Goal: Task Accomplishment & Management: Use online tool/utility

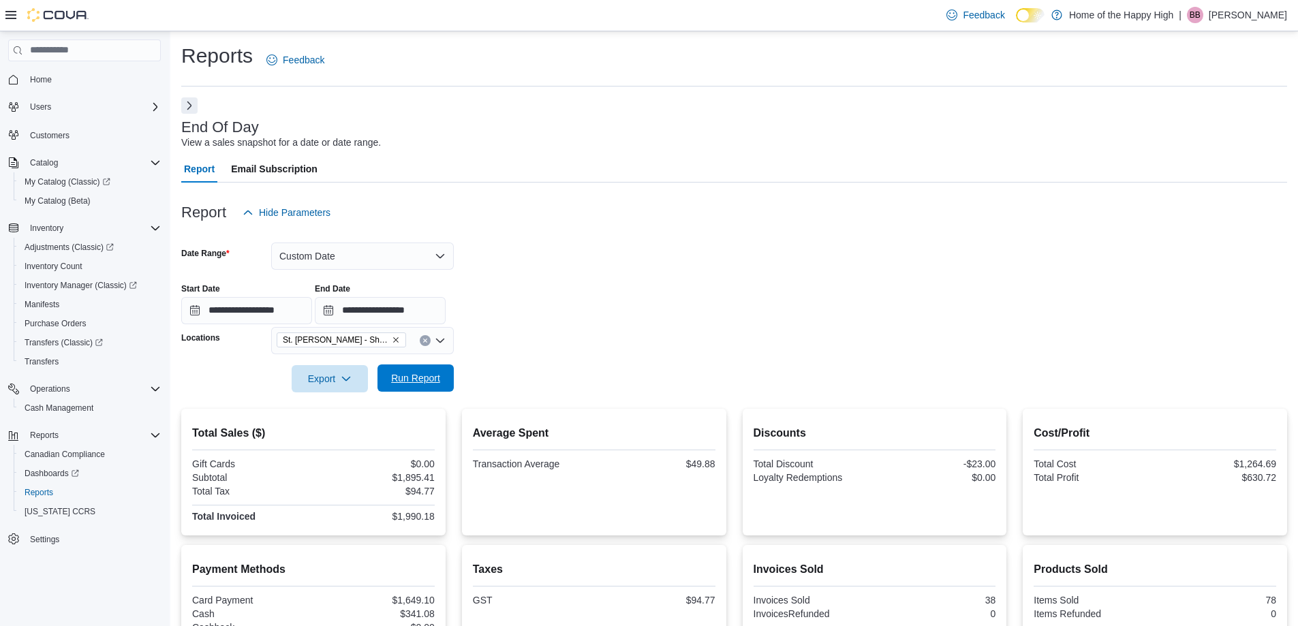
scroll to position [202, 0]
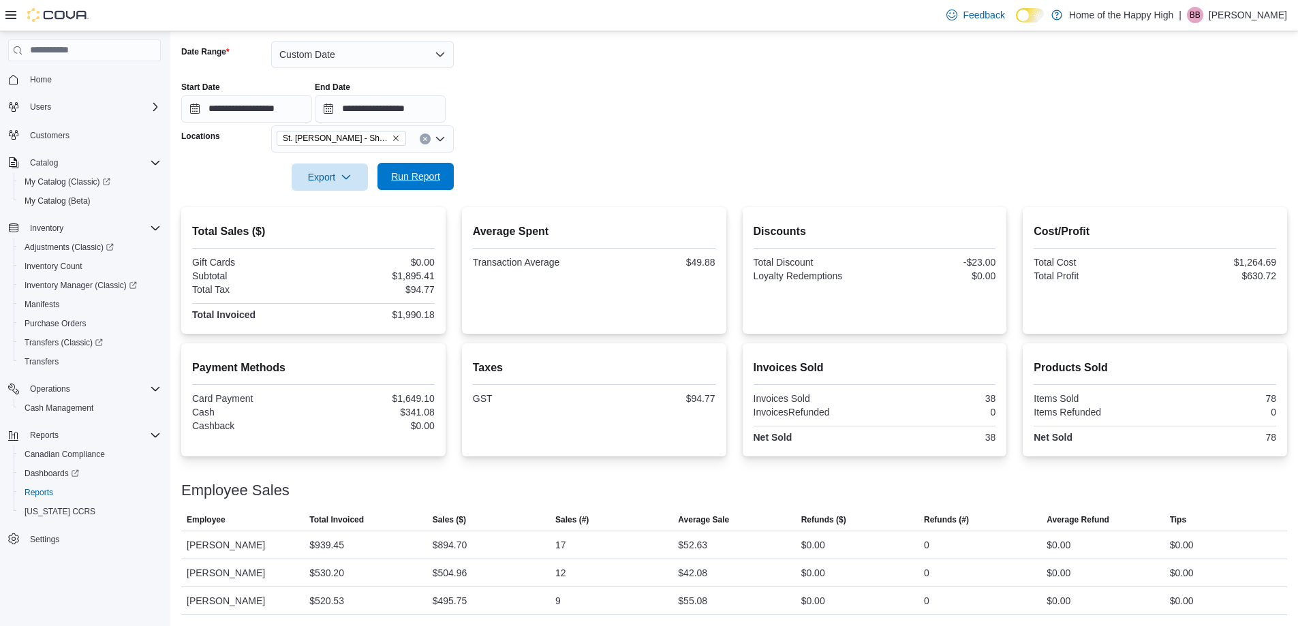
click at [398, 166] on span "Run Report" at bounding box center [416, 176] width 60 height 27
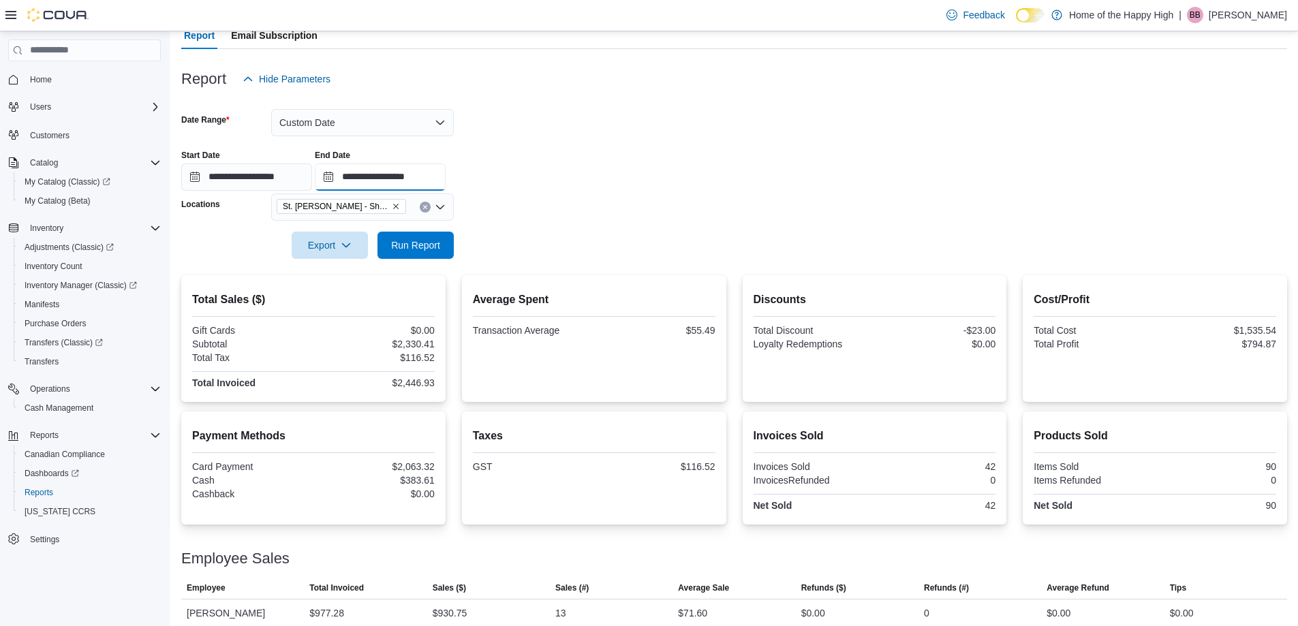
click at [431, 178] on input "**********" at bounding box center [380, 176] width 131 height 27
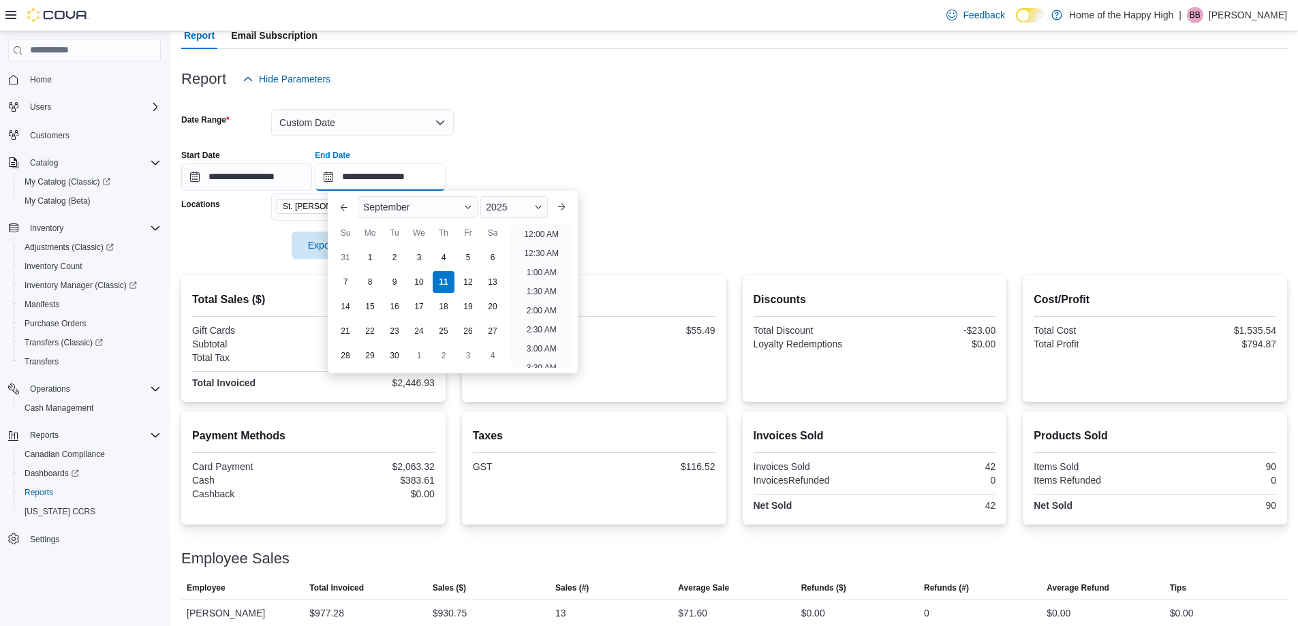
scroll to position [767, 0]
click at [529, 232] on li "8:00 PM" at bounding box center [541, 230] width 42 height 16
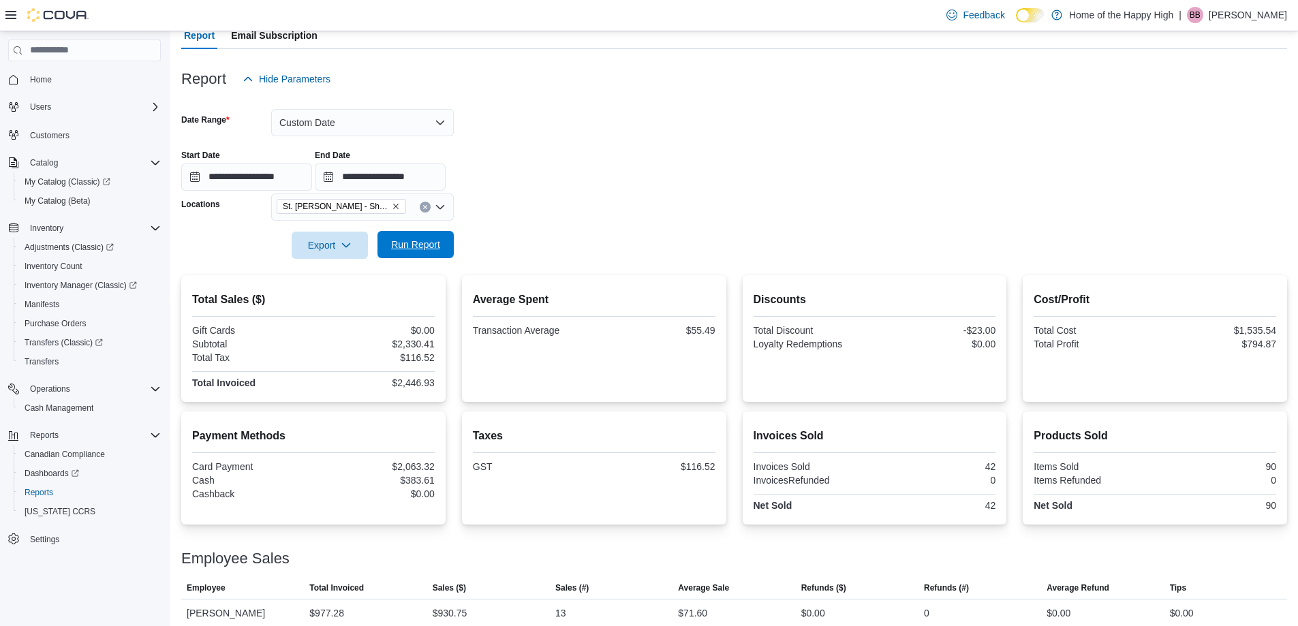
click at [431, 240] on span "Run Report" at bounding box center [415, 245] width 49 height 14
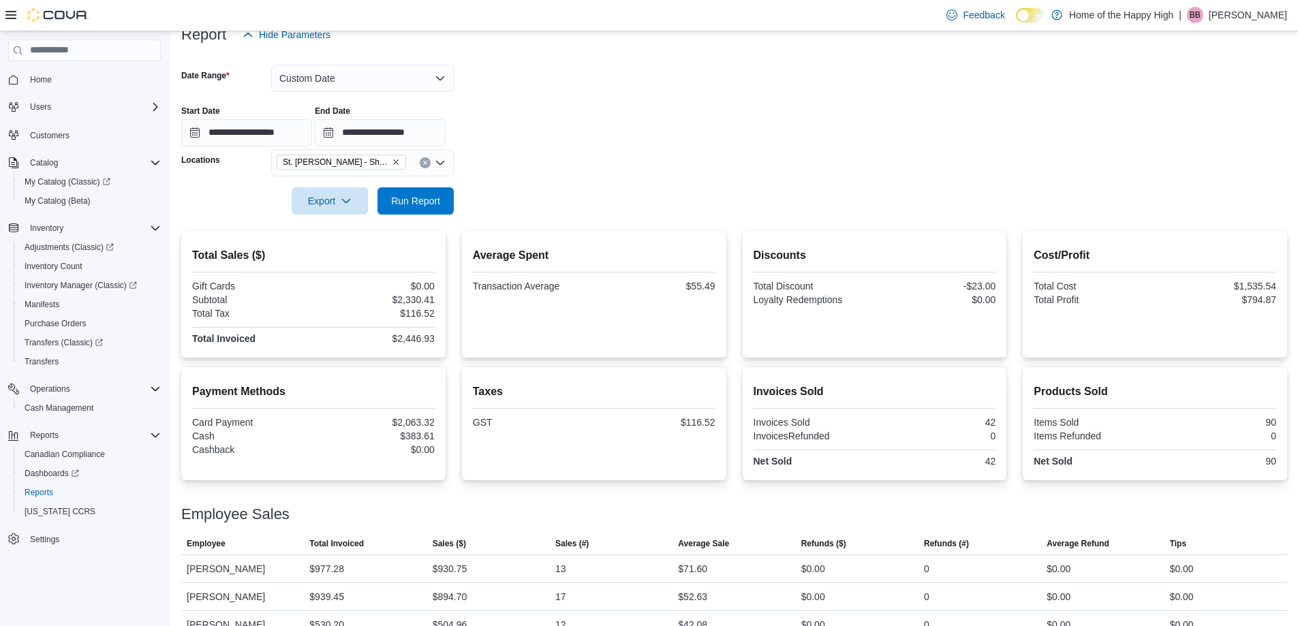
scroll to position [202, 0]
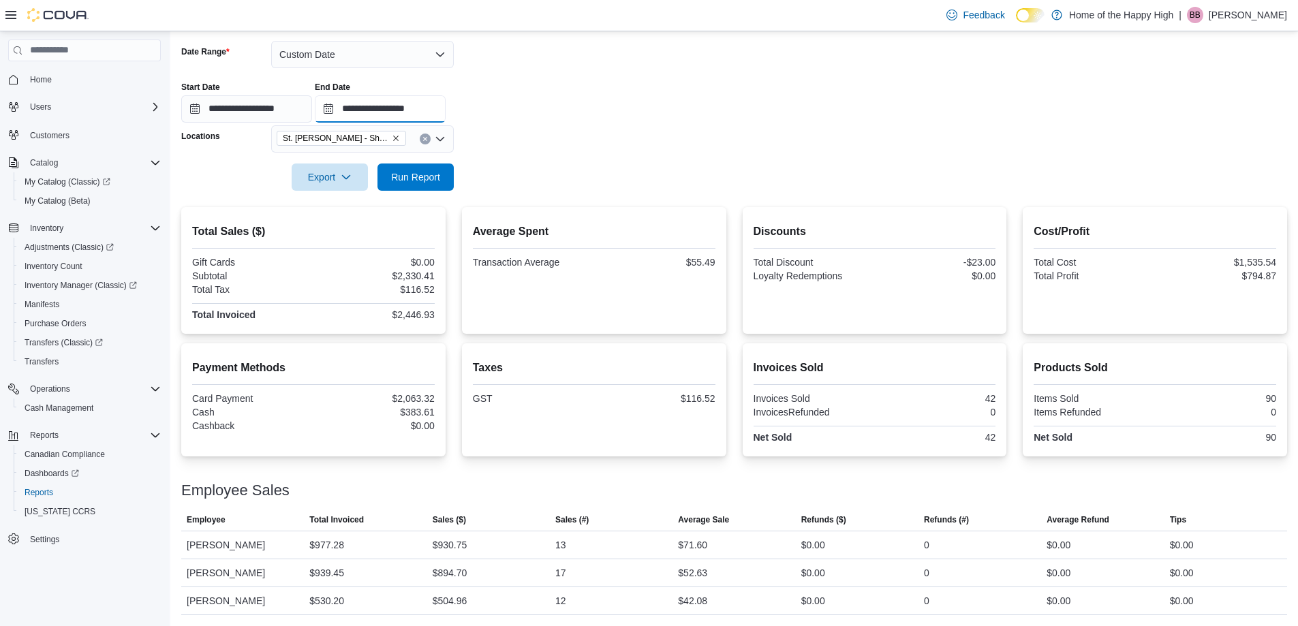
click at [428, 111] on input "**********" at bounding box center [380, 108] width 131 height 27
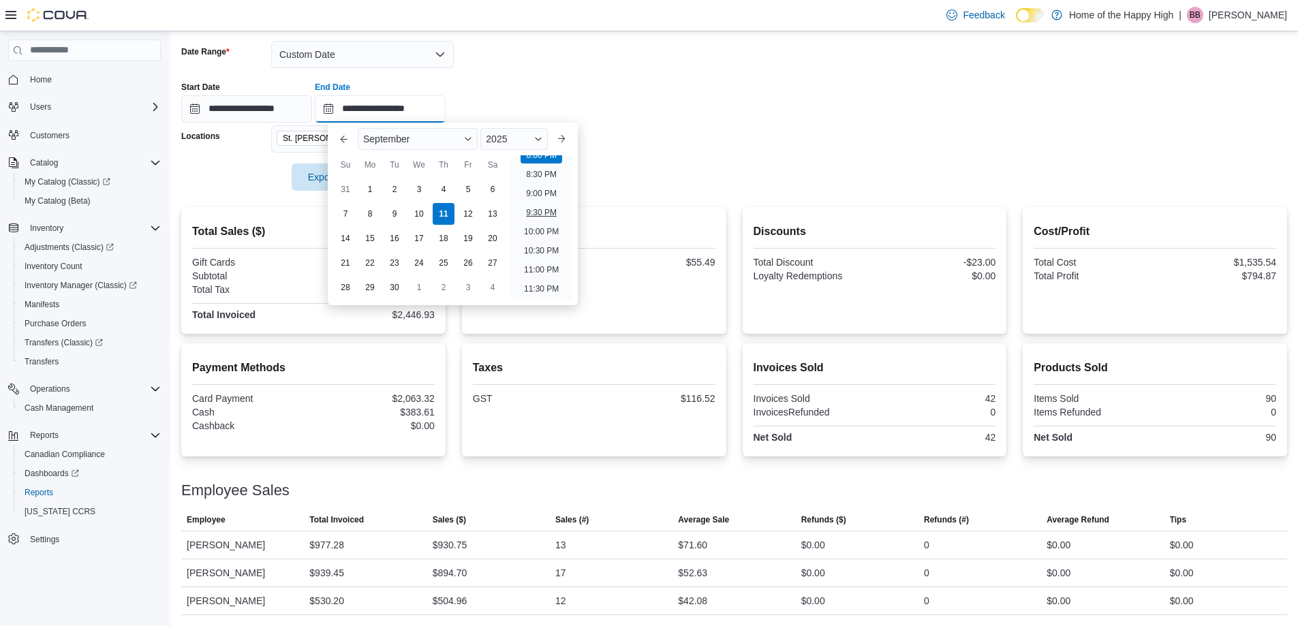
scroll to position [706, 0]
click at [528, 187] on li "7:00 PM" at bounding box center [541, 185] width 42 height 16
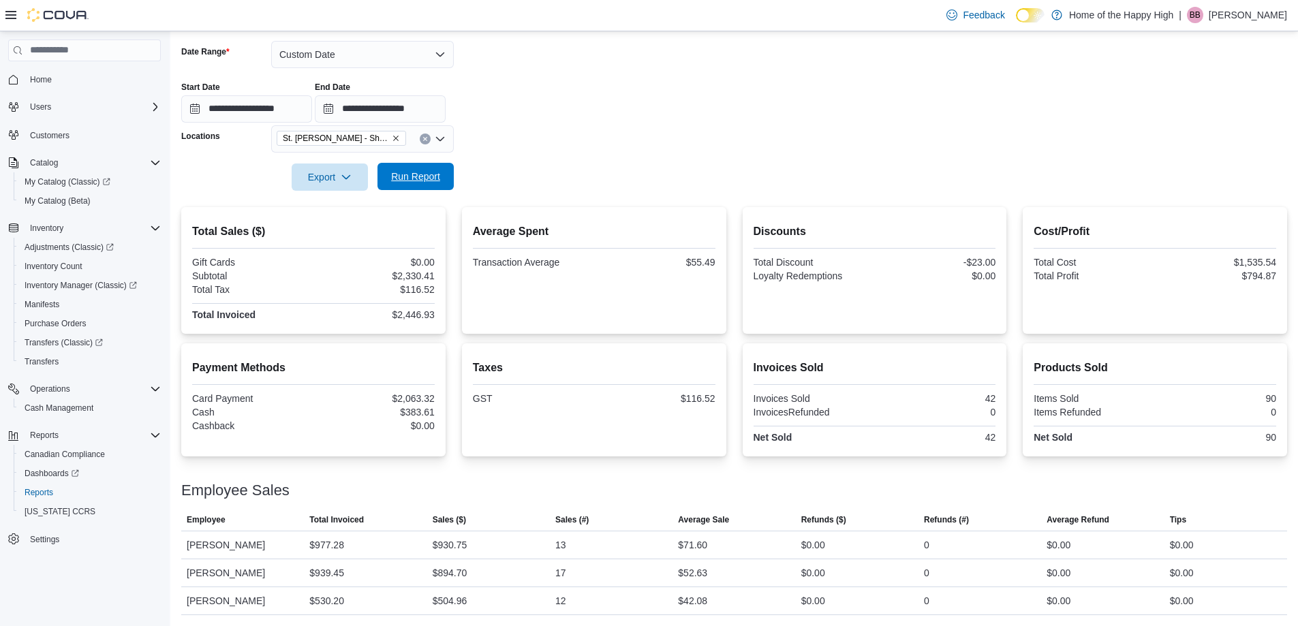
click at [416, 178] on span "Run Report" at bounding box center [415, 177] width 49 height 14
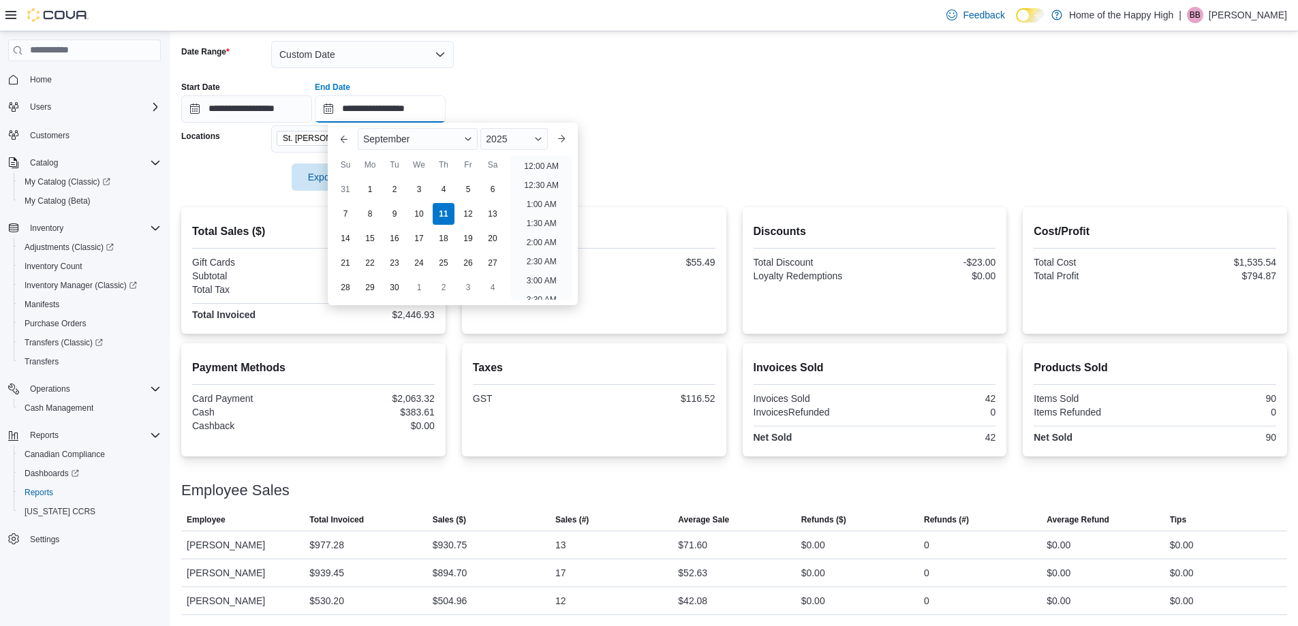
click at [400, 110] on input "**********" at bounding box center [380, 108] width 131 height 27
click at [540, 173] on li "6:30 PM" at bounding box center [541, 173] width 42 height 16
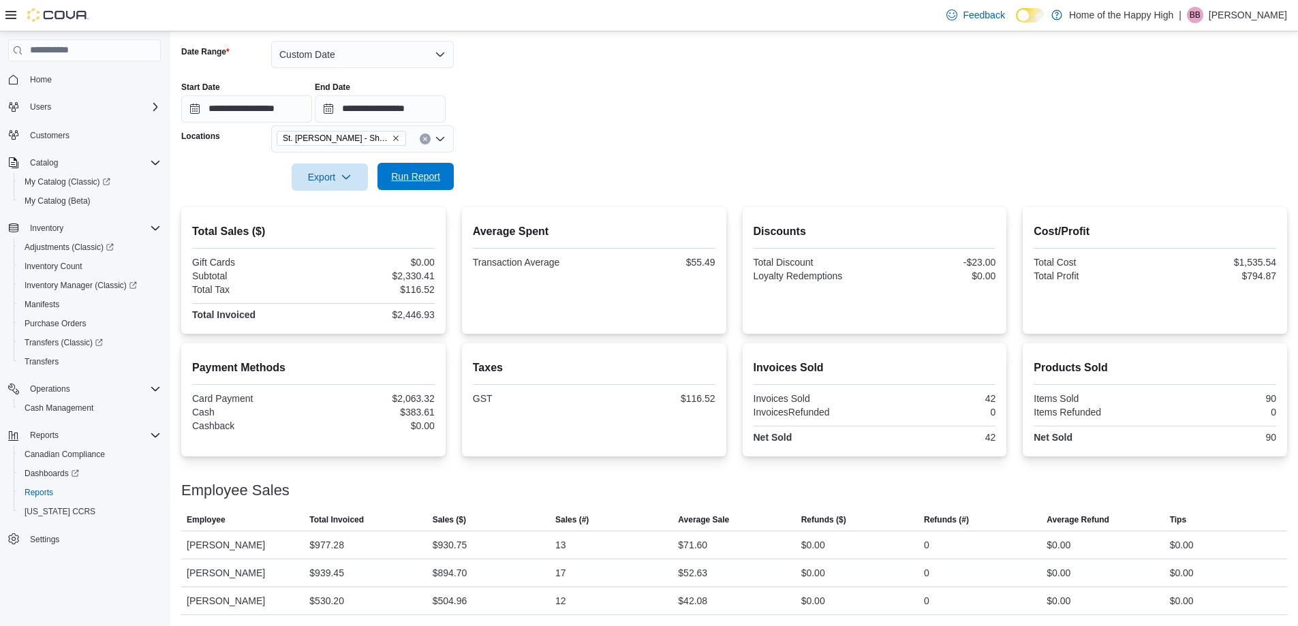
click at [430, 172] on span "Run Report" at bounding box center [415, 177] width 49 height 14
click at [444, 100] on input "**********" at bounding box center [380, 108] width 131 height 27
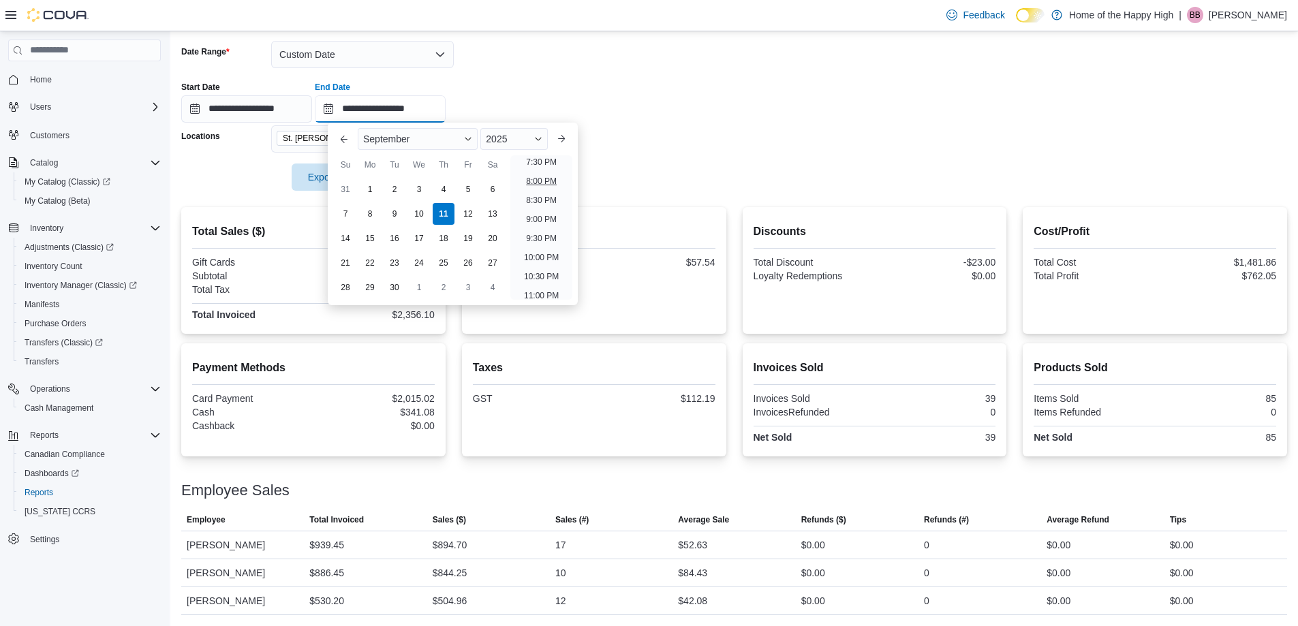
scroll to position [680, 0]
click at [536, 208] on li "7:00 PM" at bounding box center [541, 211] width 42 height 16
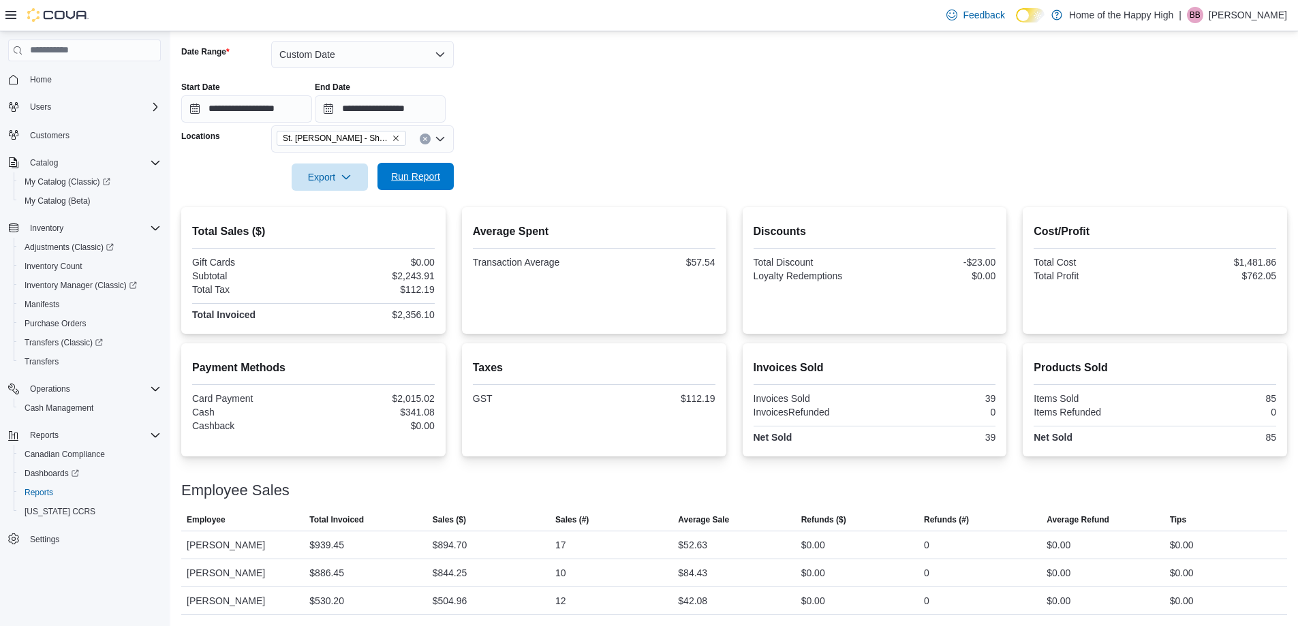
click at [409, 170] on span "Run Report" at bounding box center [416, 176] width 60 height 27
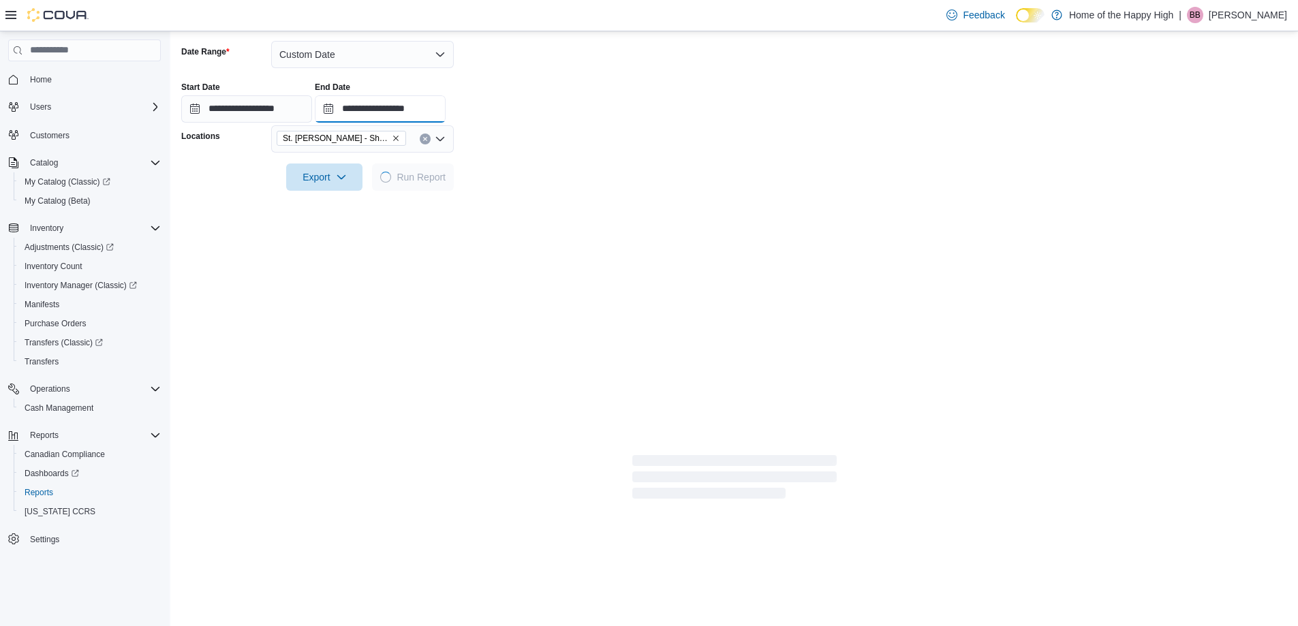
click at [433, 116] on input "**********" at bounding box center [380, 108] width 131 height 27
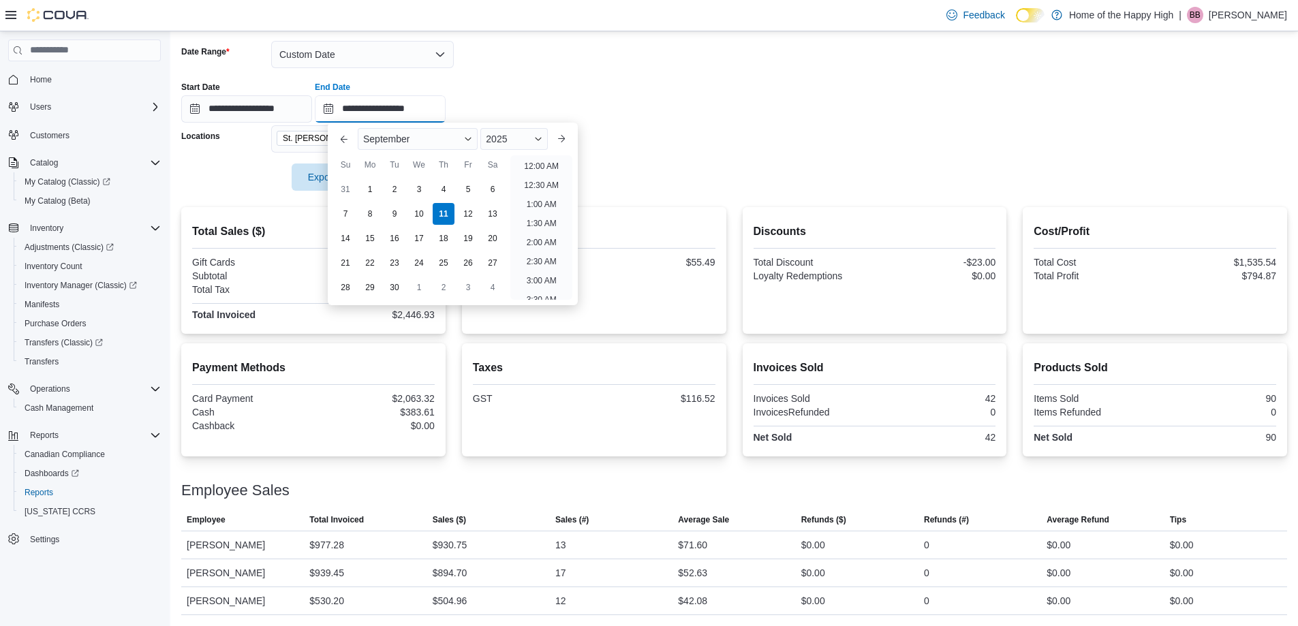
scroll to position [767, 0]
click at [532, 159] on li "8:00 PM" at bounding box center [541, 162] width 42 height 16
type input "**********"
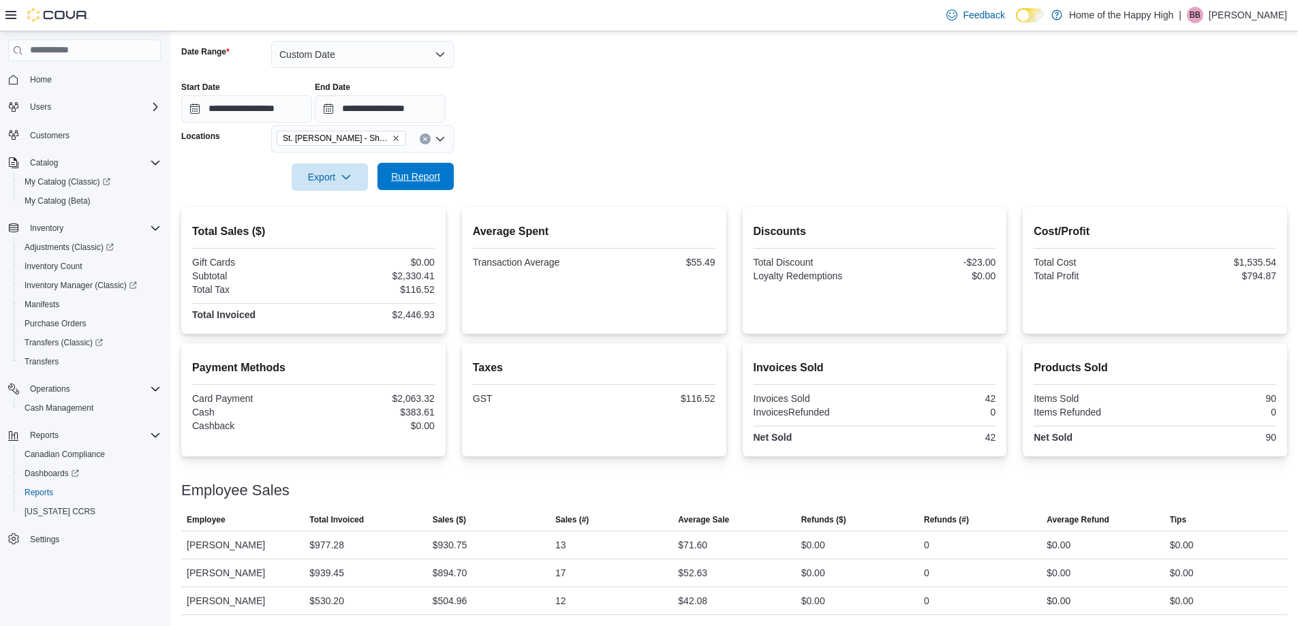
click at [435, 181] on span "Run Report" at bounding box center [415, 177] width 49 height 14
drag, startPoint x: 622, startPoint y: 115, endPoint x: 541, endPoint y: 38, distance: 111.8
click at [622, 115] on div "**********" at bounding box center [734, 97] width 1106 height 52
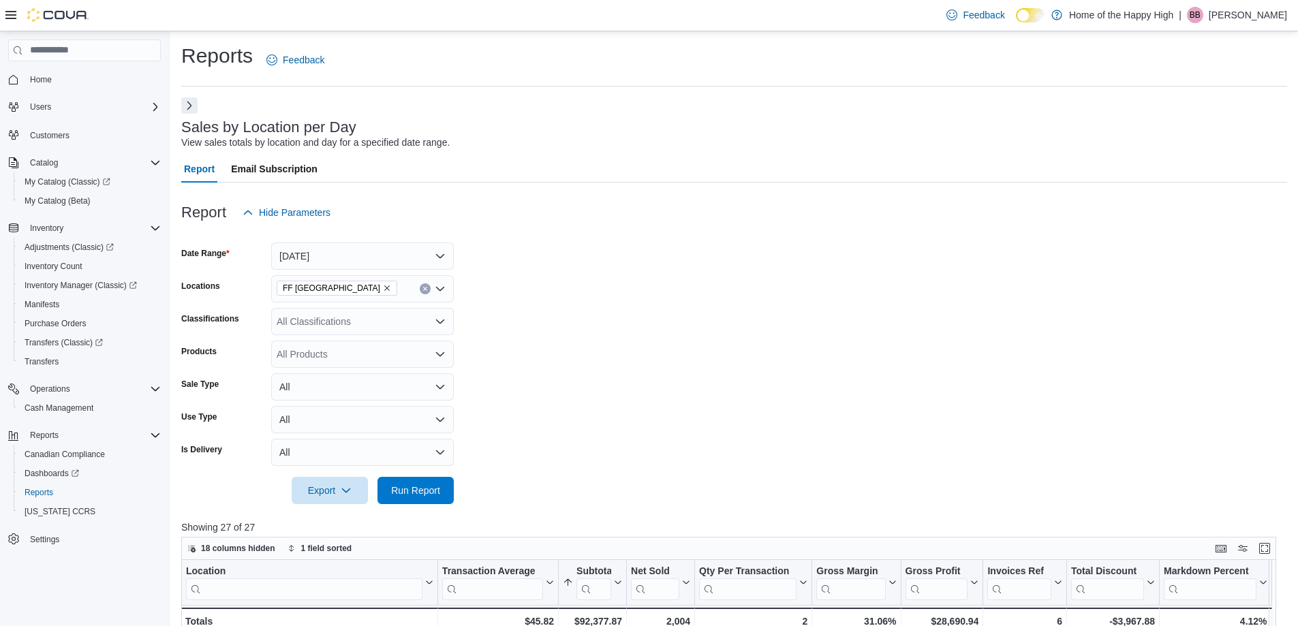
click at [435, 466] on div at bounding box center [734, 471] width 1106 height 11
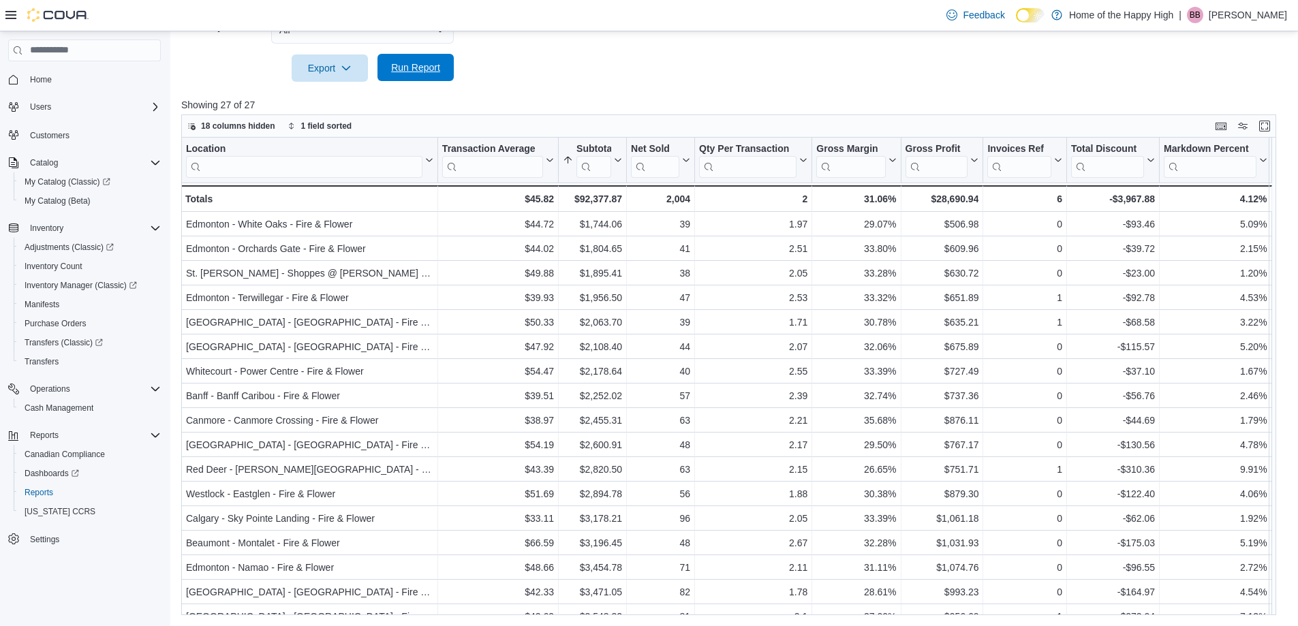
click at [435, 54] on span "Run Report" at bounding box center [416, 67] width 60 height 27
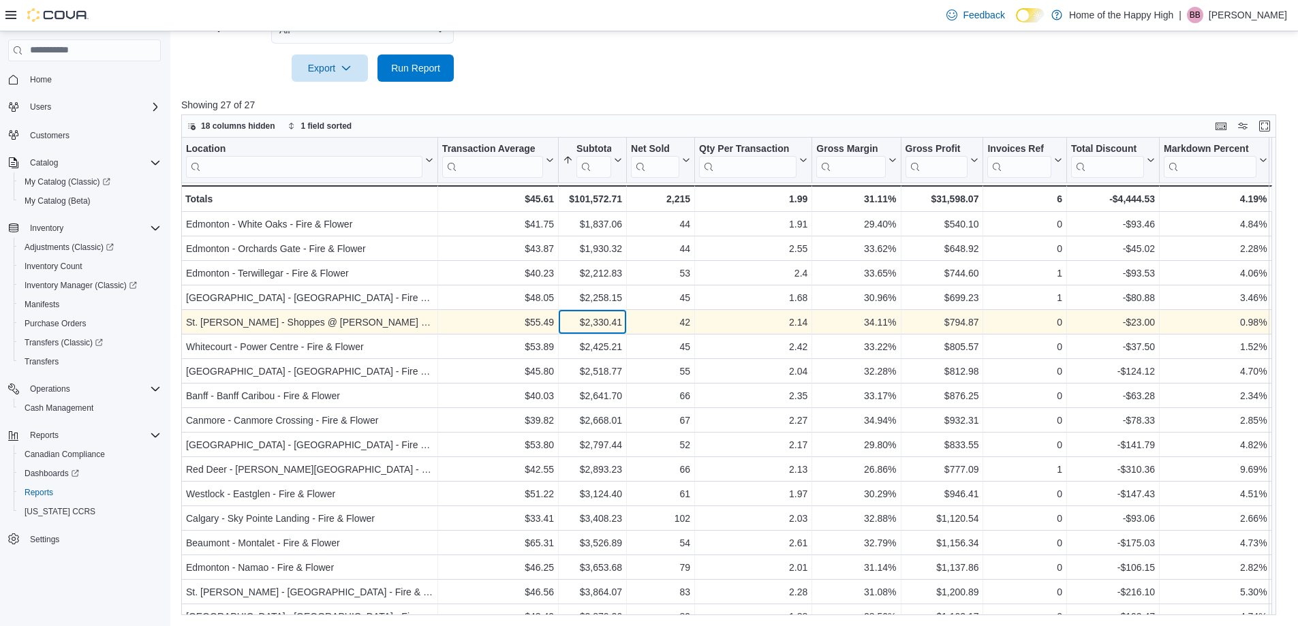
click at [580, 328] on div "$2,330.41" at bounding box center [592, 322] width 59 height 16
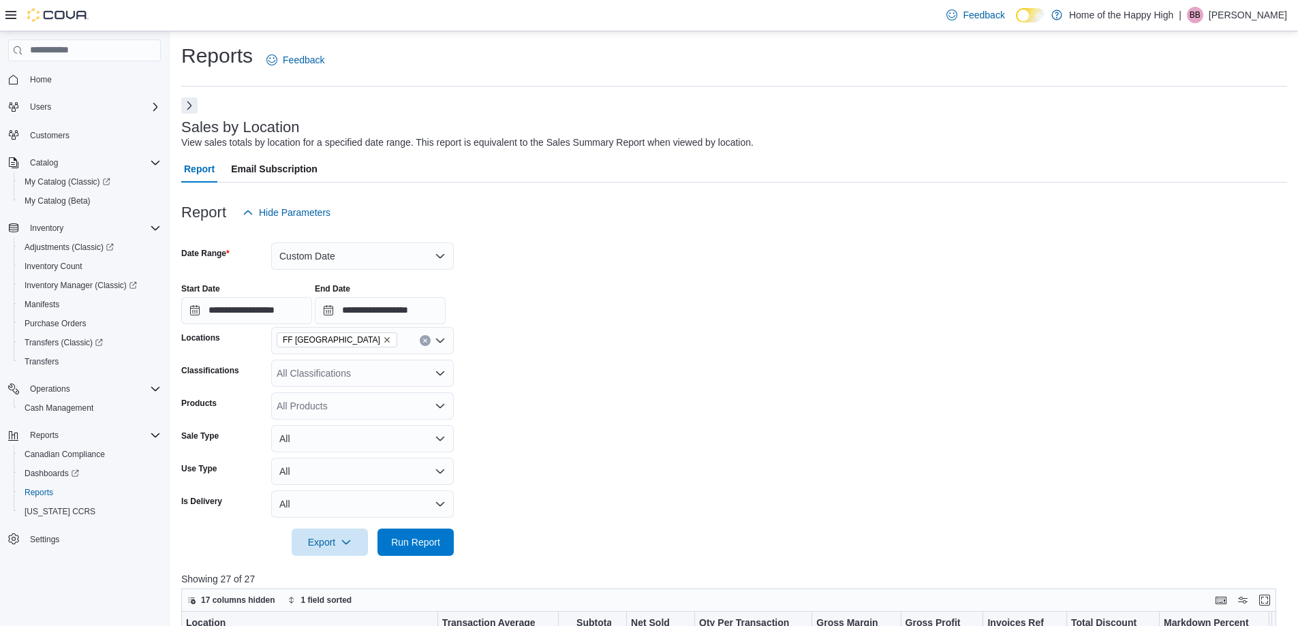
scroll to position [474, 0]
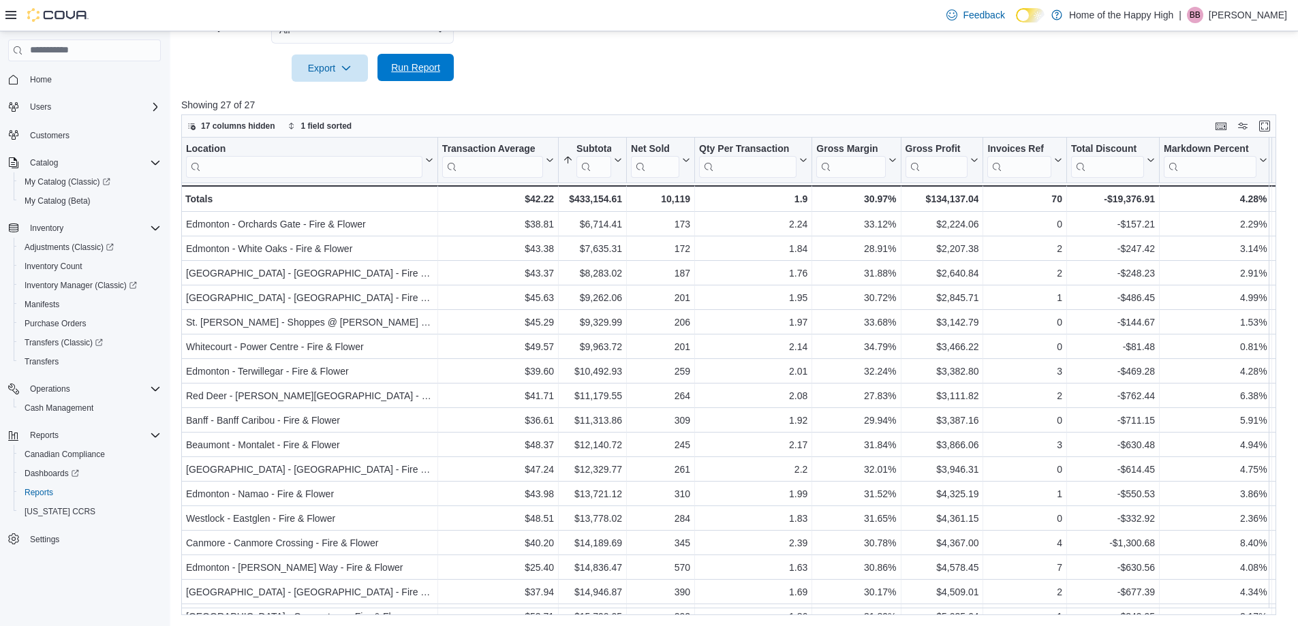
click at [443, 67] on span "Run Report" at bounding box center [416, 67] width 60 height 27
drag, startPoint x: 393, startPoint y: 71, endPoint x: 327, endPoint y: 2, distance: 95.4
click at [394, 70] on span "Run Report" at bounding box center [415, 68] width 49 height 14
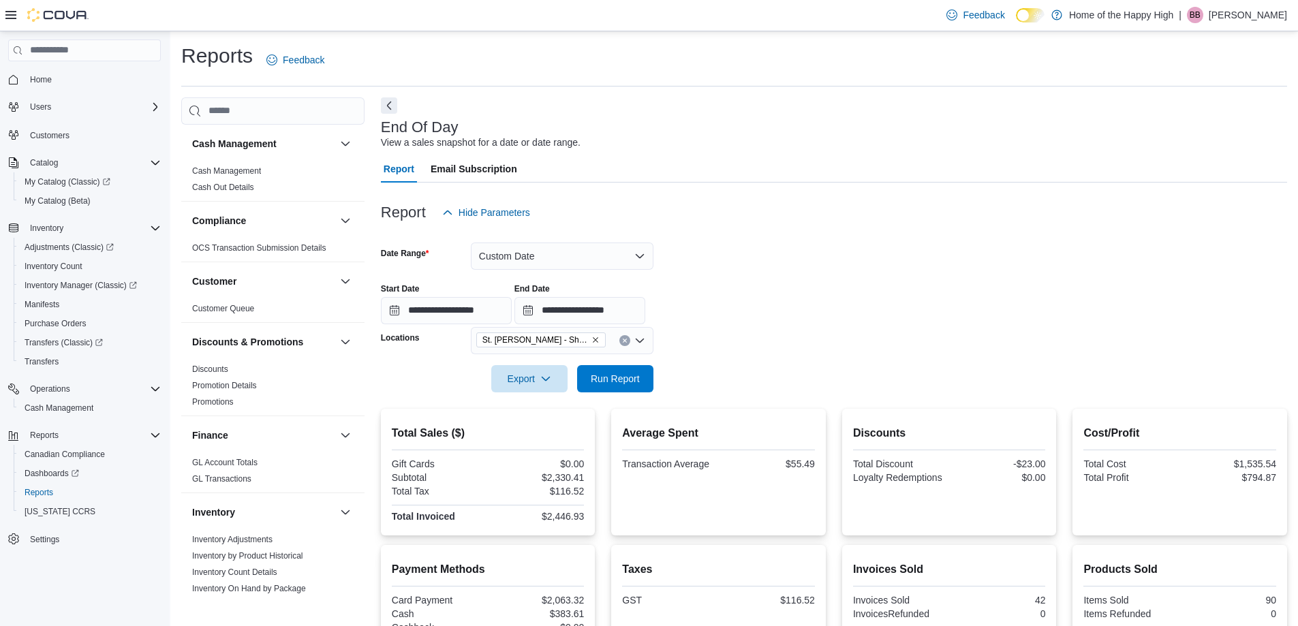
click at [594, 336] on icon "Remove St. Albert - Shoppes @ Giroux - Fire & Flower from selection in this gro…" at bounding box center [595, 340] width 8 height 8
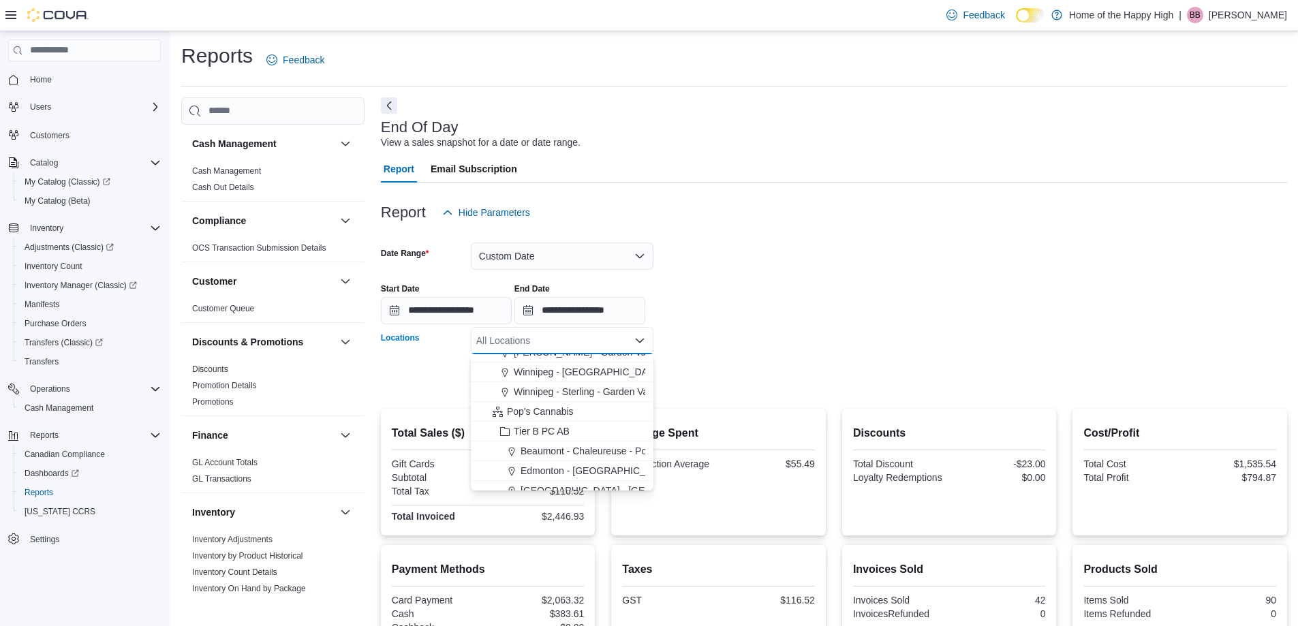
scroll to position [2248, 0]
click at [545, 388] on span "Pop's Cannabis" at bounding box center [540, 388] width 67 height 14
click at [554, 398] on span "Prairie Records" at bounding box center [539, 403] width 65 height 14
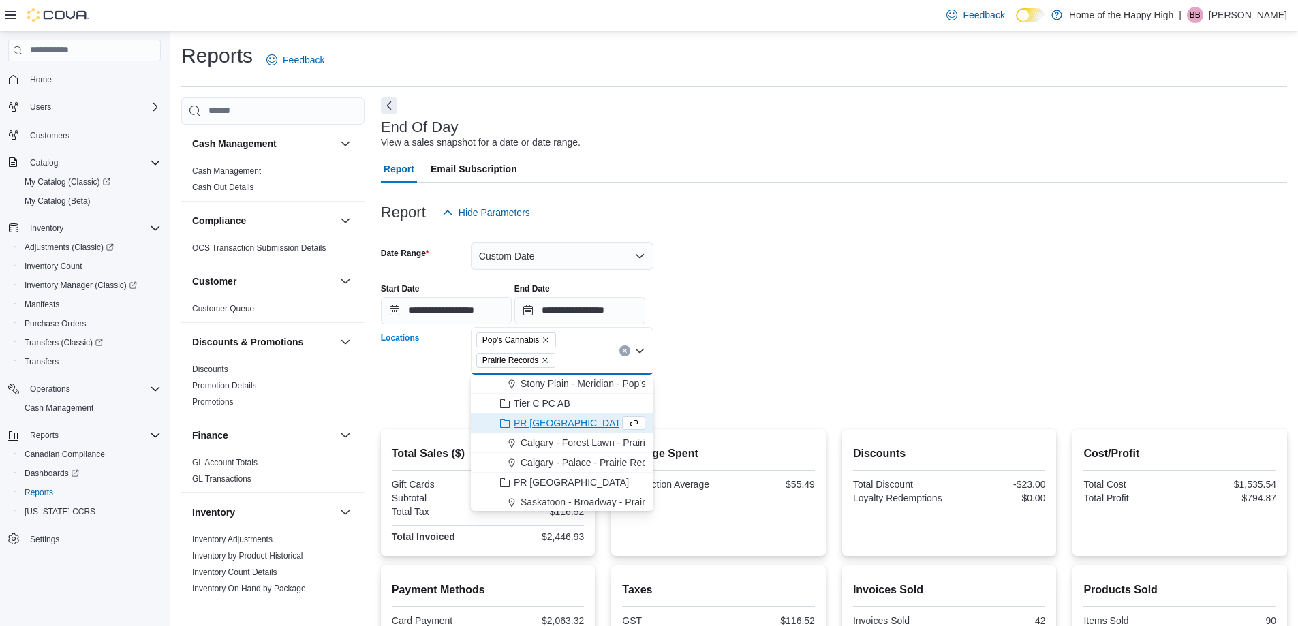
click at [544, 361] on icon "Remove Prairie Records from selection in this group" at bounding box center [545, 360] width 8 height 8
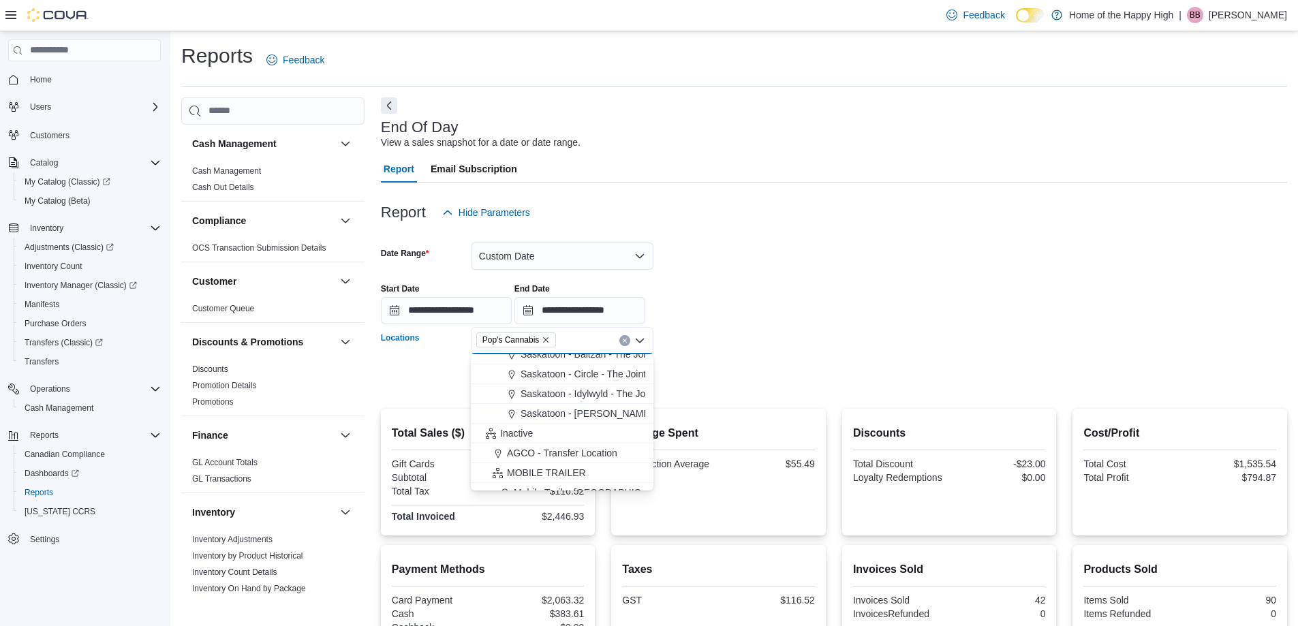
scroll to position [3338, 0]
drag, startPoint x: 713, startPoint y: 377, endPoint x: 627, endPoint y: 366, distance: 87.1
click at [708, 374] on form "**********" at bounding box center [834, 309] width 906 height 166
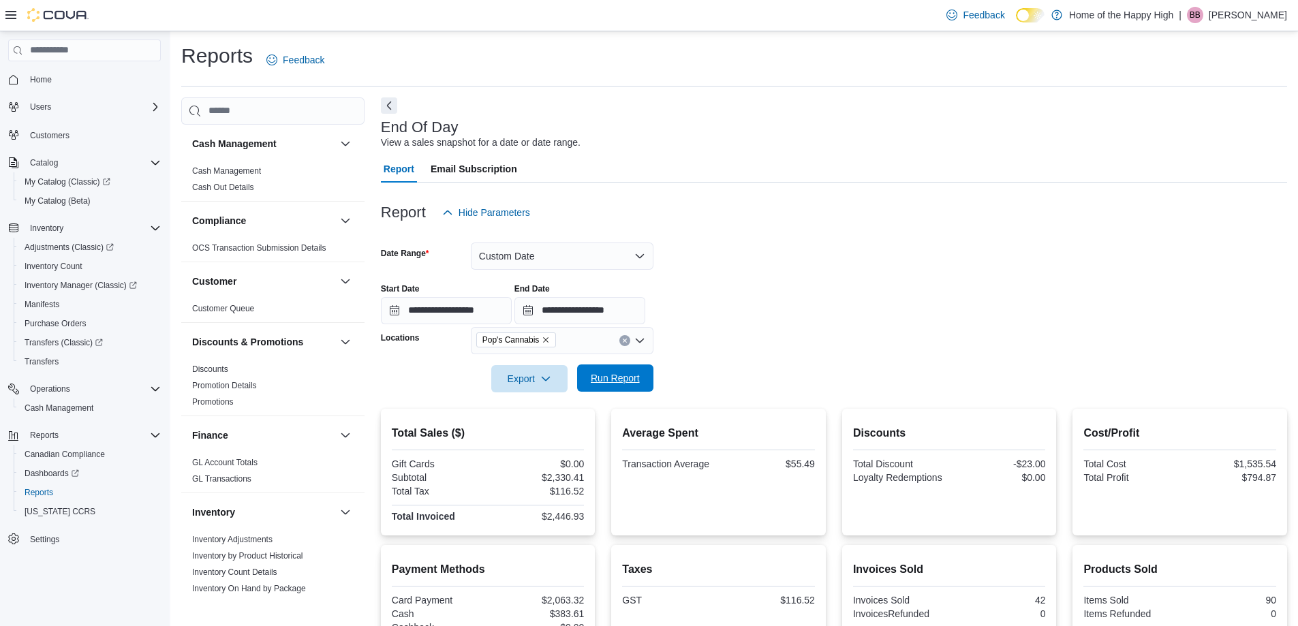
click at [607, 374] on span "Run Report" at bounding box center [615, 378] width 49 height 14
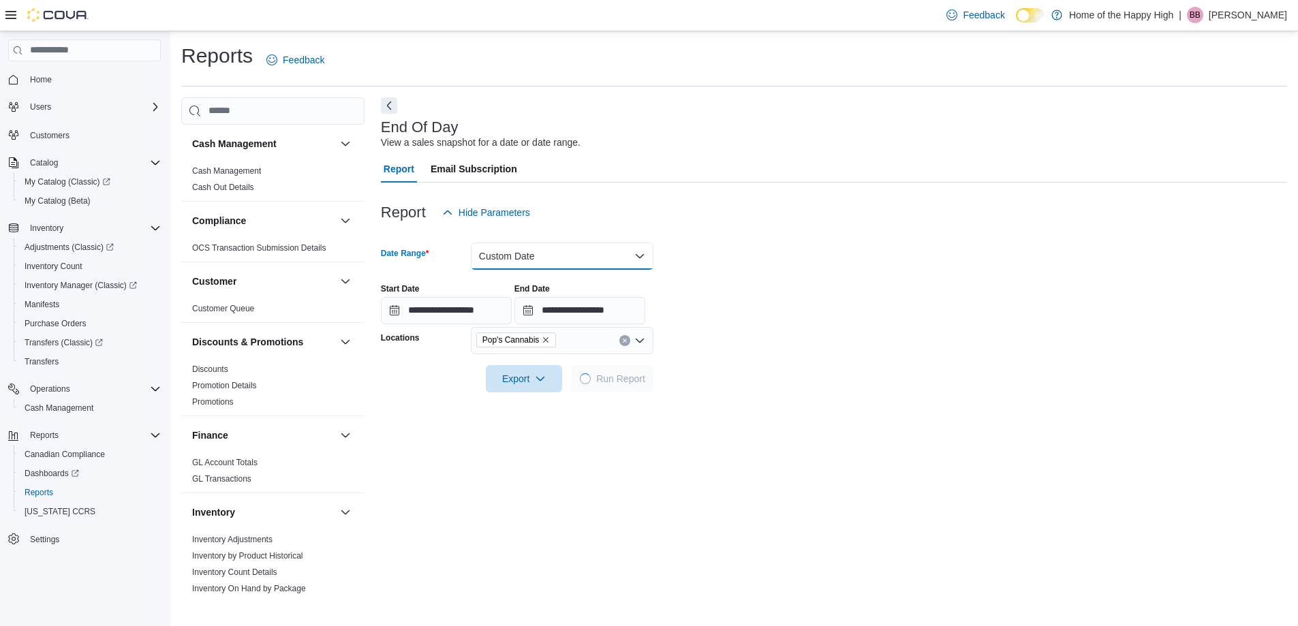
click at [512, 257] on button "Custom Date" at bounding box center [562, 256] width 183 height 27
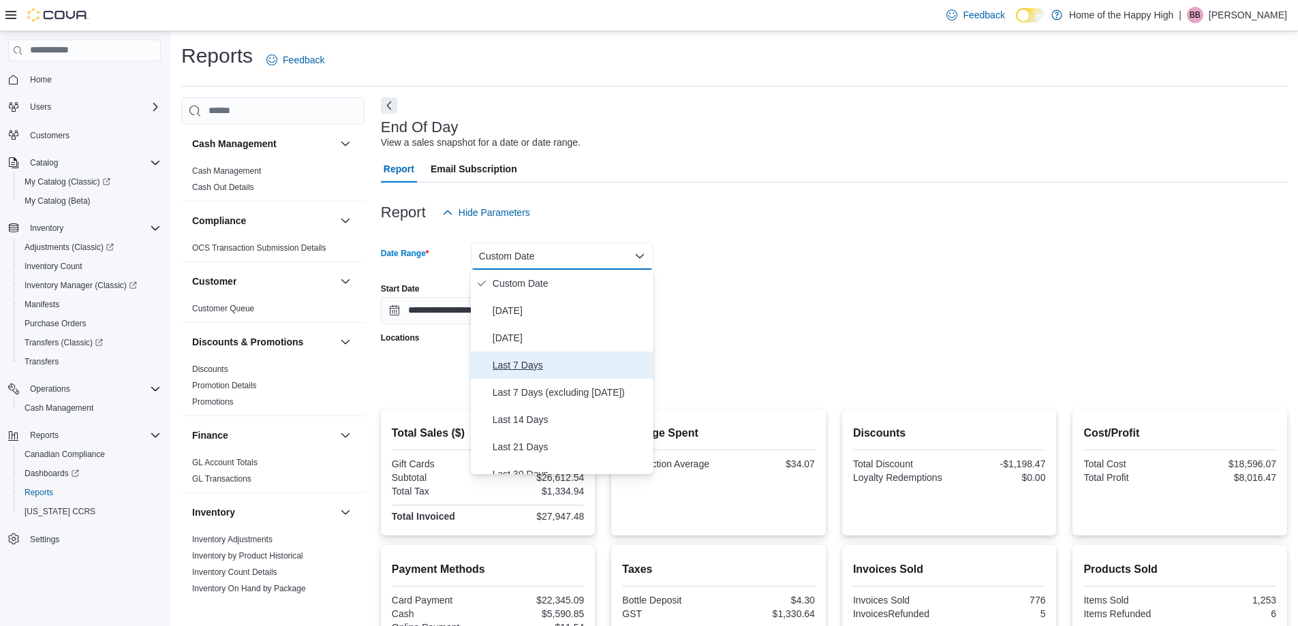
click at [518, 368] on span "Last 7 Days" at bounding box center [570, 365] width 155 height 16
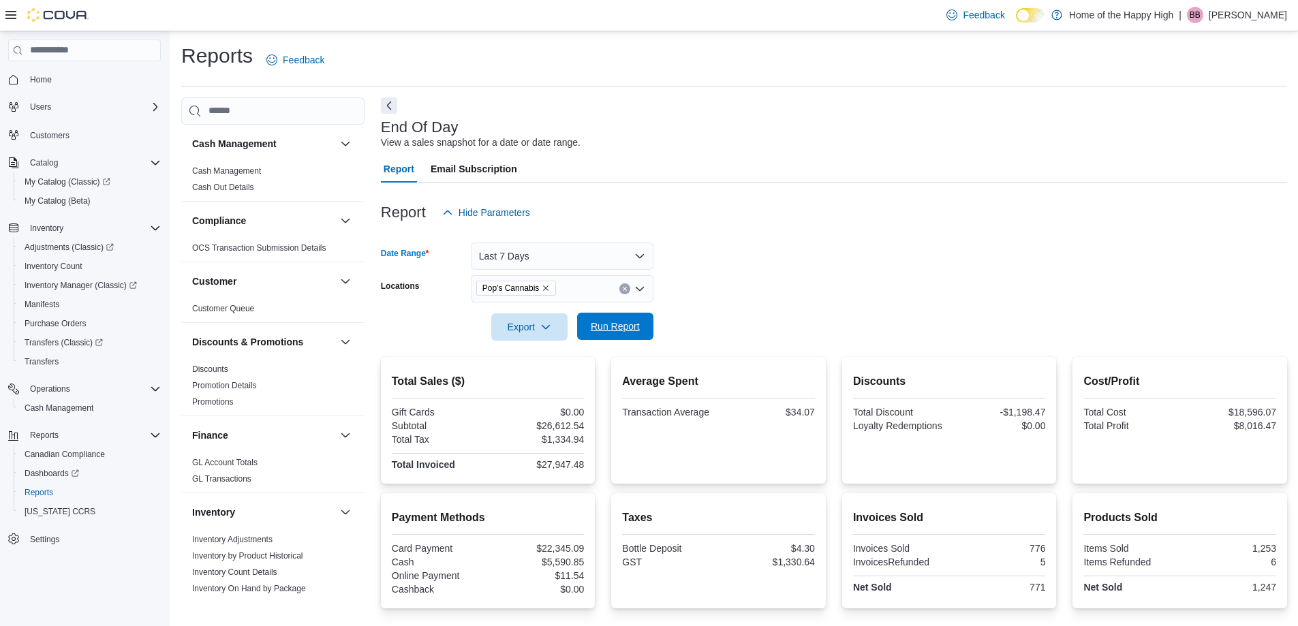
click at [614, 331] on span "Run Report" at bounding box center [615, 326] width 49 height 14
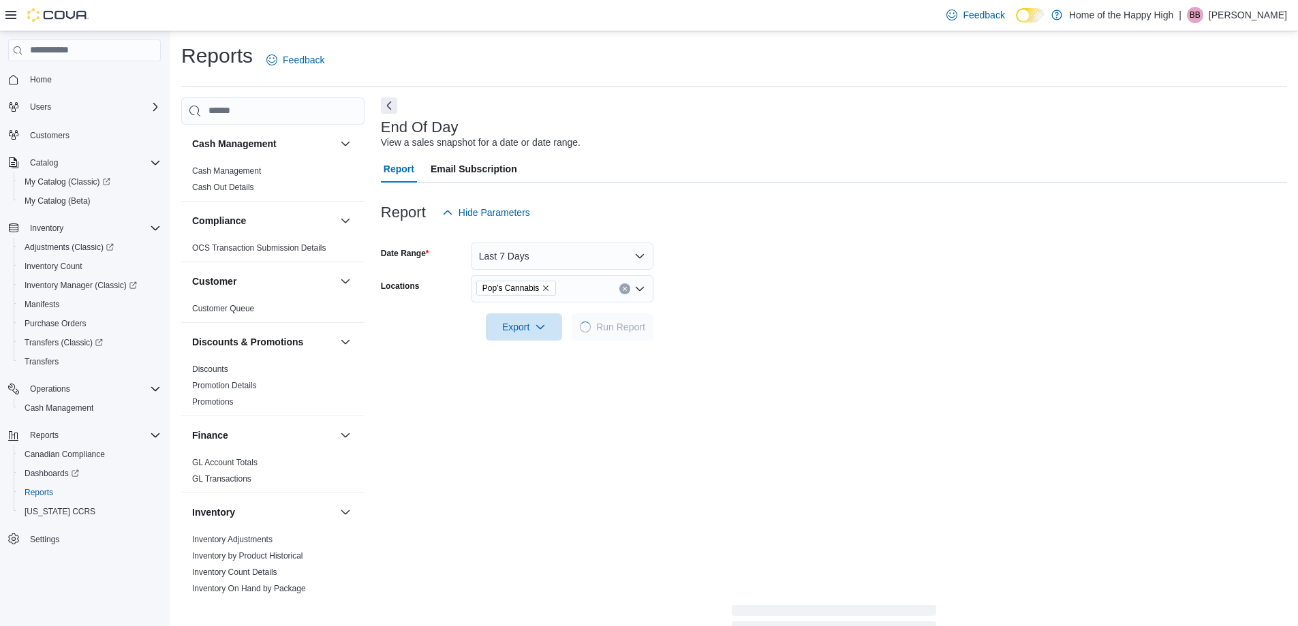
click at [394, 103] on button "Next" at bounding box center [389, 105] width 16 height 16
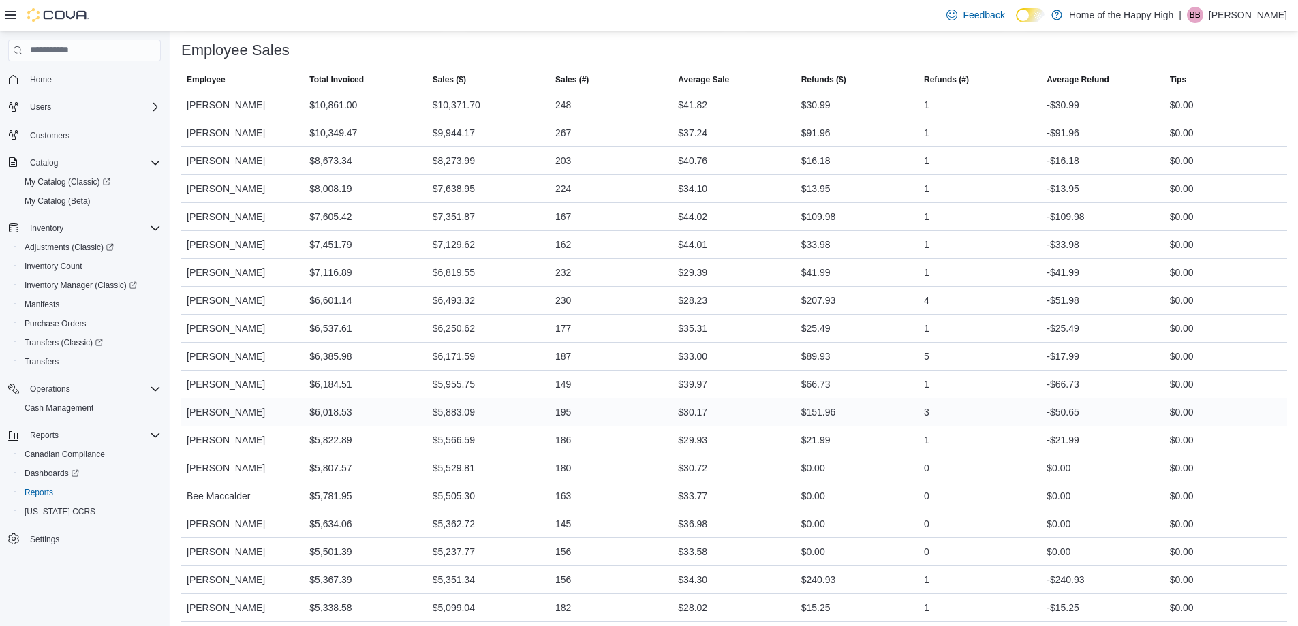
scroll to position [627, 0]
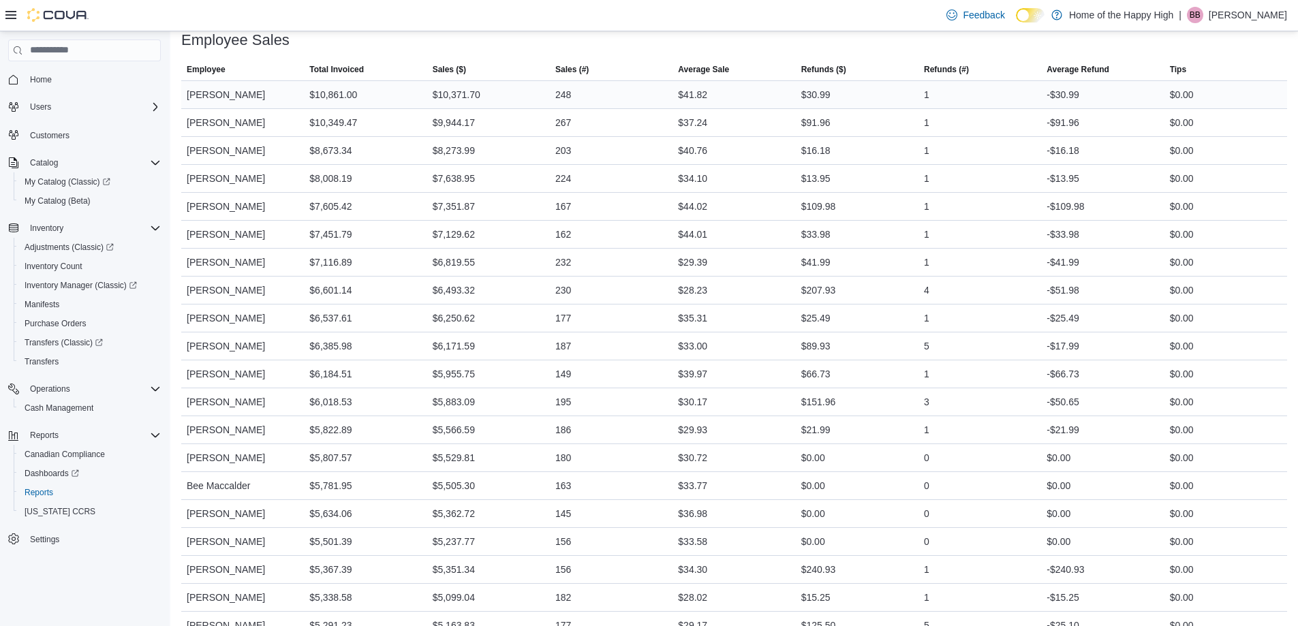
click at [203, 81] on div "Sarah Sperling" at bounding box center [242, 94] width 123 height 27
click at [205, 67] on span "Employee" at bounding box center [206, 69] width 39 height 11
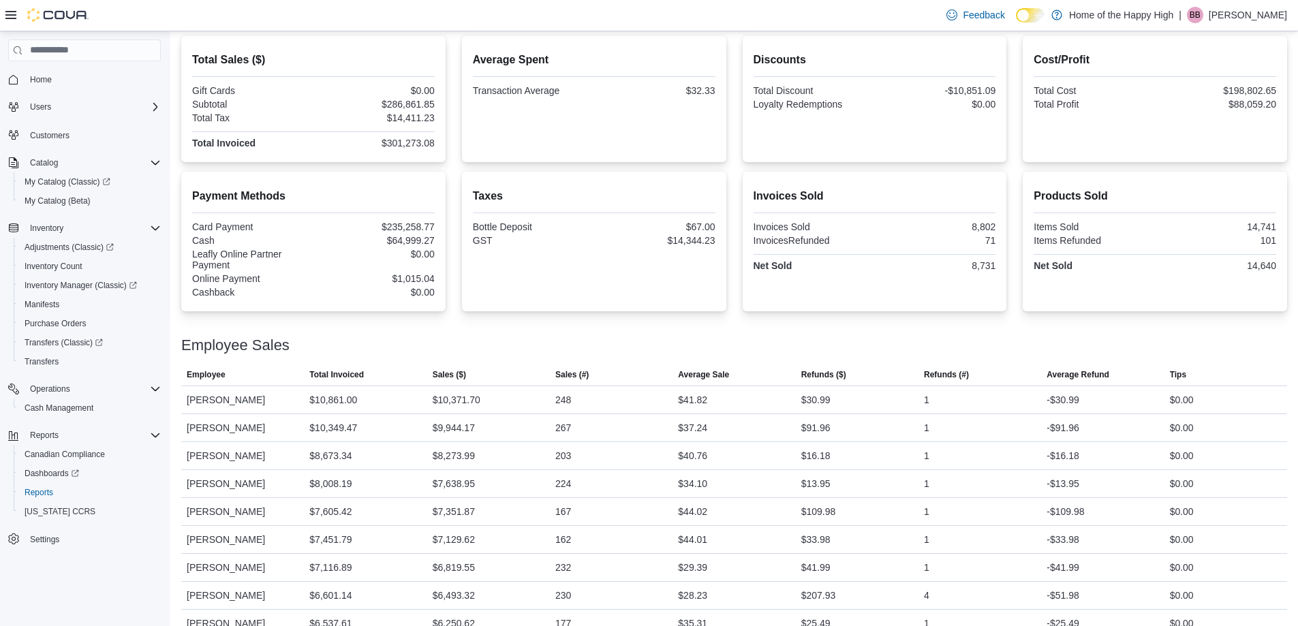
scroll to position [84, 0]
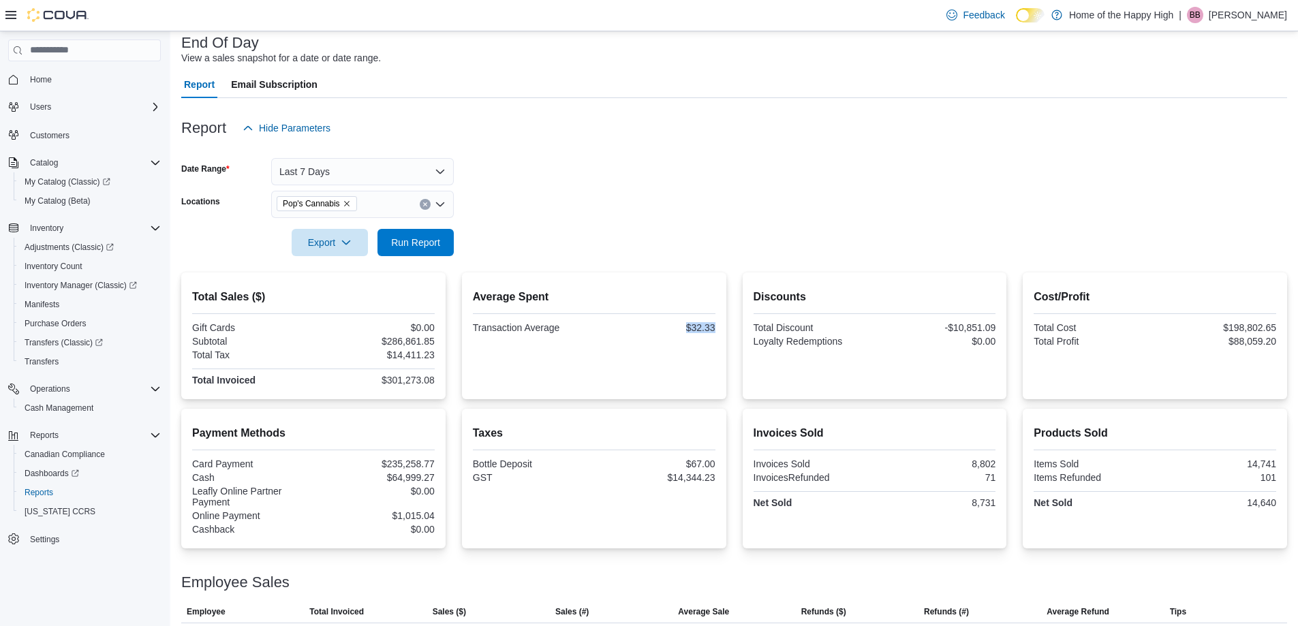
drag, startPoint x: 720, startPoint y: 326, endPoint x: 691, endPoint y: 326, distance: 28.6
click at [691, 326] on div "Average Spent Transaction Average $32.33" at bounding box center [594, 335] width 264 height 127
click at [370, 203] on div "Pop's Cannabis" at bounding box center [362, 204] width 183 height 27
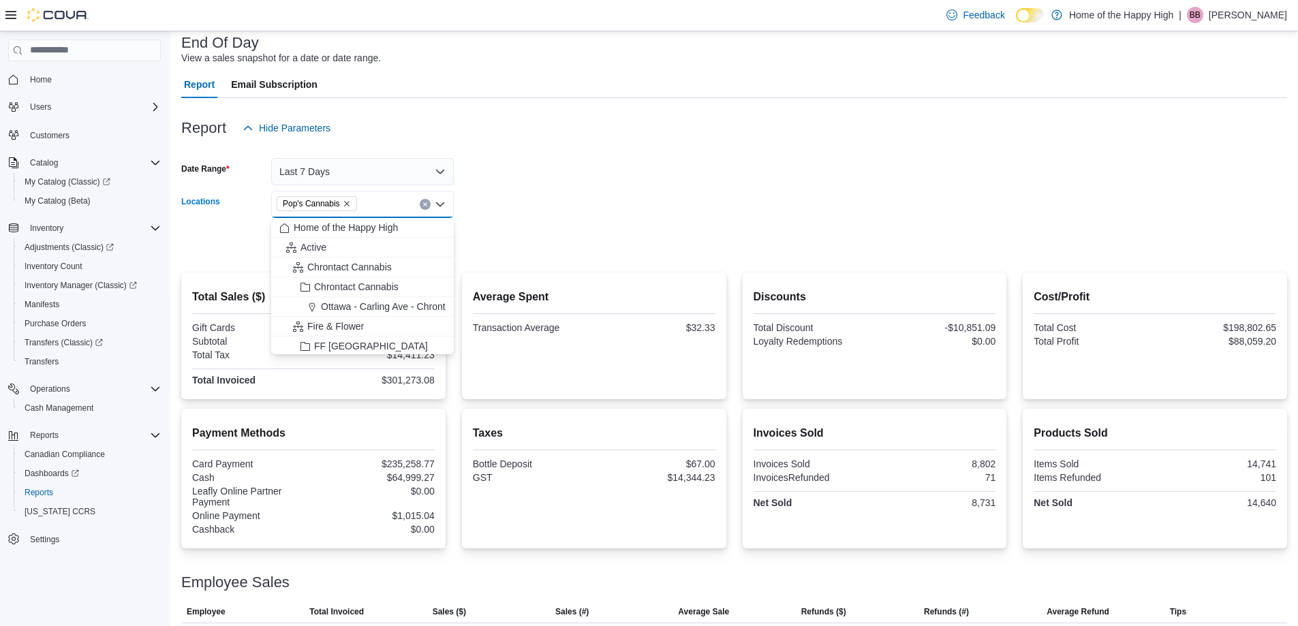
click at [346, 205] on icon "Remove Pop's Cannabis from selection in this group" at bounding box center [347, 204] width 8 height 8
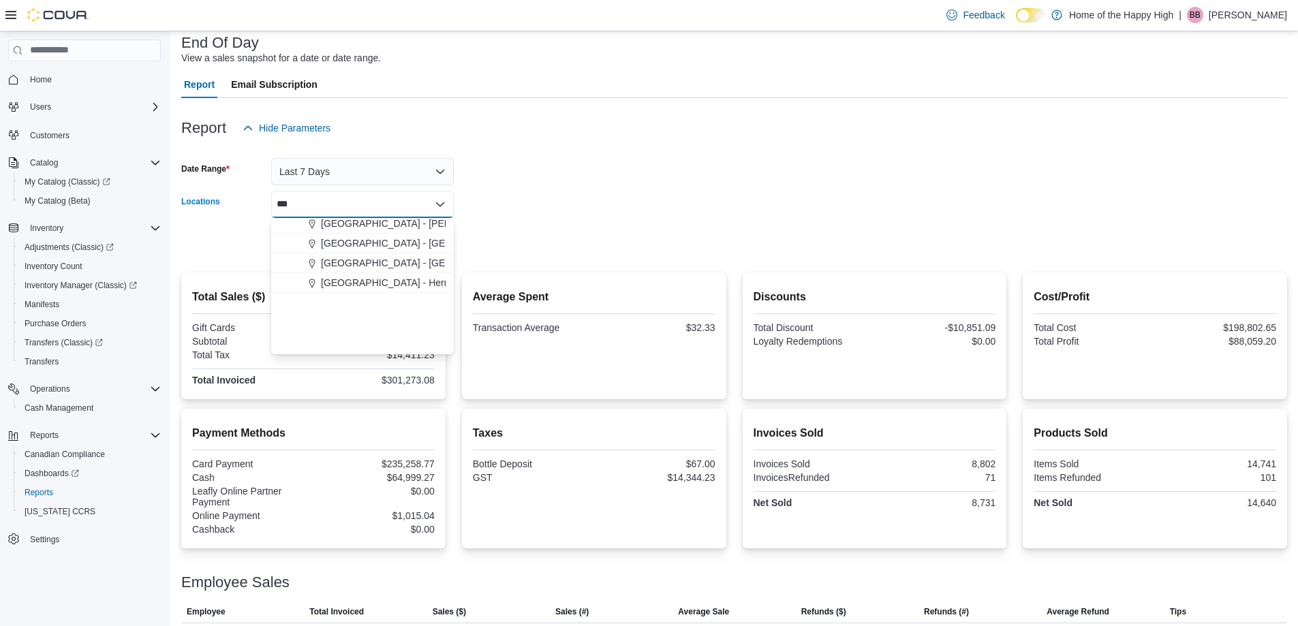
scroll to position [0, 0]
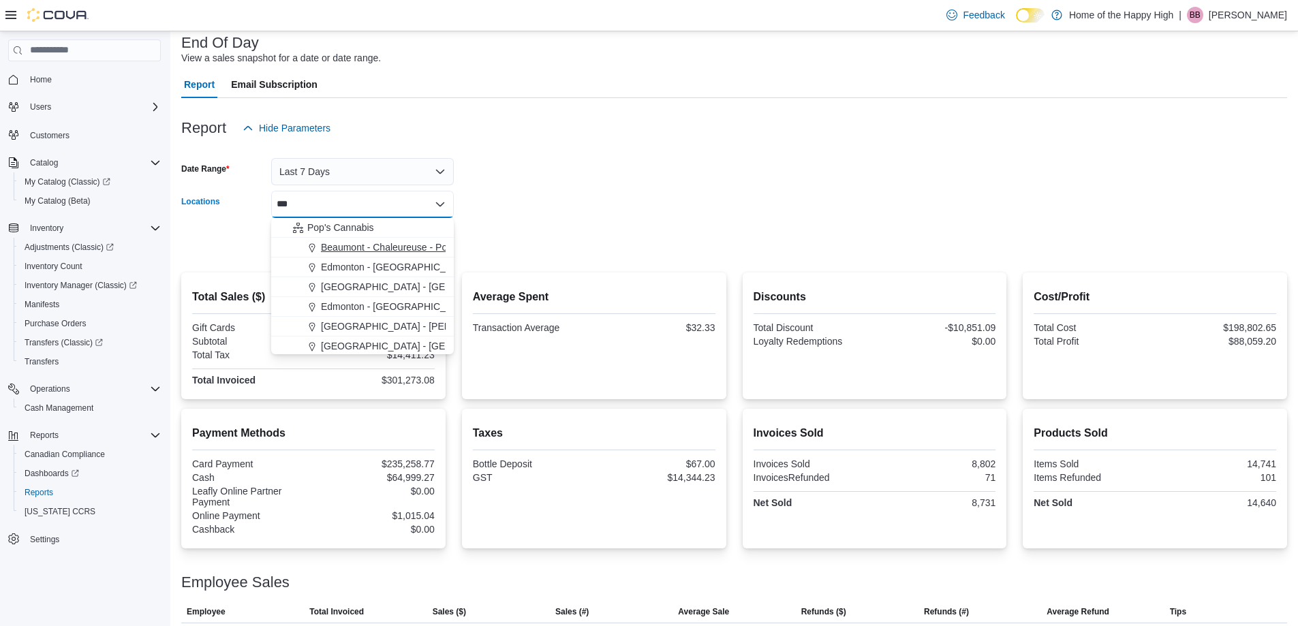
type input "***"
click at [394, 243] on span "Beaumont - Chaleureuse - Pop's Cannabis" at bounding box center [411, 247] width 181 height 14
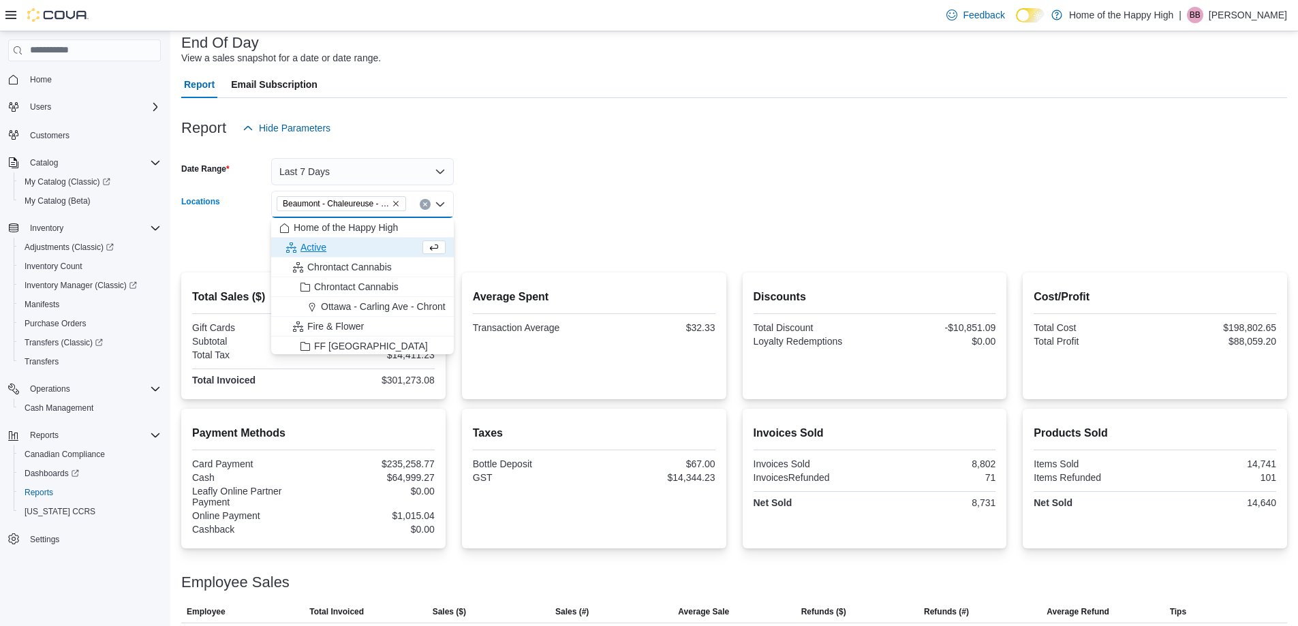
click at [458, 219] on div at bounding box center [734, 223] width 1106 height 11
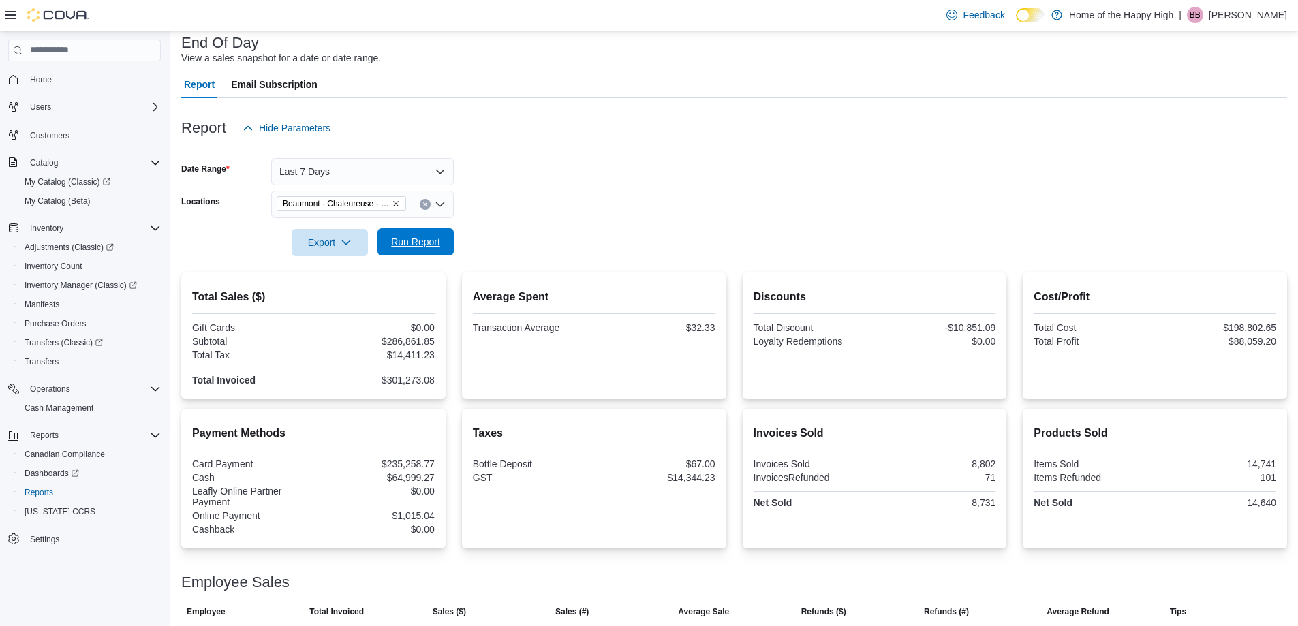
click at [407, 241] on span "Run Report" at bounding box center [415, 242] width 49 height 14
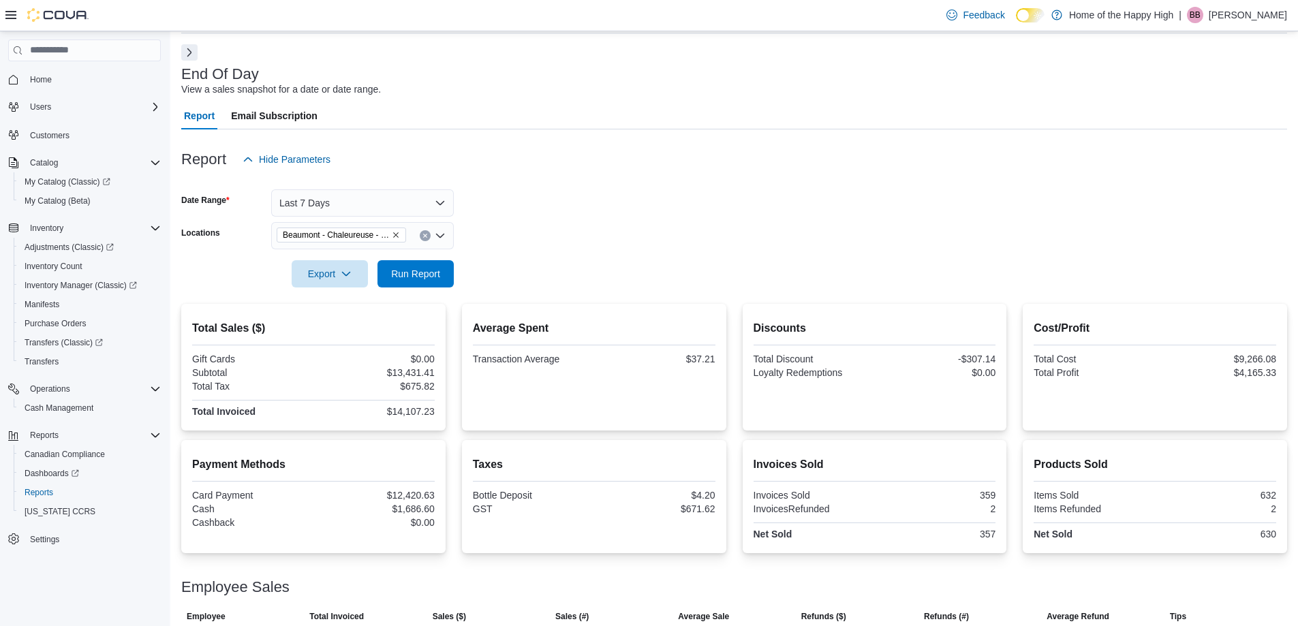
scroll to position [42, 0]
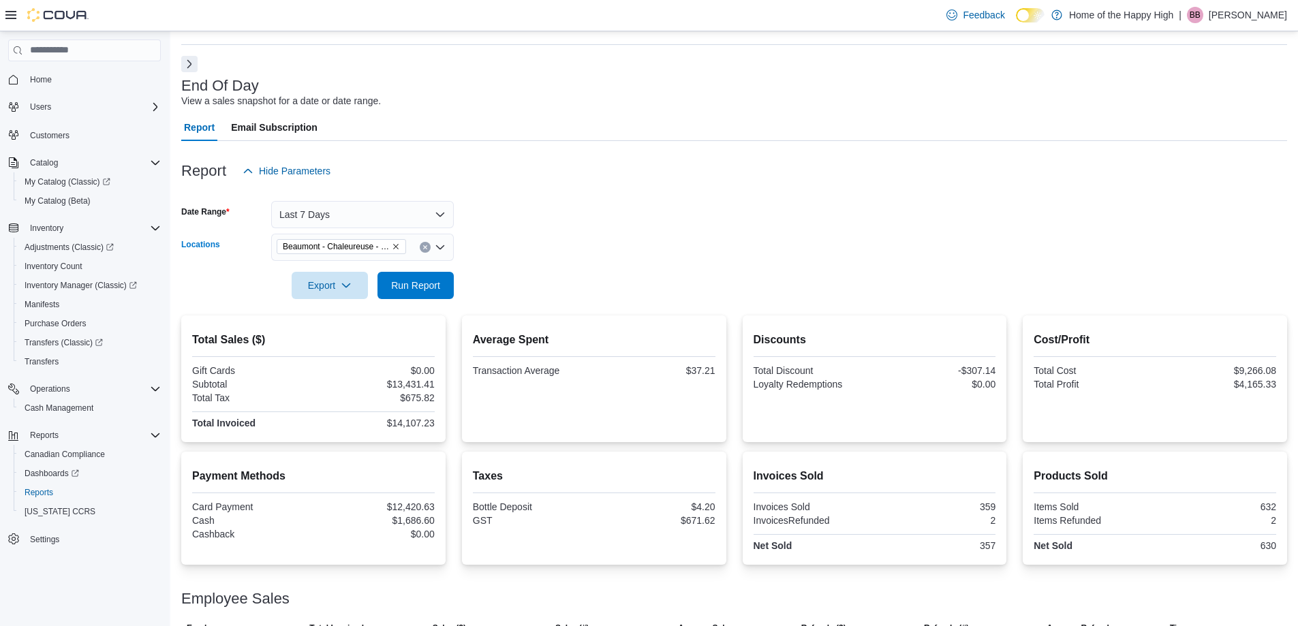
click at [396, 249] on icon "Remove Beaumont - Chaleureuse - Pop's Cannabis from selection in this group" at bounding box center [396, 247] width 8 height 8
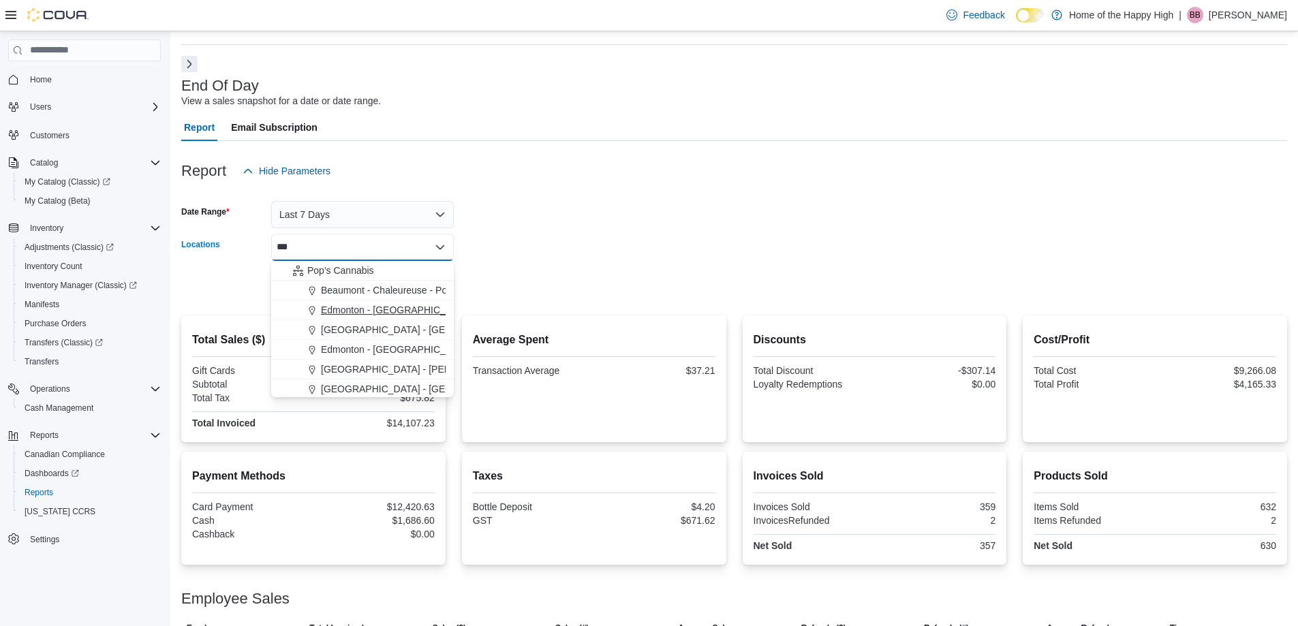
type input "***"
click at [367, 309] on span "Edmonton - [GEOGRAPHIC_DATA] - Pop's Cannabis" at bounding box center [434, 310] width 226 height 14
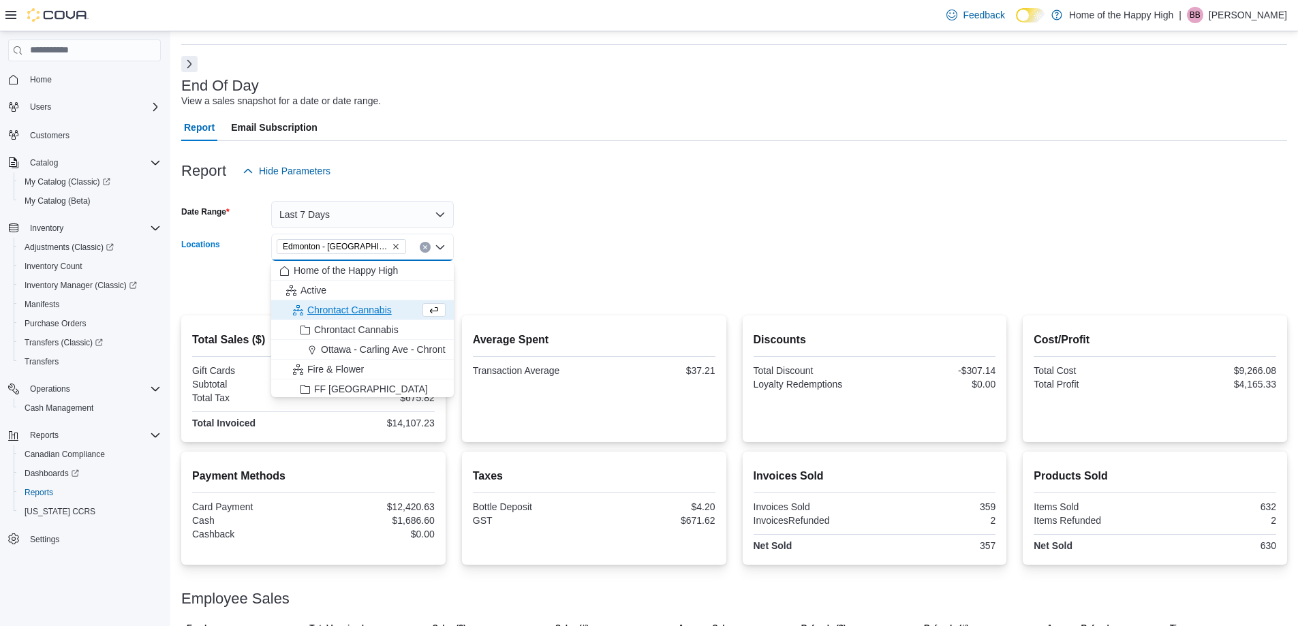
click at [532, 268] on div at bounding box center [734, 266] width 1106 height 11
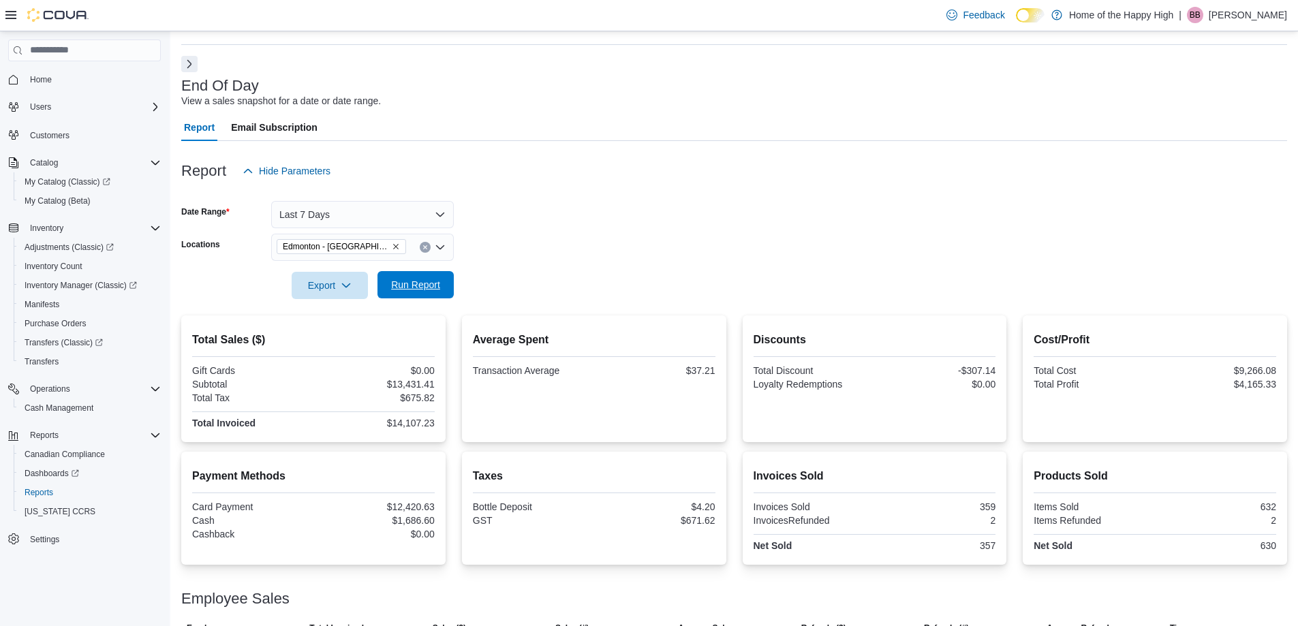
click at [434, 286] on span "Run Report" at bounding box center [415, 285] width 49 height 14
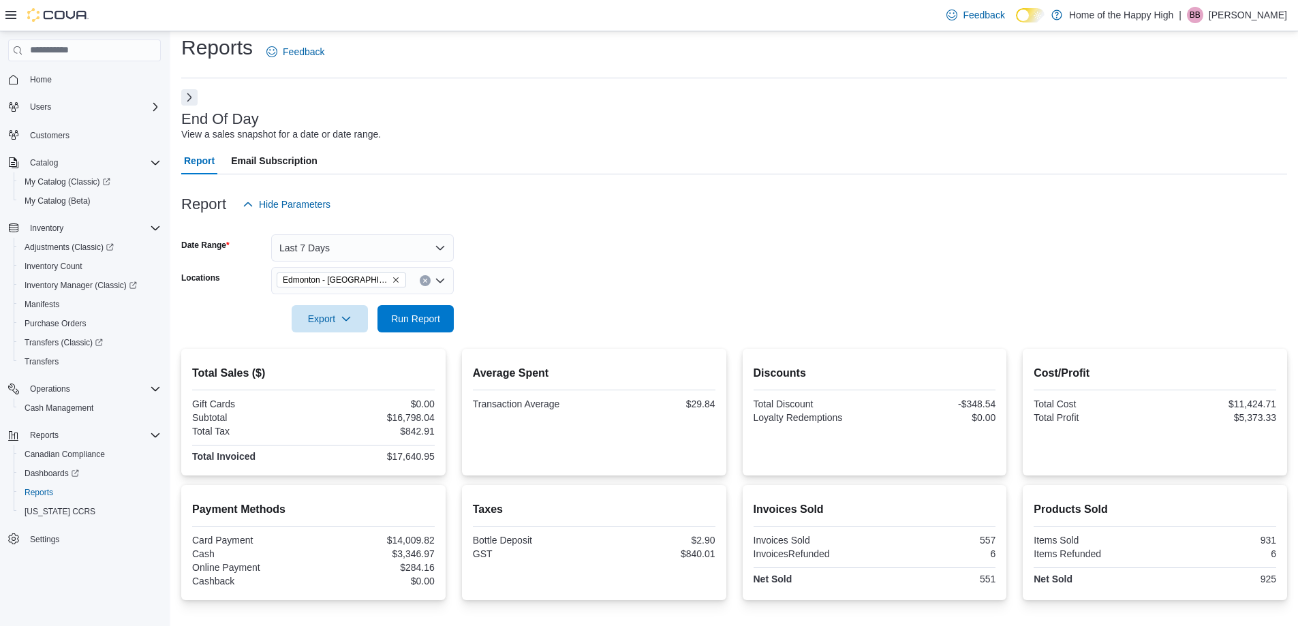
scroll to position [3, 0]
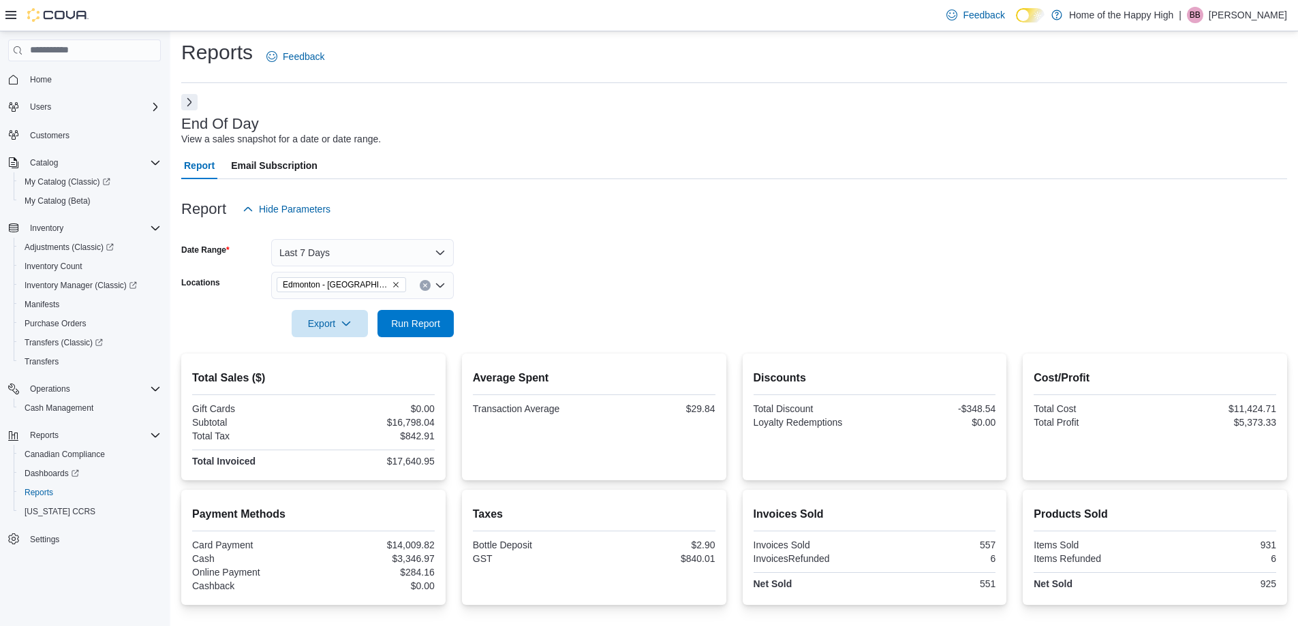
click at [398, 283] on icon "Remove Edmonton - Allendale - Pop's Cannabis from selection in this group" at bounding box center [396, 285] width 8 height 8
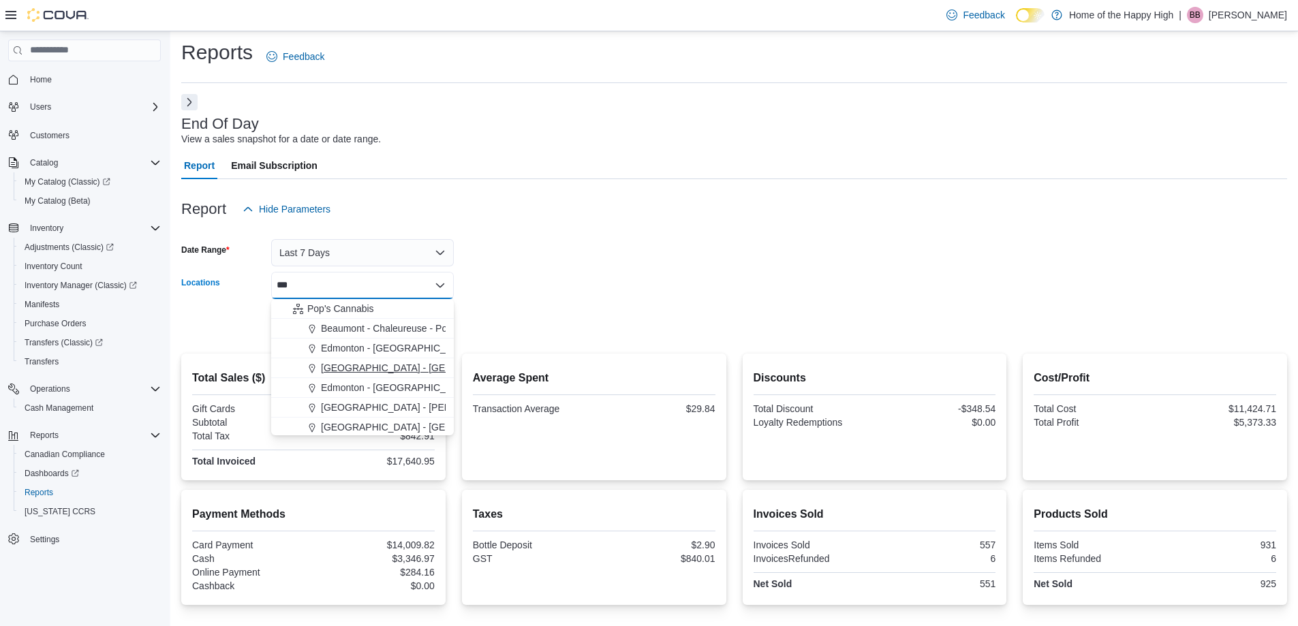
type input "***"
click at [388, 366] on span "[GEOGRAPHIC_DATA] - [GEOGRAPHIC_DATA] - Pop's Cannabis" at bounding box center [462, 368] width 282 height 14
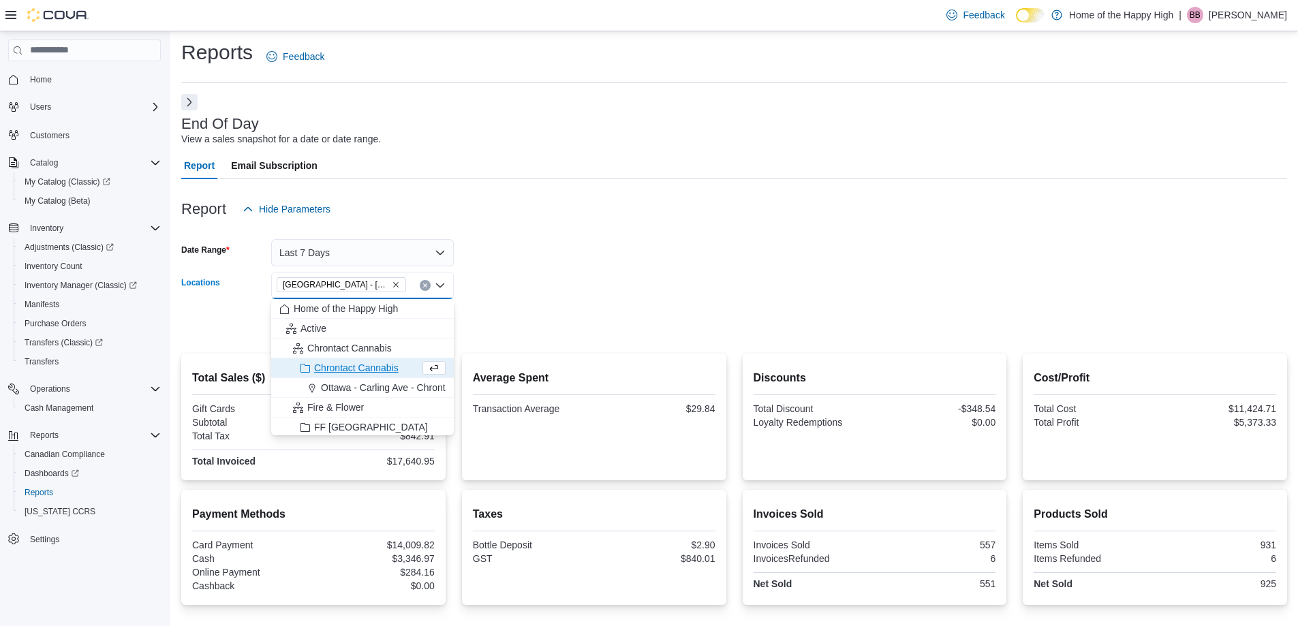
click at [501, 320] on form "Date Range Last 7 Days Locations Edmonton - Carlisle - Pop's Cannabis Combo box…" at bounding box center [734, 280] width 1106 height 114
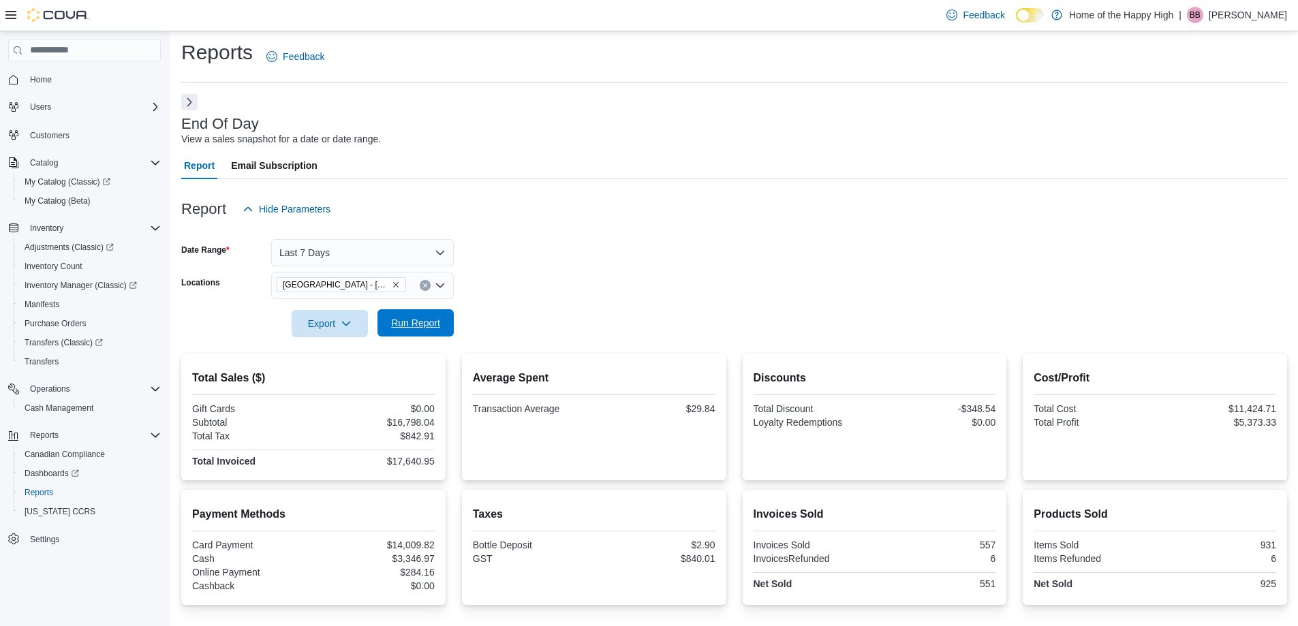
click at [409, 330] on span "Run Report" at bounding box center [416, 322] width 60 height 27
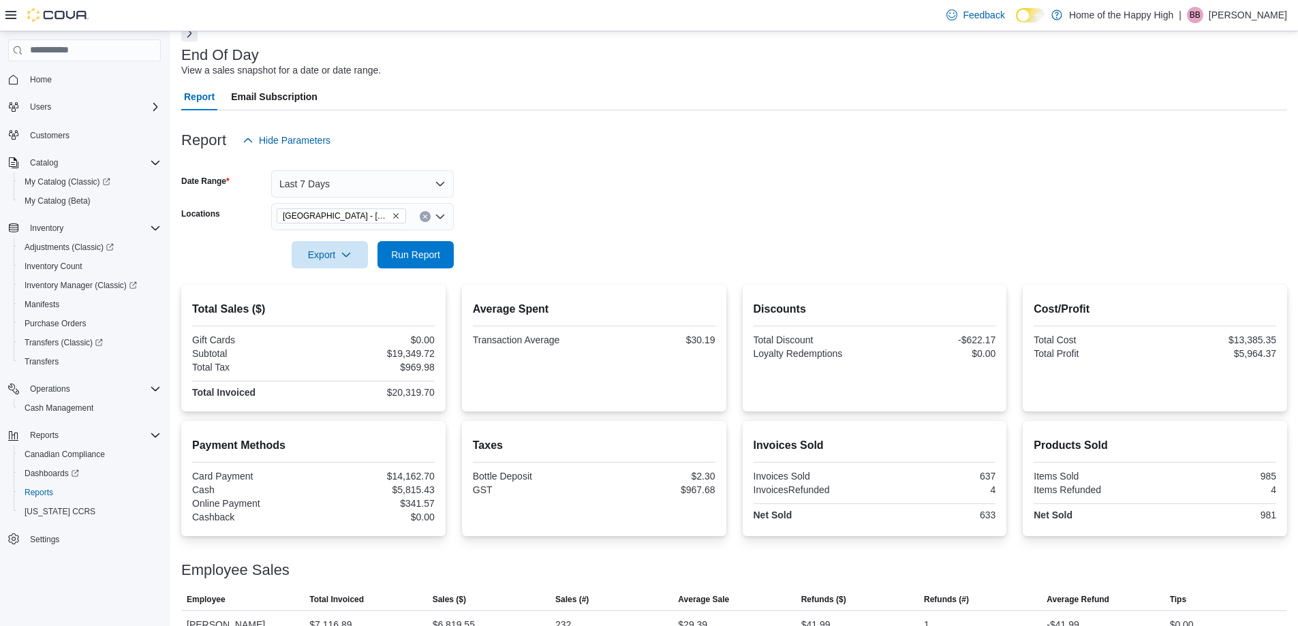
scroll to position [72, 0]
click at [394, 217] on icon "Remove Edmonton - Carlisle - Pop's Cannabis from selection in this group" at bounding box center [396, 217] width 8 height 8
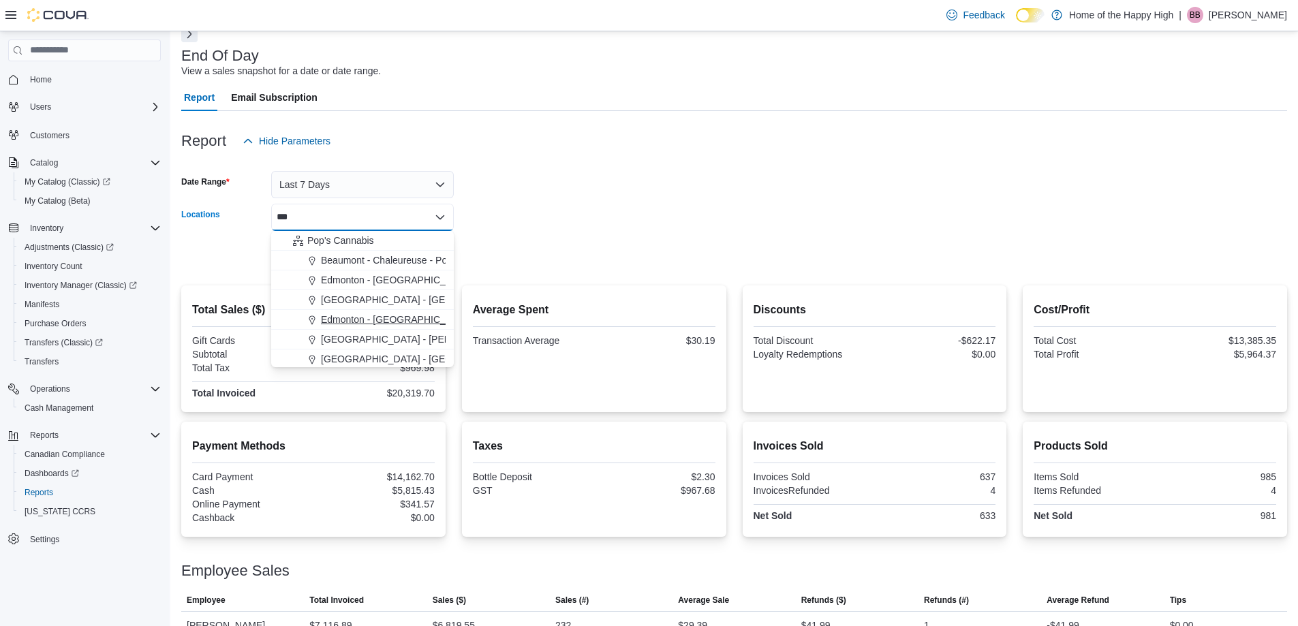
type input "***"
click at [394, 314] on span "Edmonton - [GEOGRAPHIC_DATA] - [GEOGRAPHIC_DATA]" at bounding box center [450, 320] width 259 height 14
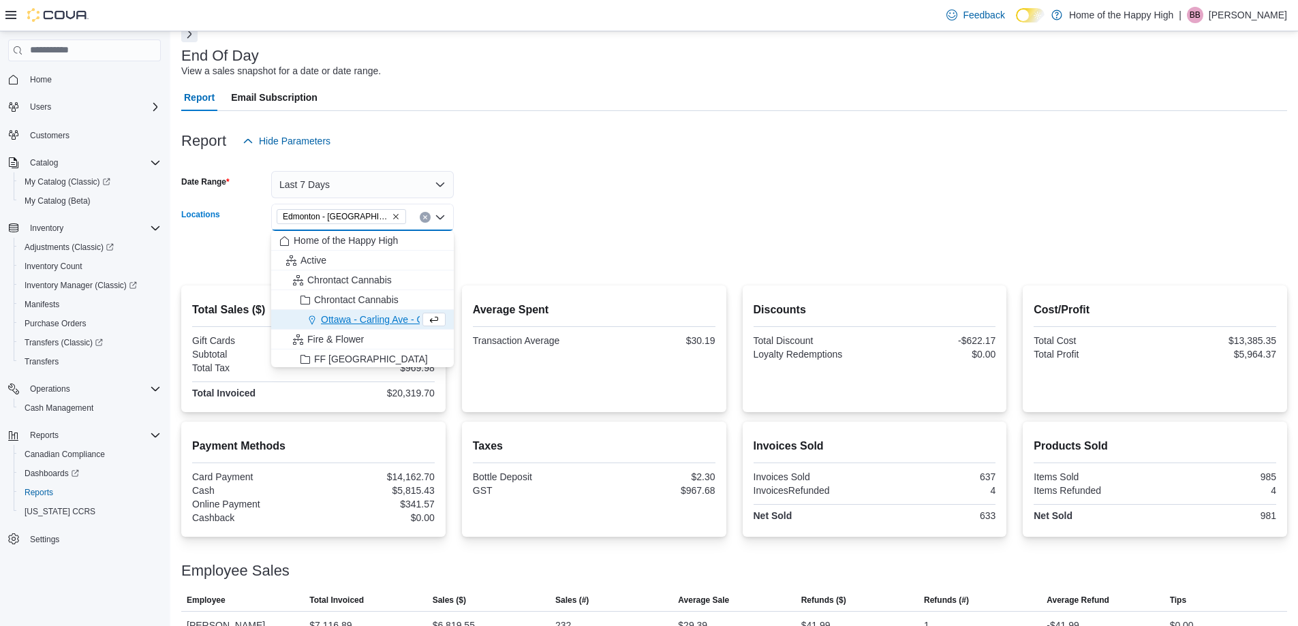
click at [525, 263] on form "Date Range Last 7 Days Locations Edmonton - Castle Downs - Pop's Cannabis Combo…" at bounding box center [734, 212] width 1106 height 114
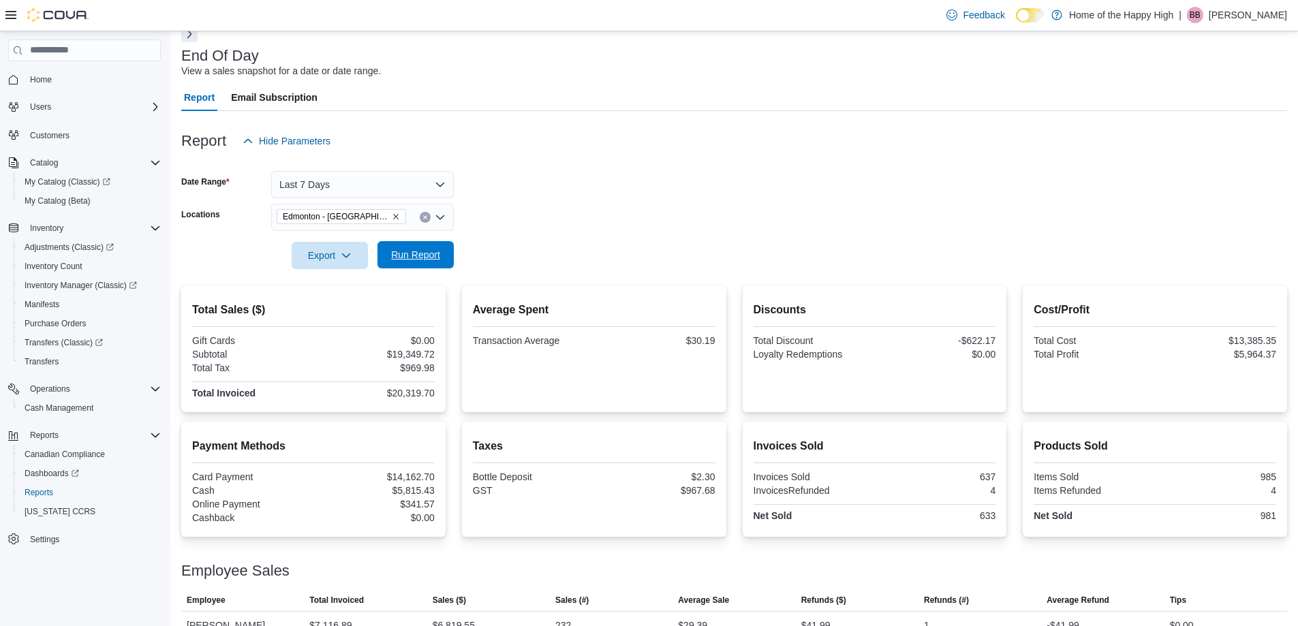
click at [437, 255] on span "Run Report" at bounding box center [415, 255] width 49 height 14
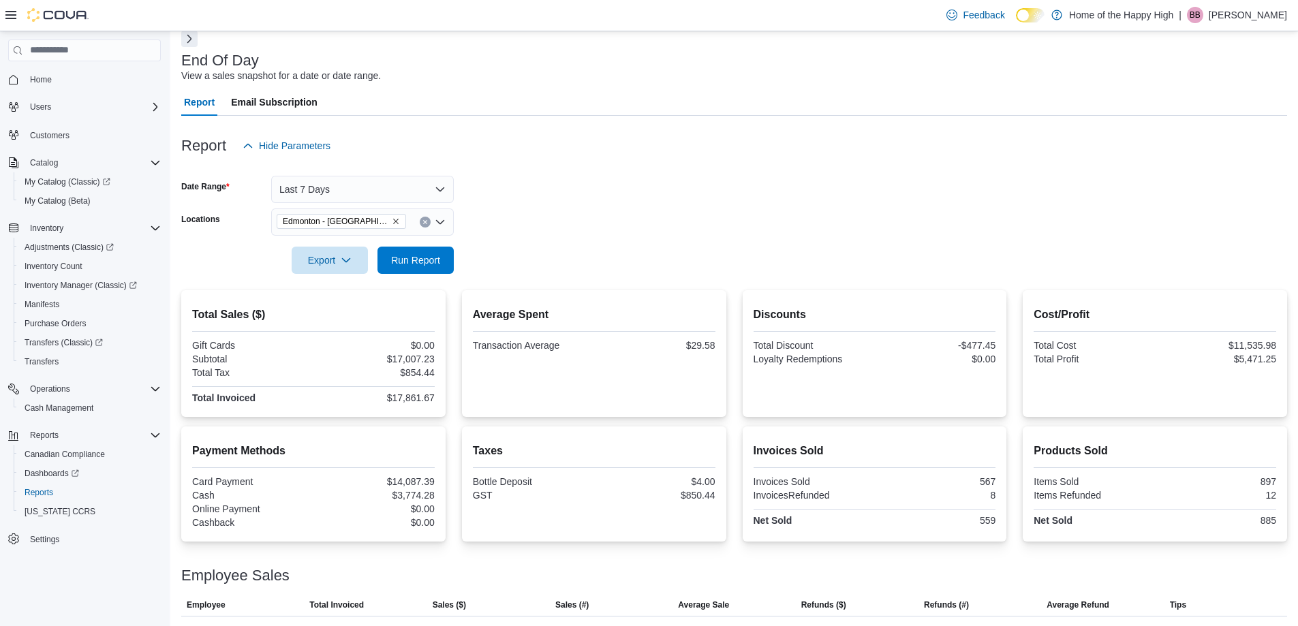
scroll to position [31, 0]
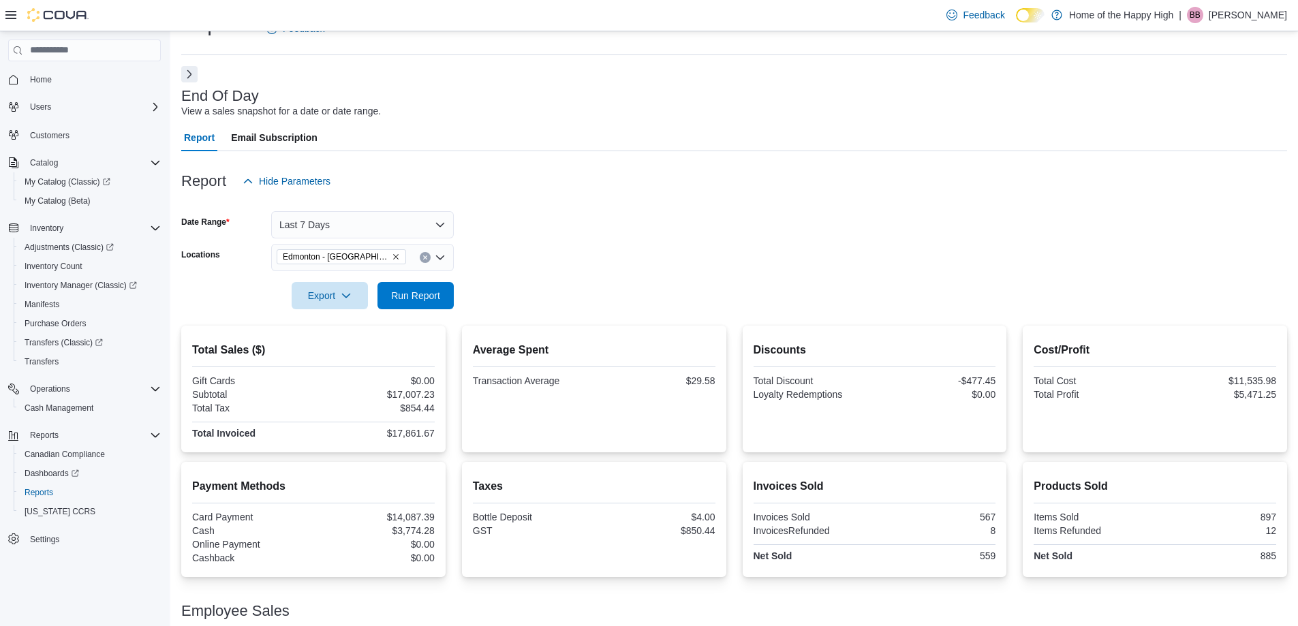
click at [397, 257] on icon "Remove Edmonton - Castle Downs - Pop's Cannabis from selection in this group" at bounding box center [396, 257] width 8 height 8
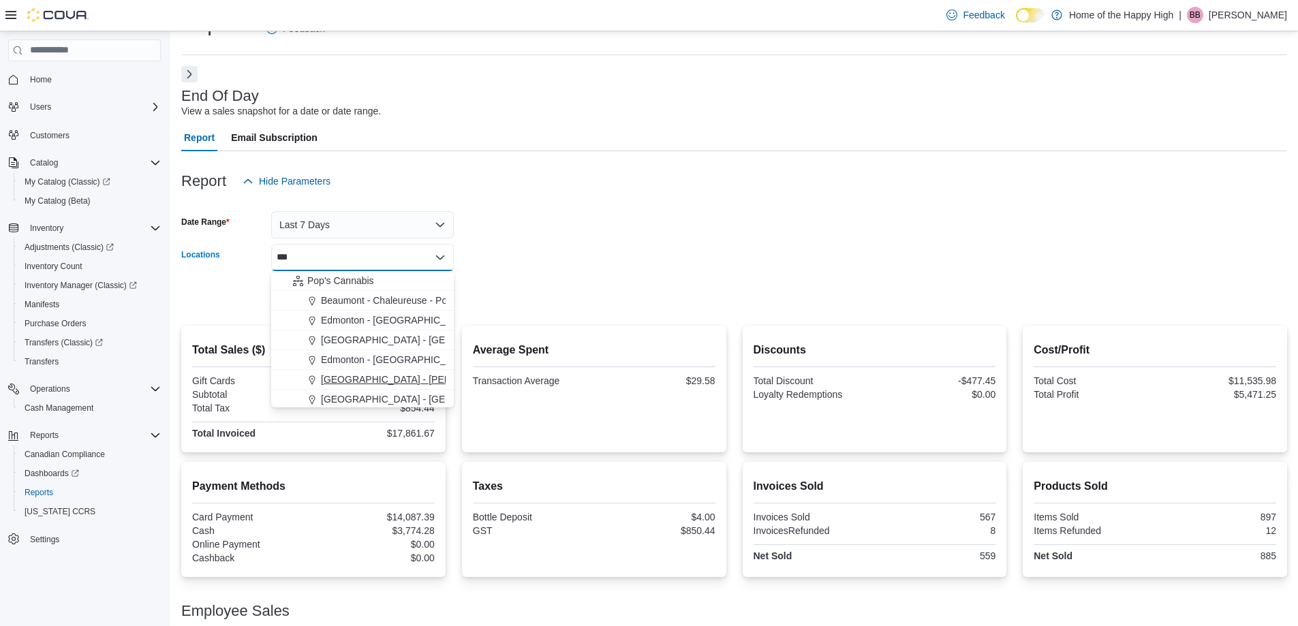
type input "***"
click at [397, 375] on span "[GEOGRAPHIC_DATA] - [PERSON_NAME][GEOGRAPHIC_DATA] - [GEOGRAPHIC_DATA]" at bounding box center [517, 380] width 393 height 14
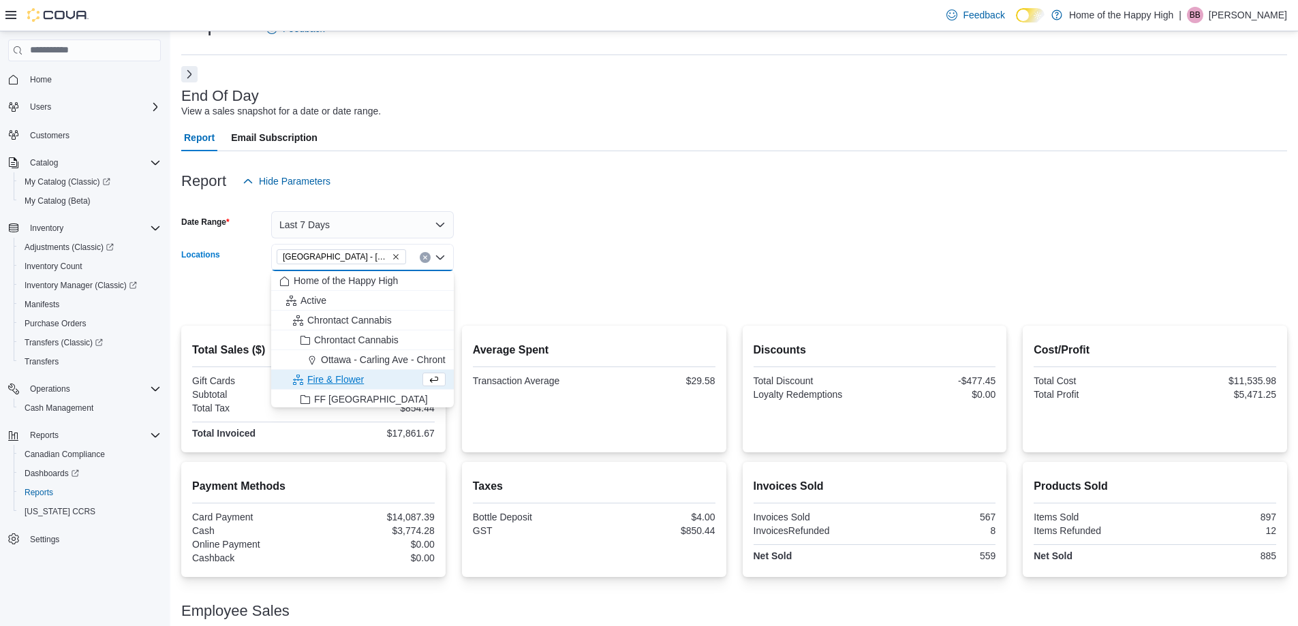
click at [481, 322] on div at bounding box center [734, 317] width 1106 height 16
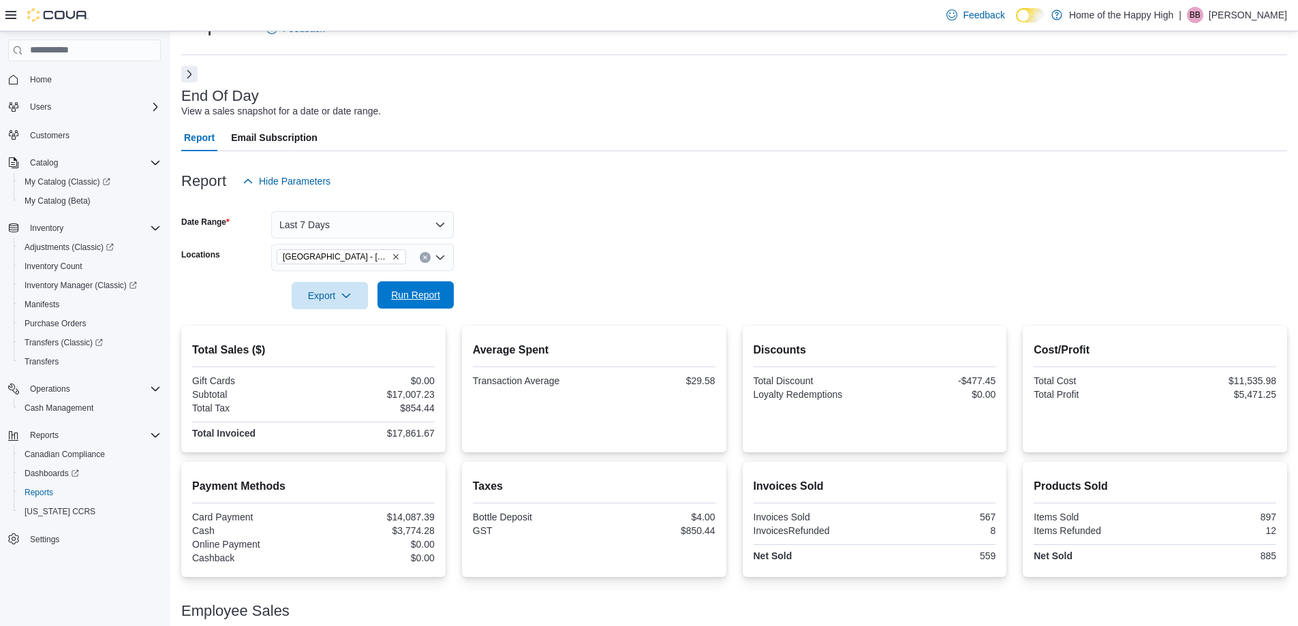
click at [412, 296] on span "Run Report" at bounding box center [415, 295] width 49 height 14
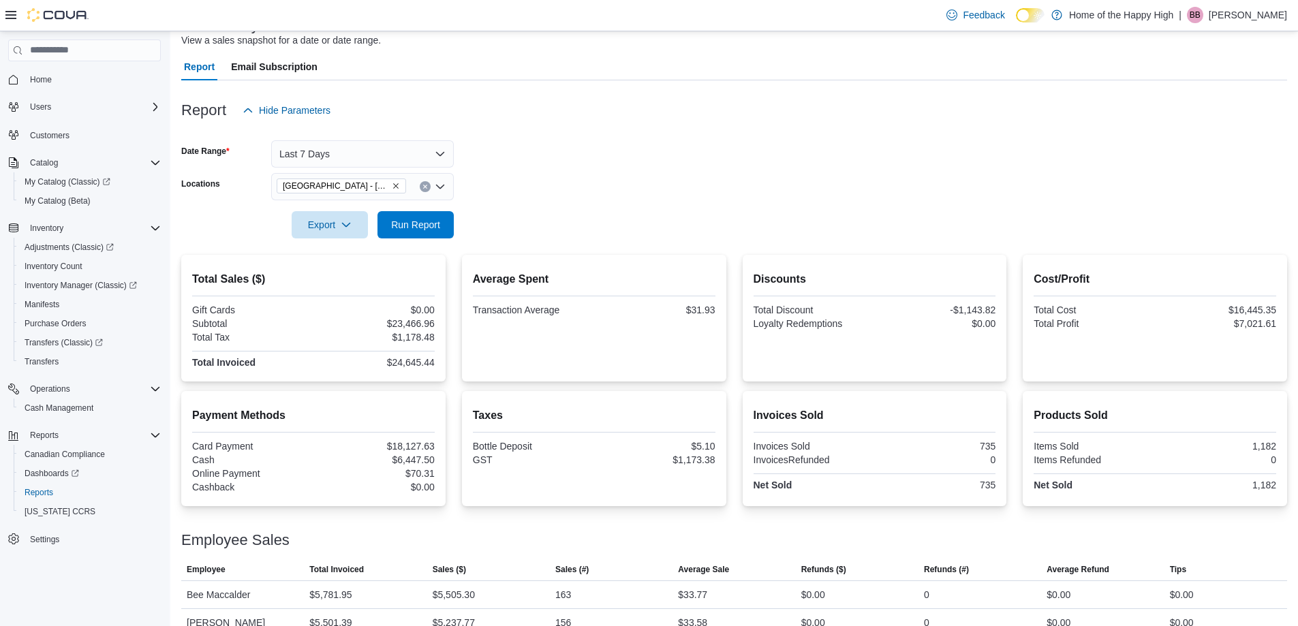
scroll to position [99, 0]
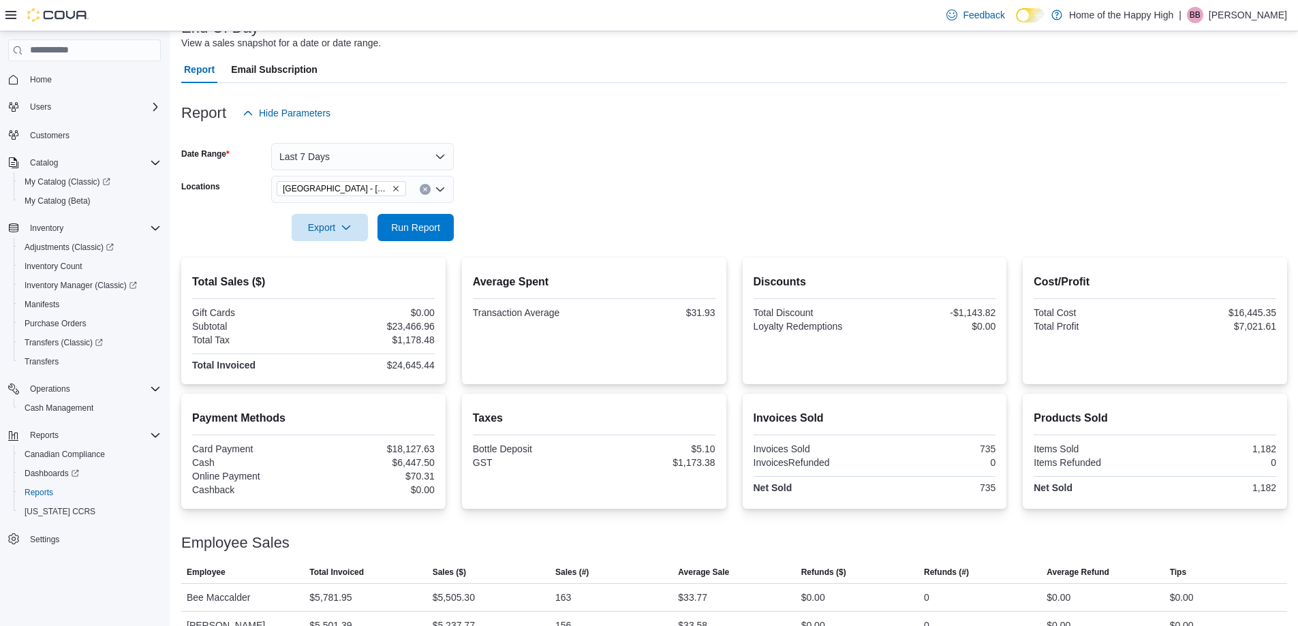
click at [396, 185] on icon "Remove Edmonton - Delton Center - Pop's Cannabis from selection in this group" at bounding box center [396, 189] width 8 height 8
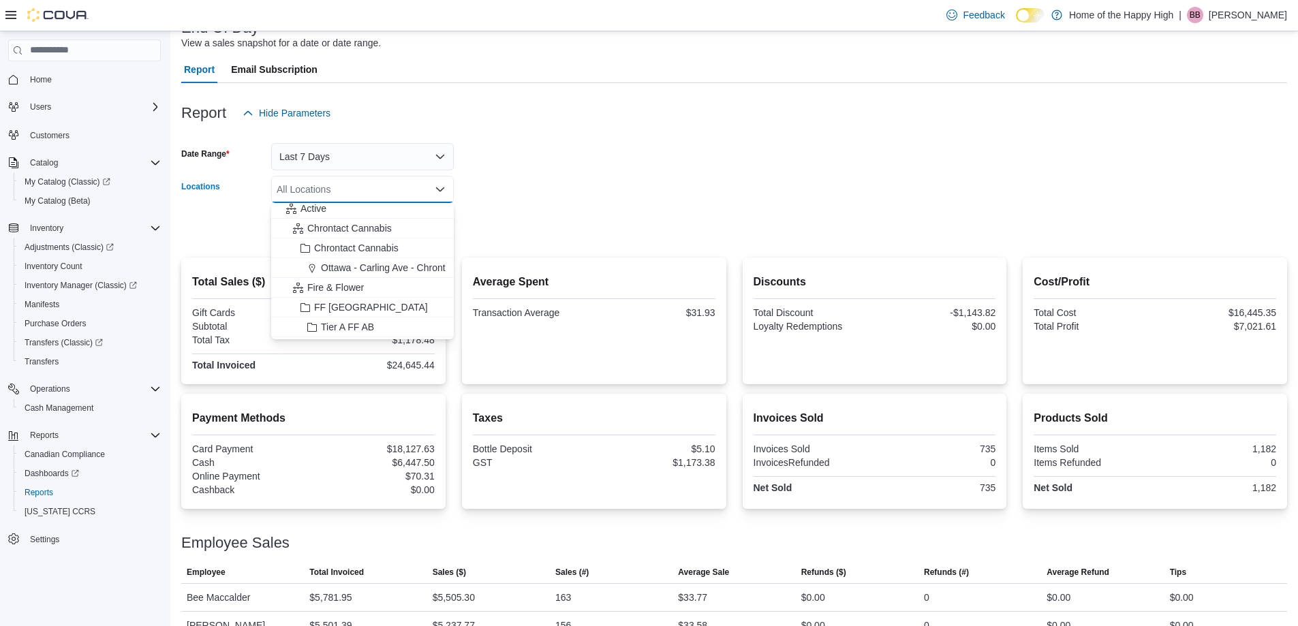
scroll to position [0, 0]
type input "***"
click at [402, 330] on span "[GEOGRAPHIC_DATA] - [GEOGRAPHIC_DATA] - Pop's Cannabis" at bounding box center [462, 331] width 282 height 14
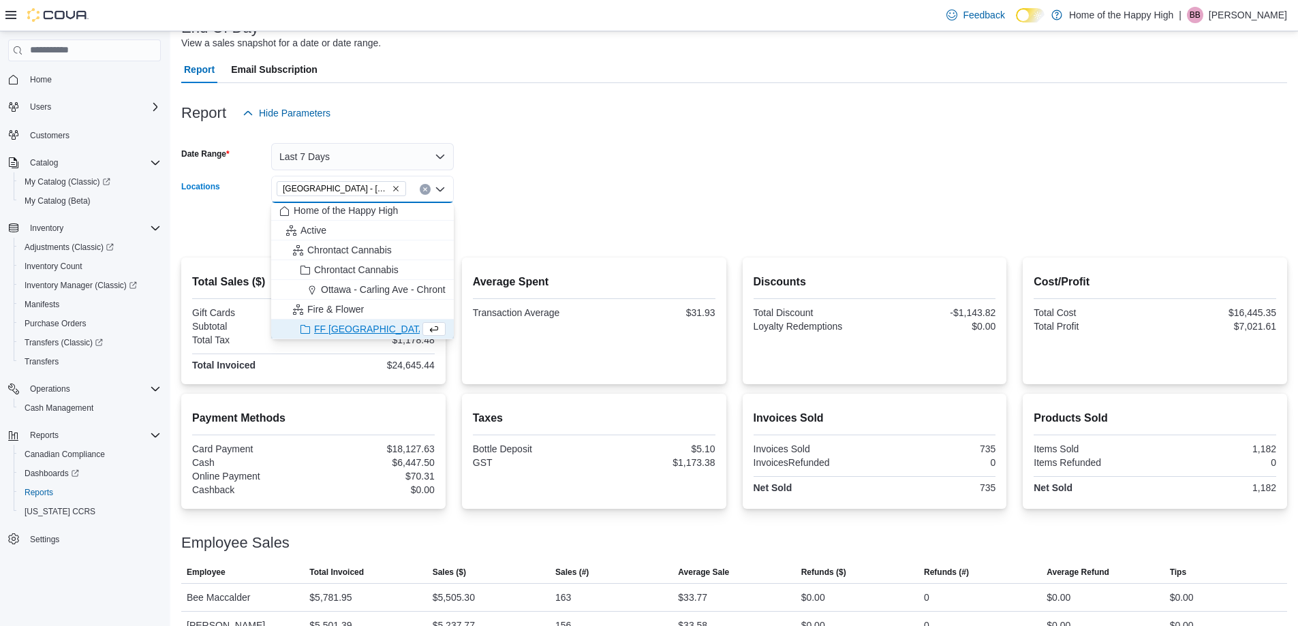
click at [490, 231] on form "Date Range Last 7 Days Locations Edmonton - Dovercourt - Pop's Cannabis Combo b…" at bounding box center [734, 184] width 1106 height 114
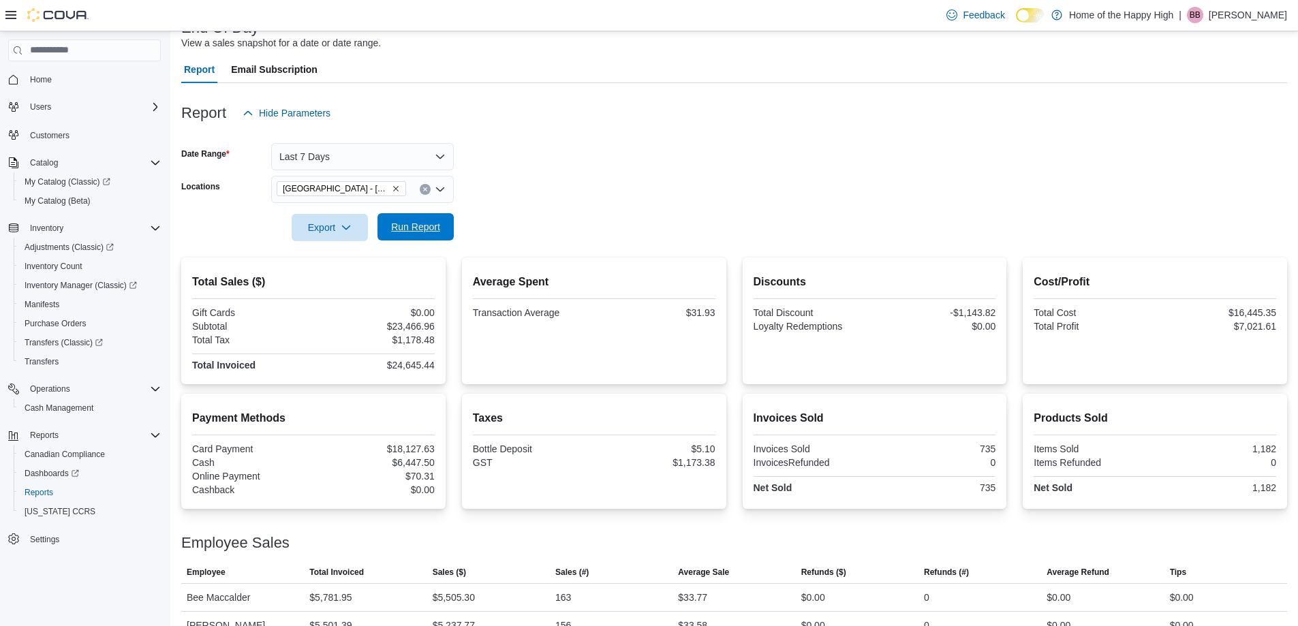
click at [424, 231] on span "Run Report" at bounding box center [415, 227] width 49 height 14
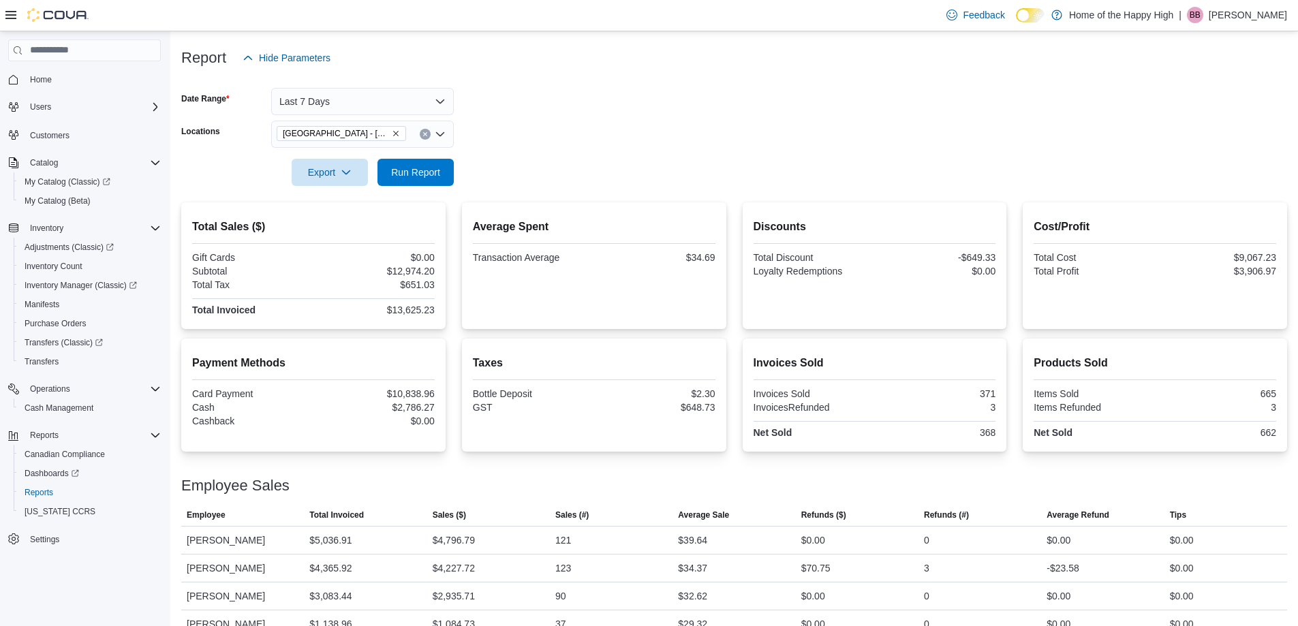
scroll to position [178, 0]
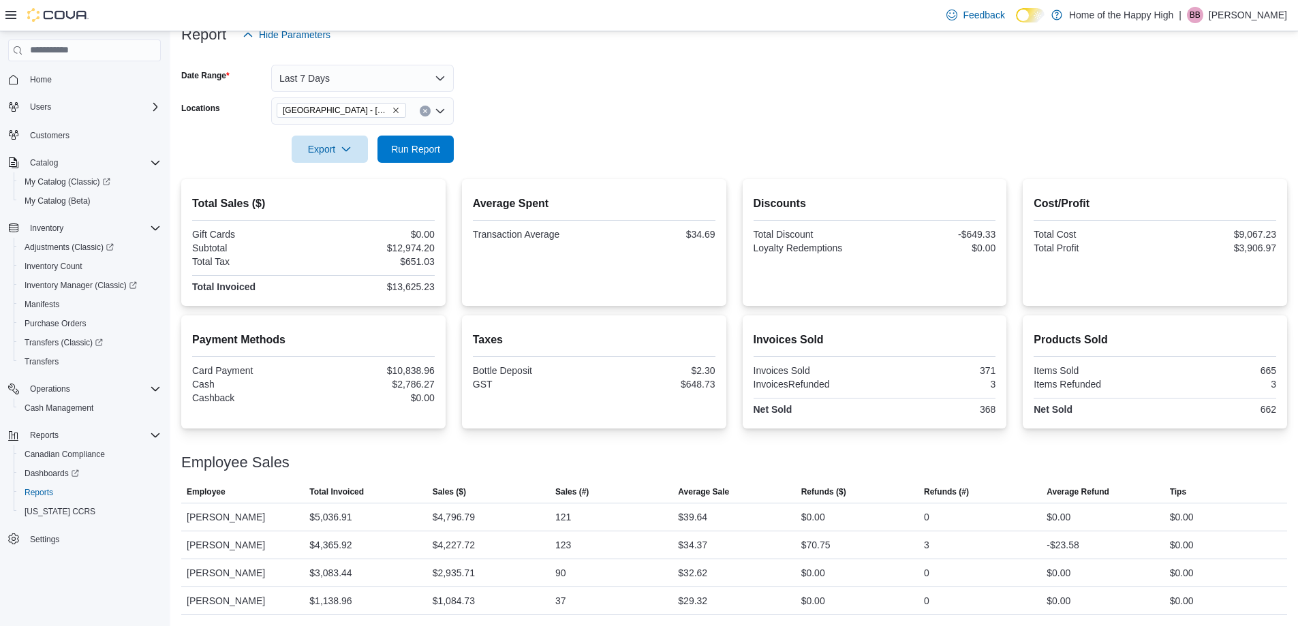
click at [393, 110] on icon "Remove Edmonton - Dovercourt - Pop's Cannabis from selection in this group" at bounding box center [396, 110] width 8 height 8
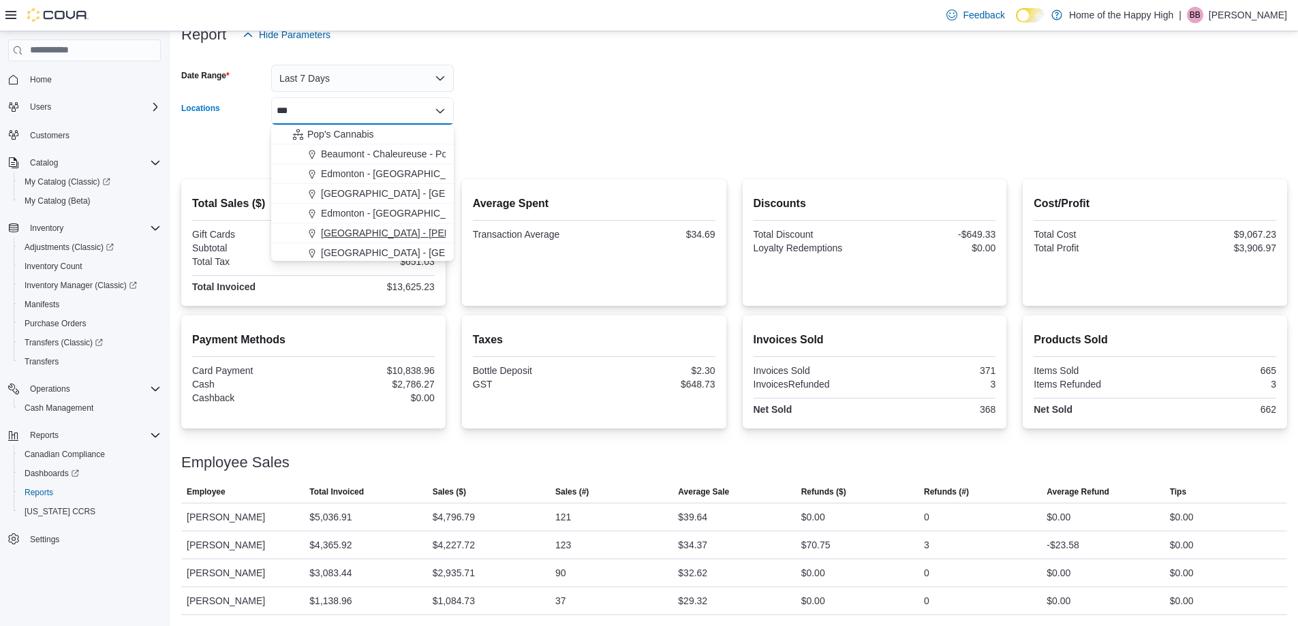
type input "***"
click at [390, 234] on span "[GEOGRAPHIC_DATA] - [PERSON_NAME][GEOGRAPHIC_DATA] - [GEOGRAPHIC_DATA]" at bounding box center [517, 233] width 393 height 14
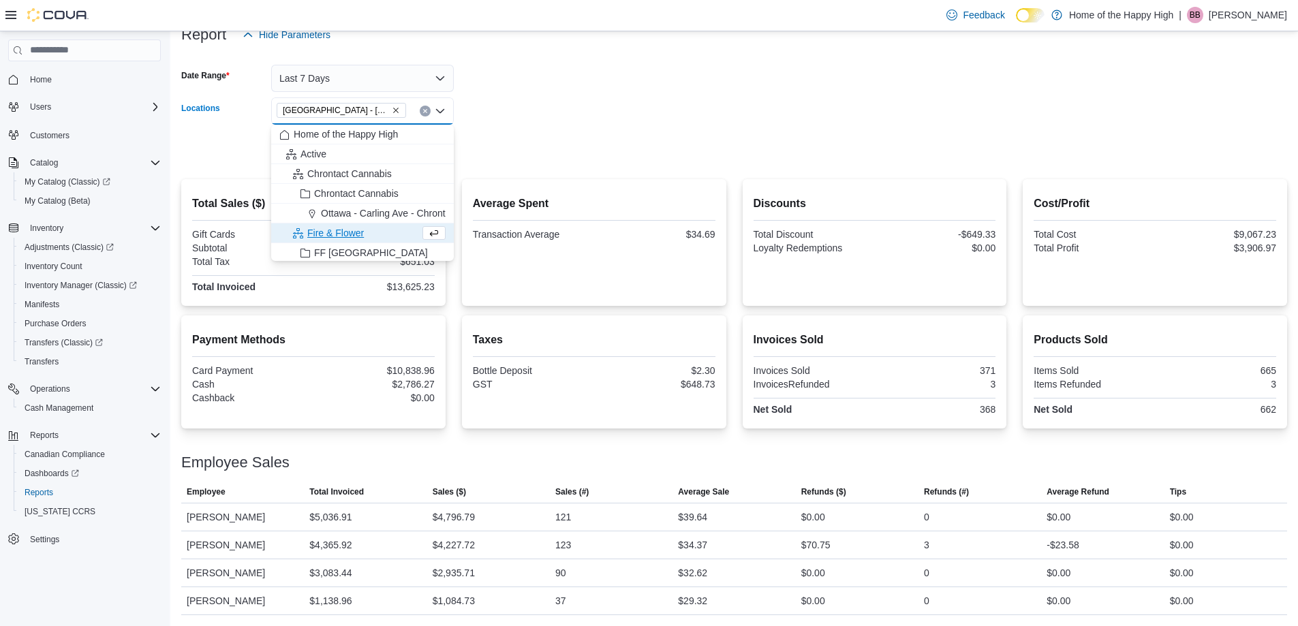
click at [501, 190] on div "Average Spent Transaction Average $34.69" at bounding box center [594, 242] width 243 height 105
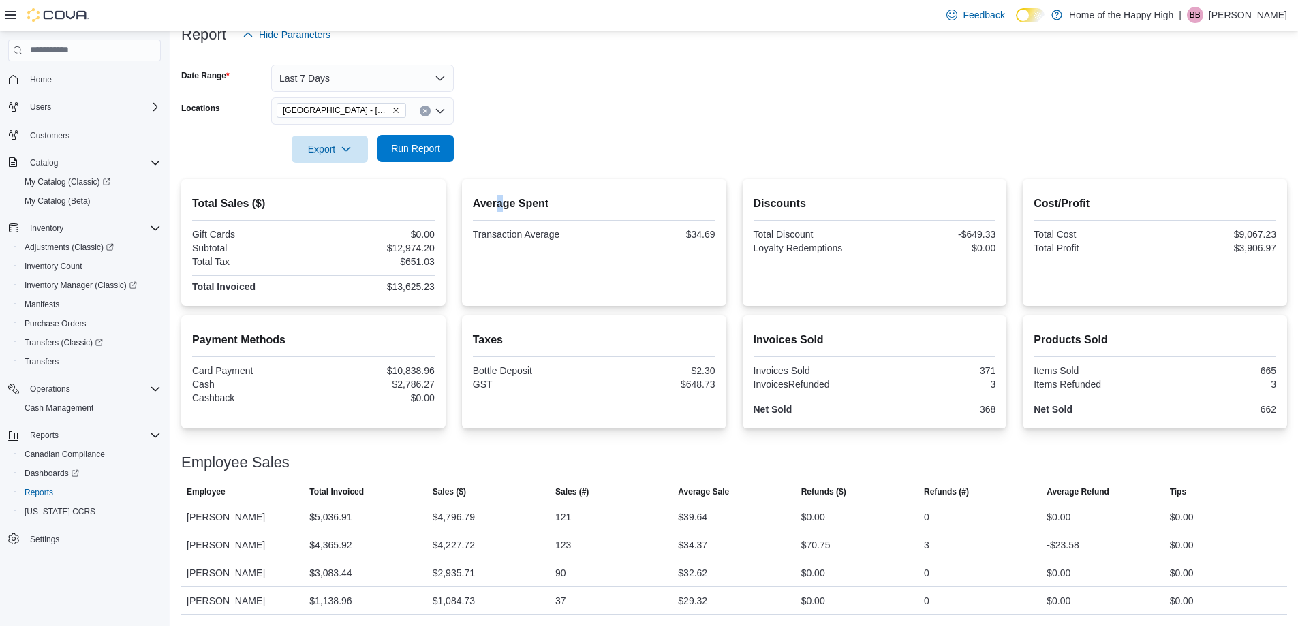
click at [418, 157] on span "Run Report" at bounding box center [416, 148] width 60 height 27
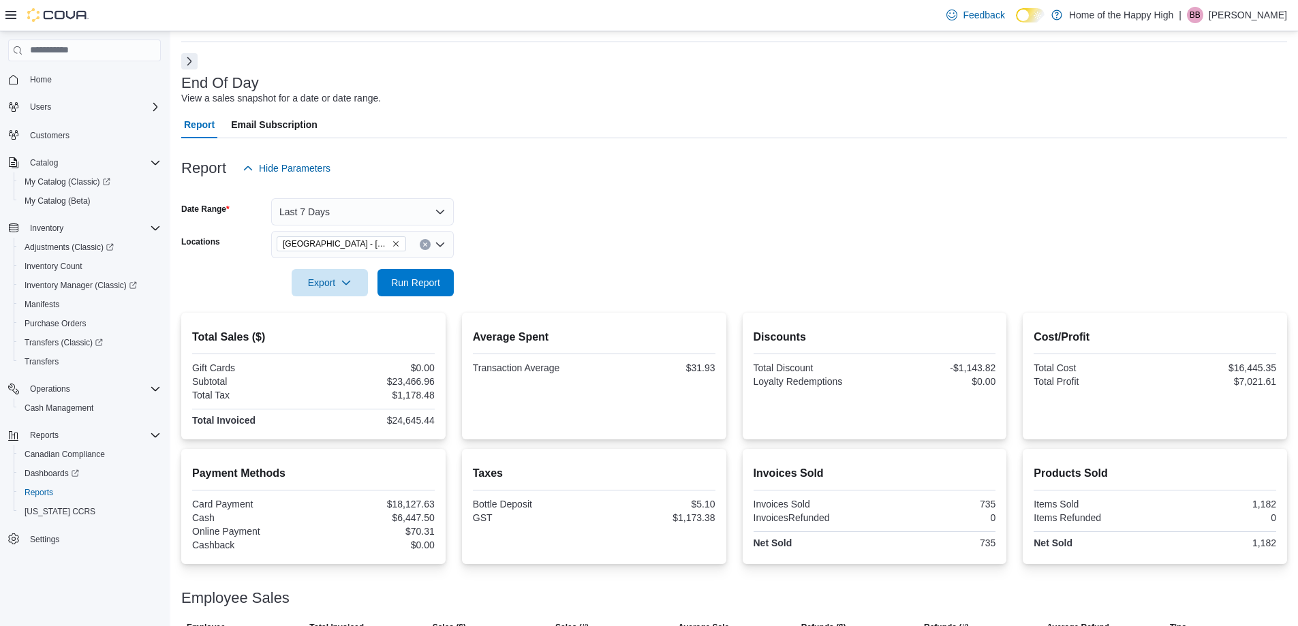
scroll to position [31, 0]
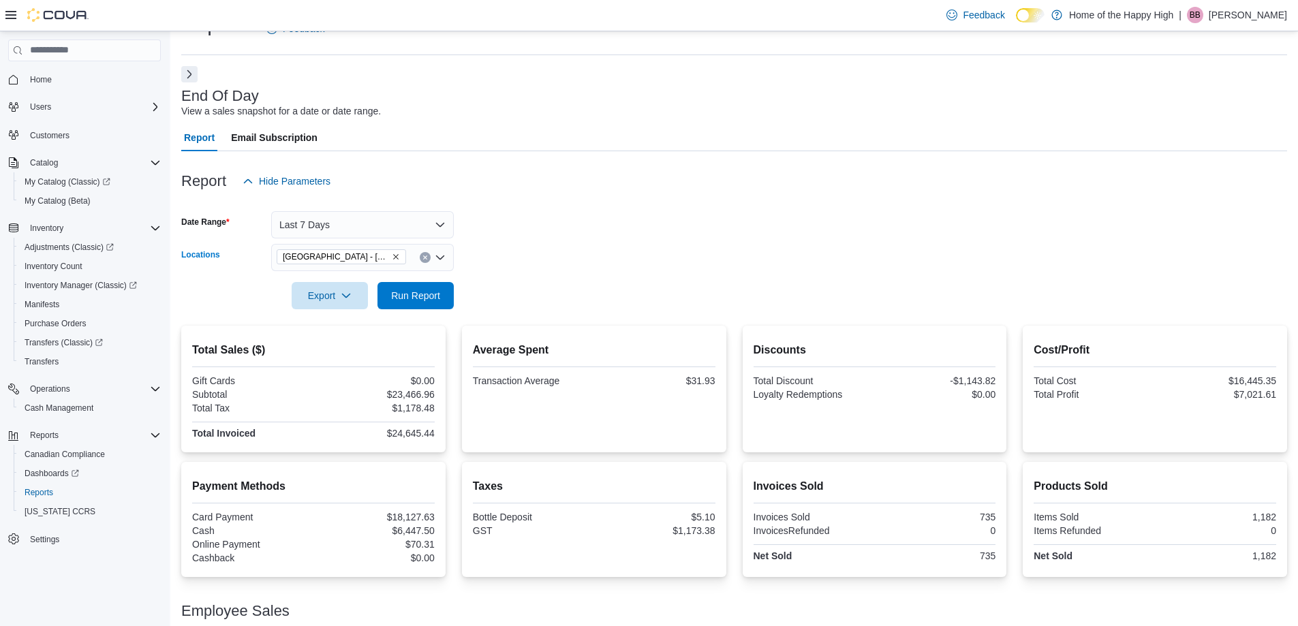
click at [398, 257] on icon "Remove Edmonton - Delton Center - Pop's Cannabis from selection in this group" at bounding box center [396, 257] width 8 height 8
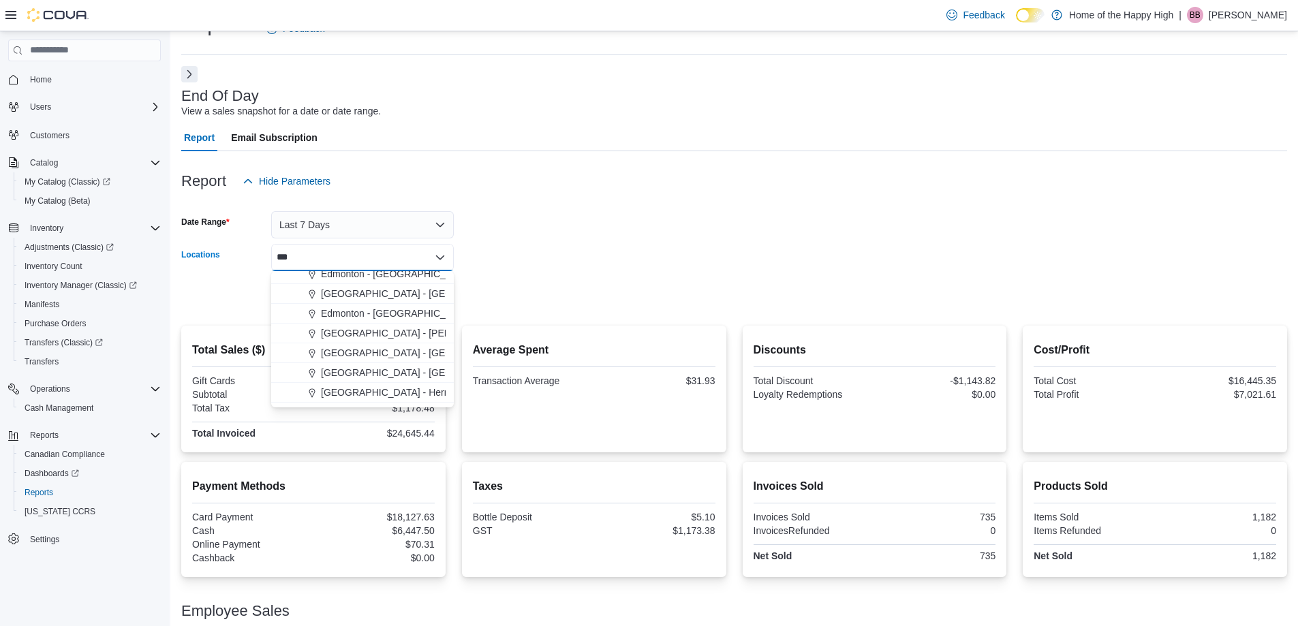
scroll to position [68, 0]
type input "***"
click at [406, 348] on span "[GEOGRAPHIC_DATA] - [GEOGRAPHIC_DATA] - Pop's Cannabis" at bounding box center [462, 351] width 282 height 14
click at [555, 278] on div at bounding box center [734, 276] width 1106 height 11
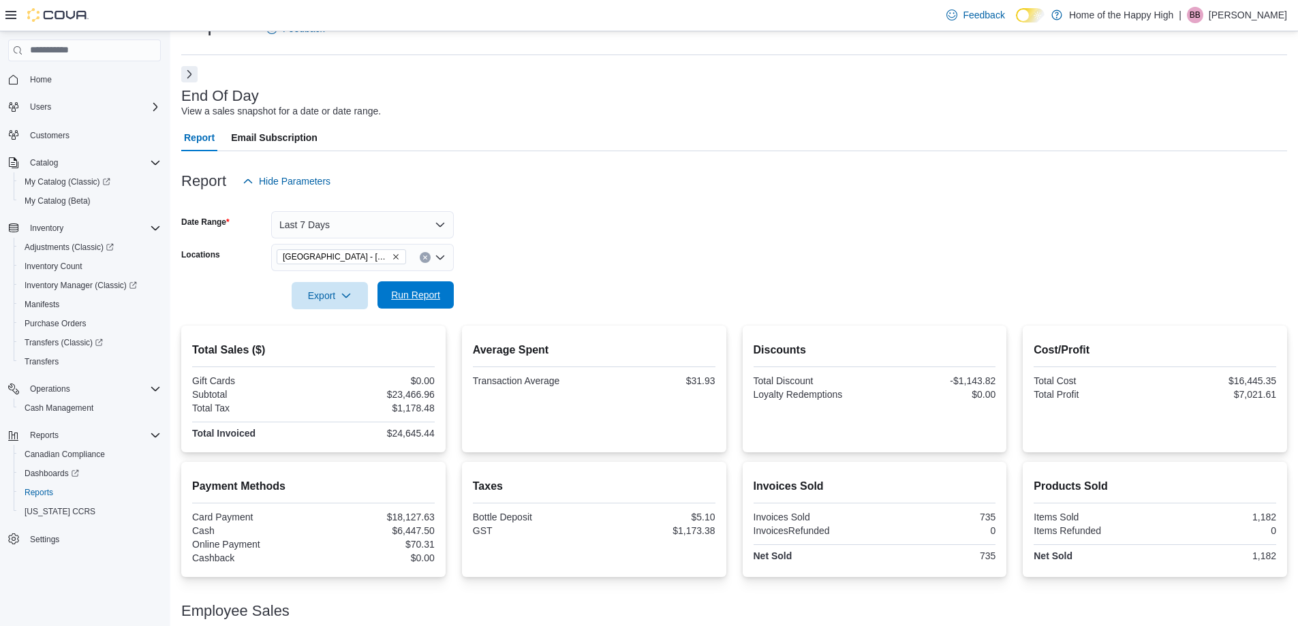
click at [432, 306] on span "Run Report" at bounding box center [416, 294] width 60 height 27
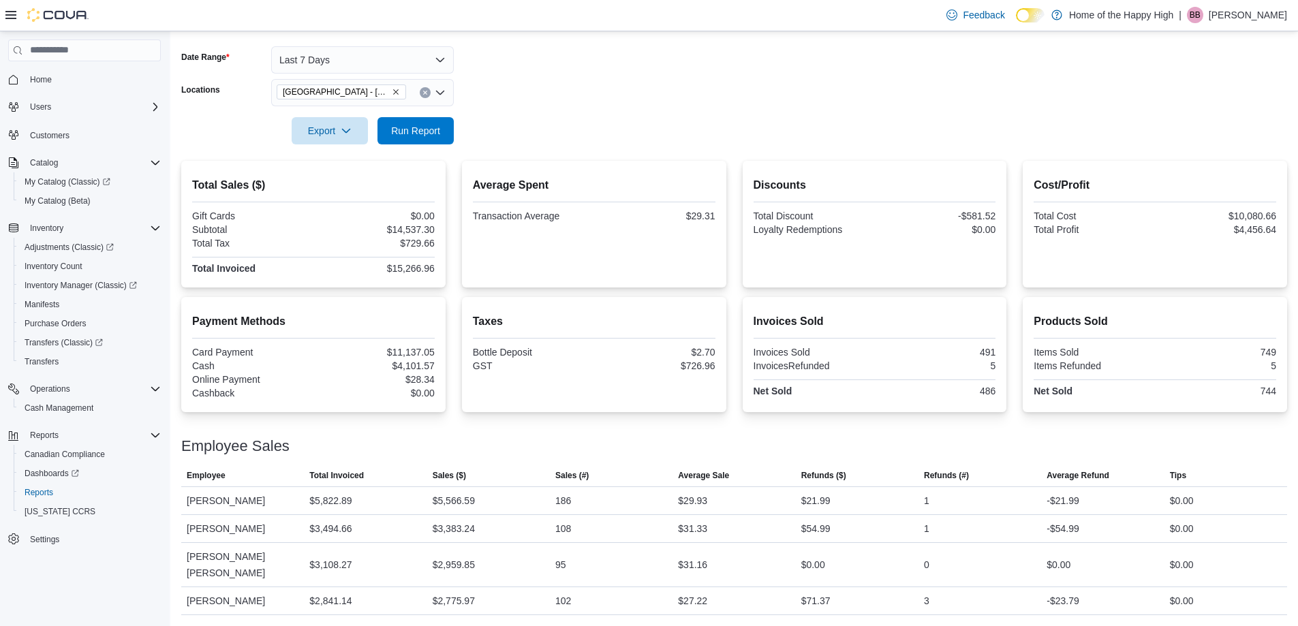
scroll to position [180, 0]
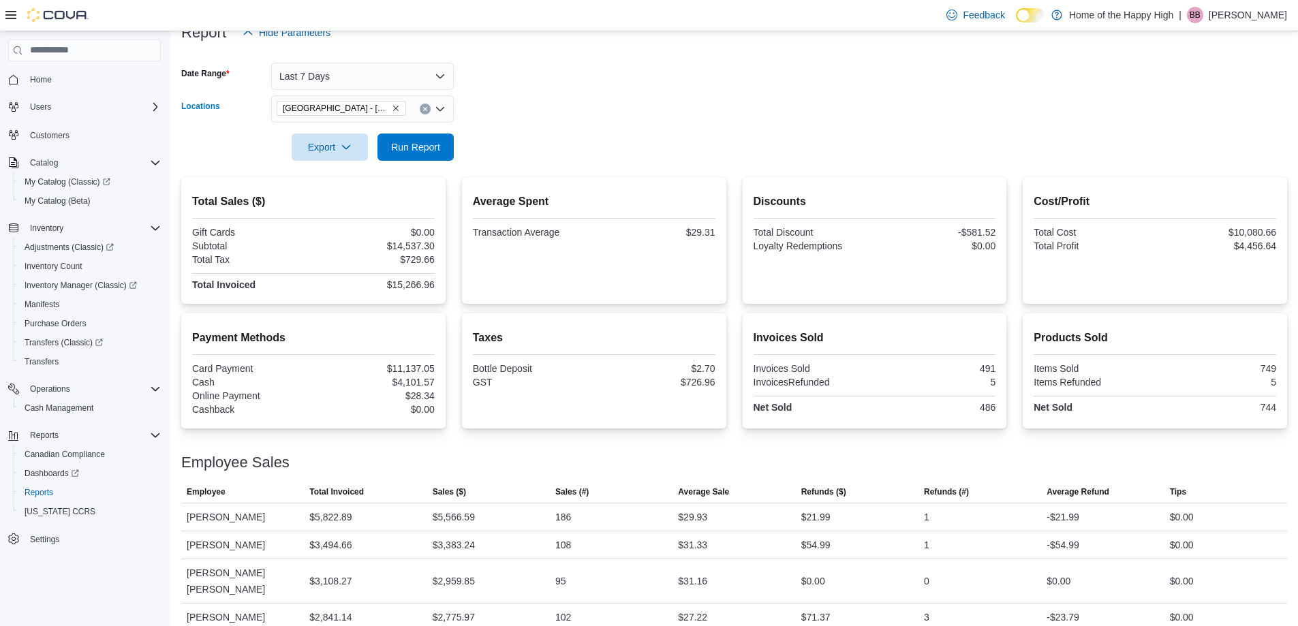
click at [394, 111] on icon "Remove Edmonton - Fort Road - Pop's Cannabis from selection in this group" at bounding box center [396, 108] width 8 height 8
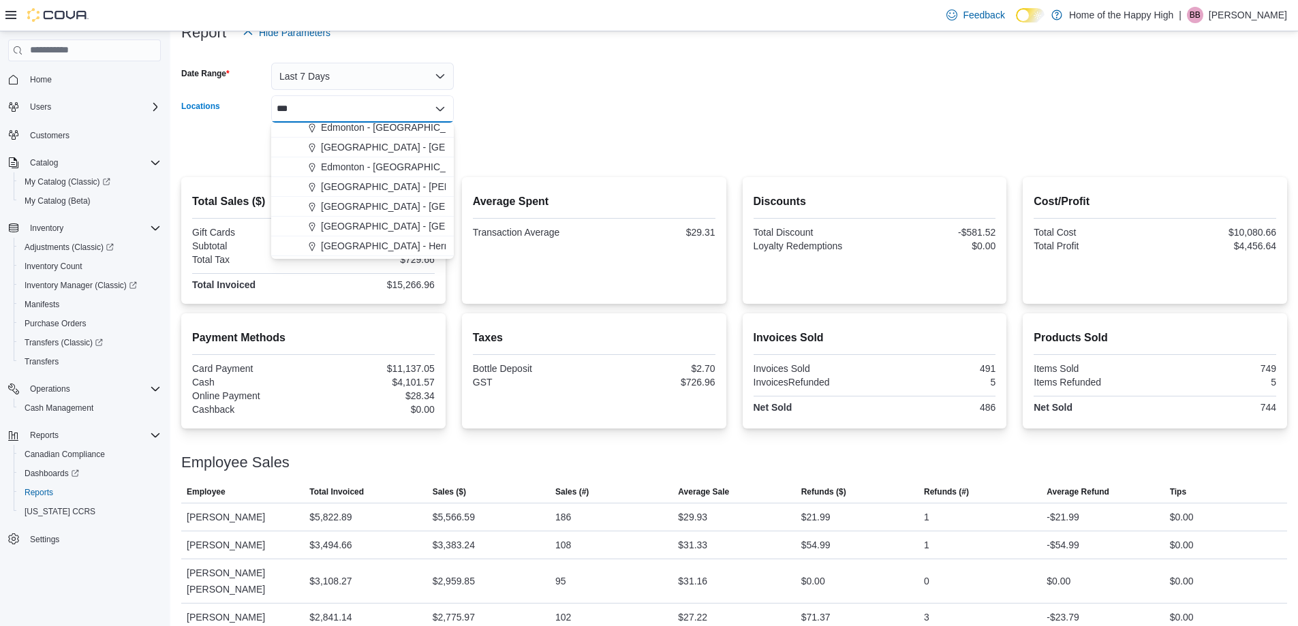
scroll to position [68, 0]
type input "***"
click at [390, 219] on span "[GEOGRAPHIC_DATA] - Hermitage - Pop's Cannabis" at bounding box center [434, 222] width 227 height 14
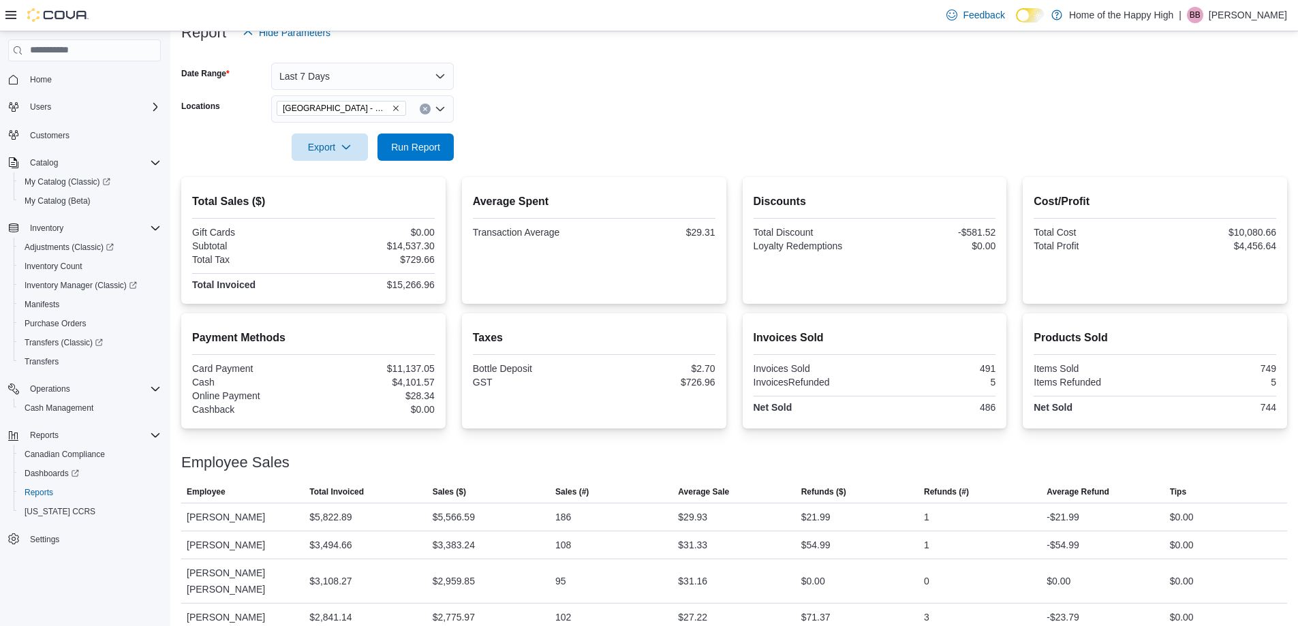
click at [467, 162] on div at bounding box center [734, 169] width 1106 height 16
click at [433, 153] on span "Run Report" at bounding box center [415, 147] width 49 height 14
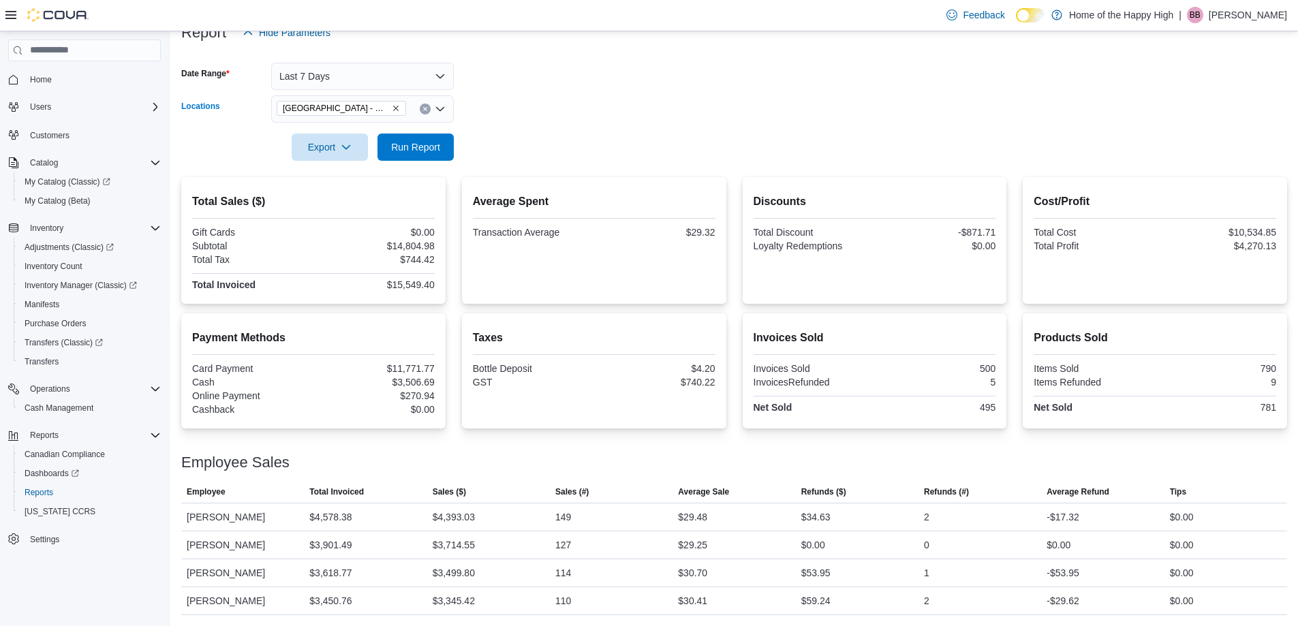
click at [394, 108] on icon "Remove Edmonton - Hermitage - Pop's Cannabis from selection in this group" at bounding box center [396, 108] width 8 height 8
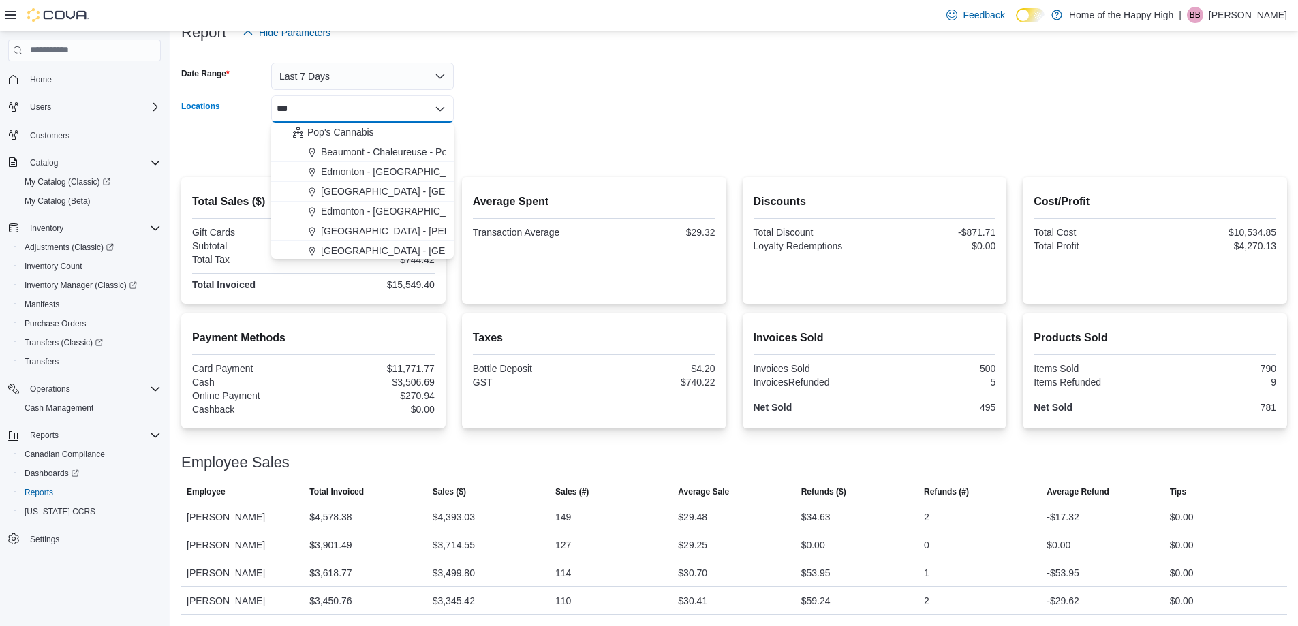
scroll to position [68, 0]
type input "***"
click at [402, 240] on span "[GEOGRAPHIC_DATA] - [GEOGRAPHIC_DATA] - Pop's Cannabis" at bounding box center [462, 242] width 282 height 14
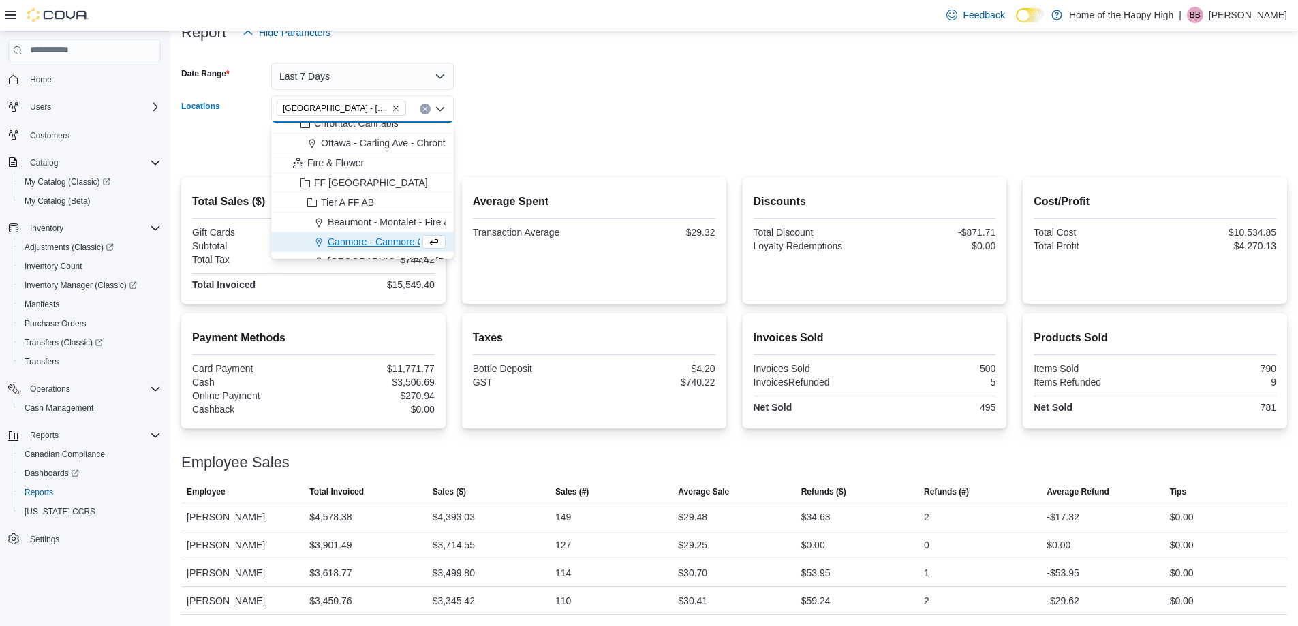
drag, startPoint x: 492, startPoint y: 170, endPoint x: 449, endPoint y: 155, distance: 45.5
click at [483, 163] on div at bounding box center [734, 169] width 1106 height 16
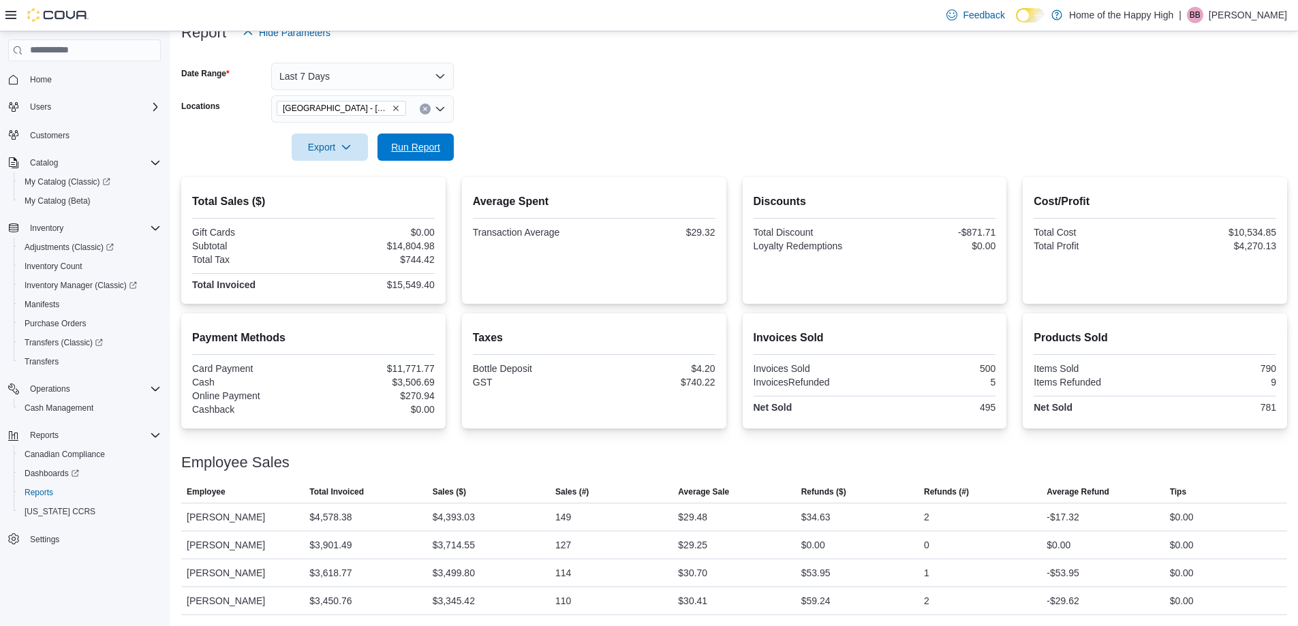
click at [440, 147] on span "Run Report" at bounding box center [416, 147] width 60 height 27
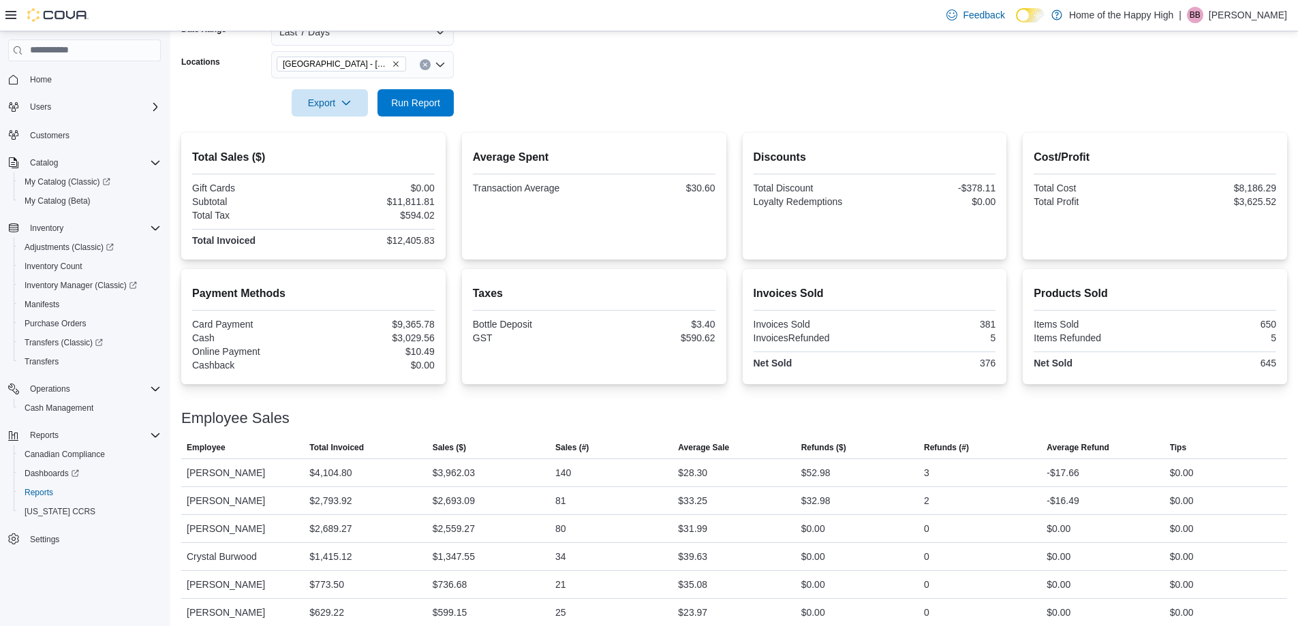
scroll to position [236, 0]
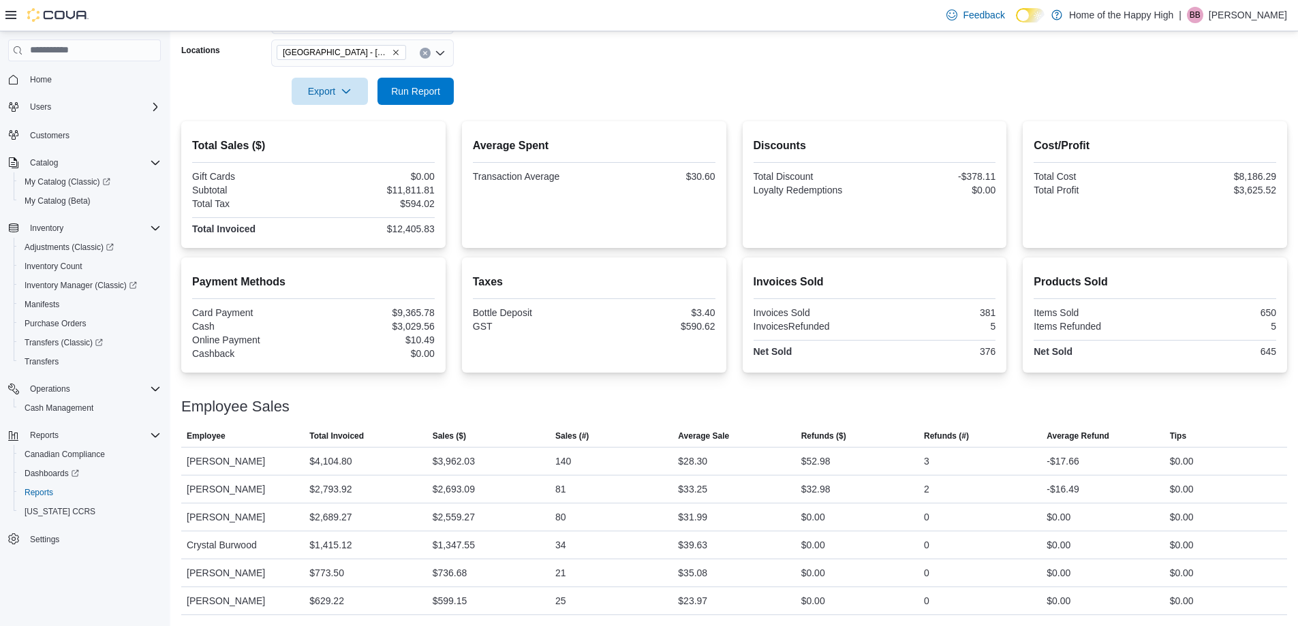
click at [394, 54] on icon "Remove Edmonton - Homesteader - Pop's Cannabis from selection in this group" at bounding box center [396, 52] width 8 height 8
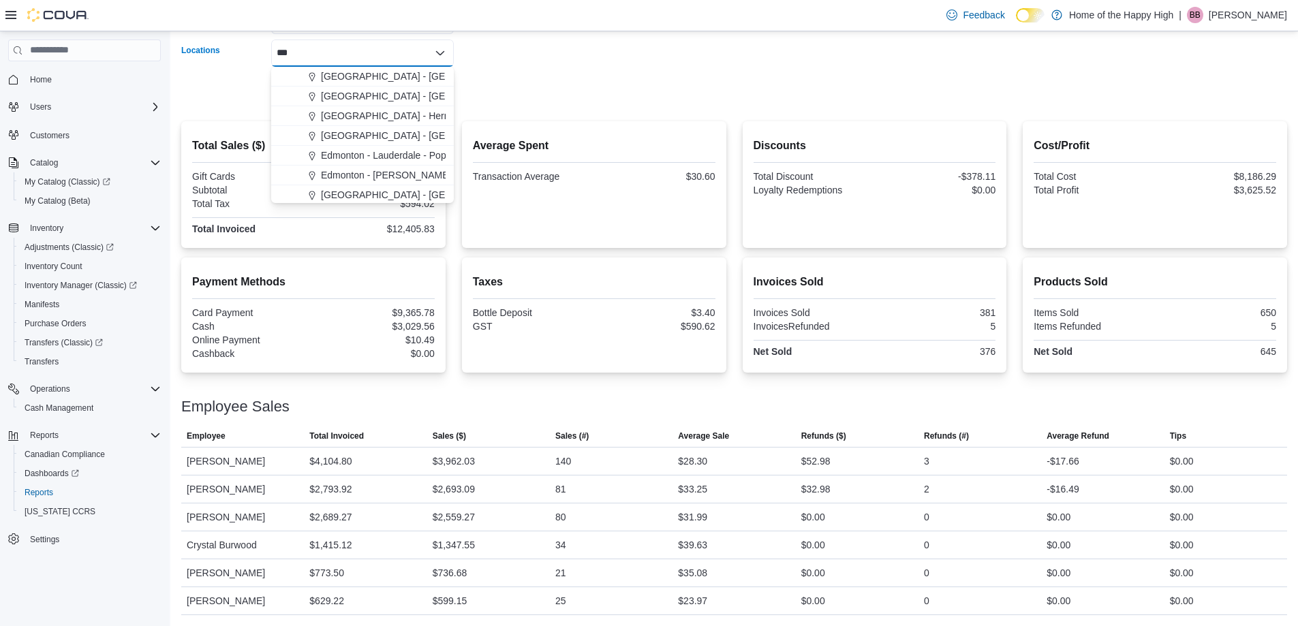
scroll to position [136, 0]
type input "***"
click at [402, 132] on span "Edmonton - Lauderdale - Pop's Cannabis" at bounding box center [408, 138] width 174 height 14
click at [474, 100] on form "Date Range Last 7 Days Locations Edmonton - Lauderdale - Pop's Cannabis Combo b…" at bounding box center [734, 47] width 1106 height 114
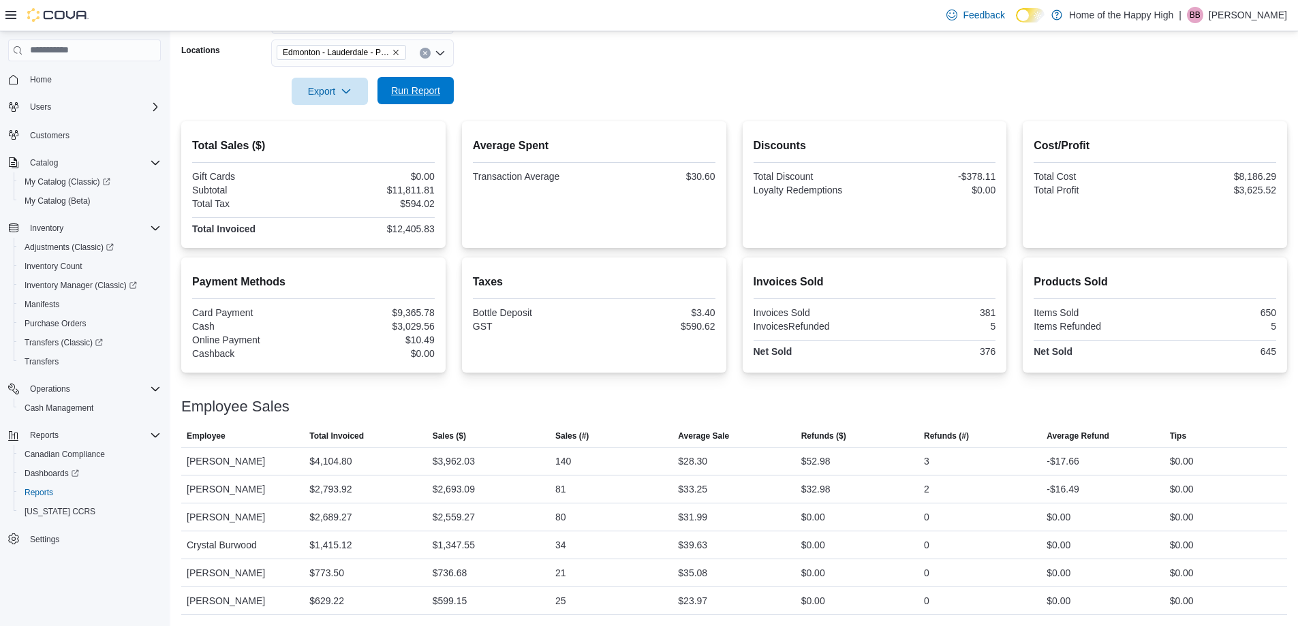
click at [433, 101] on span "Run Report" at bounding box center [416, 90] width 60 height 27
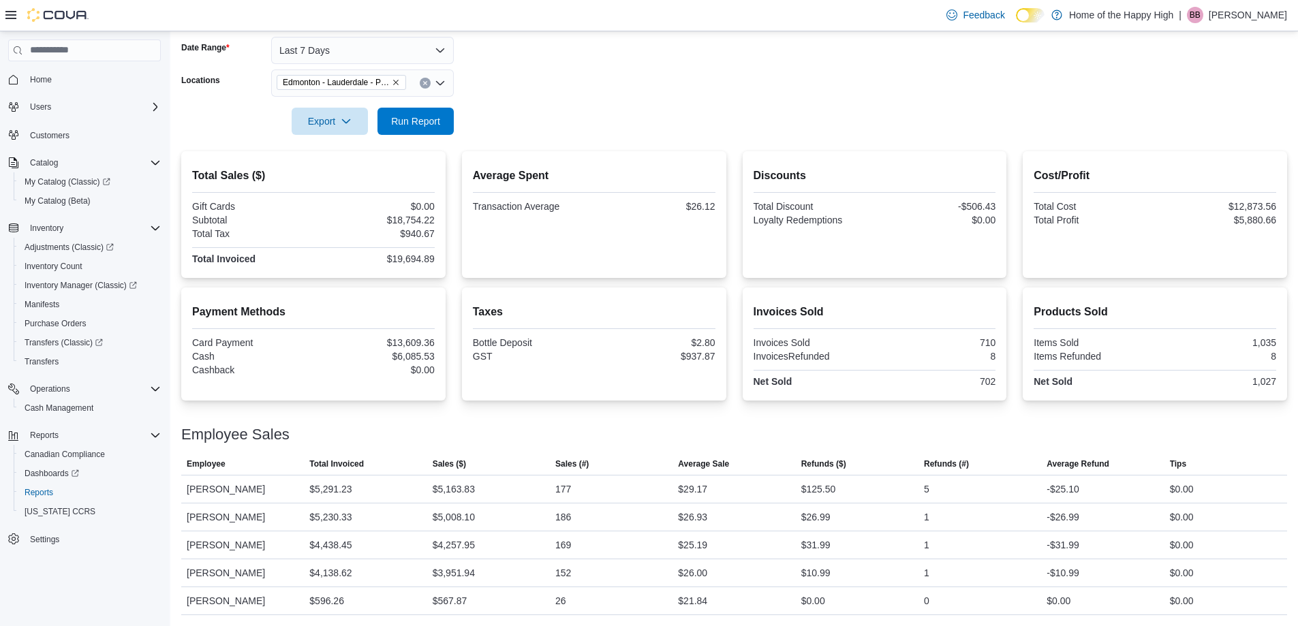
scroll to position [206, 0]
click at [410, 83] on div "Edmonton - Lauderdale - Pop's Cannabis" at bounding box center [362, 82] width 183 height 27
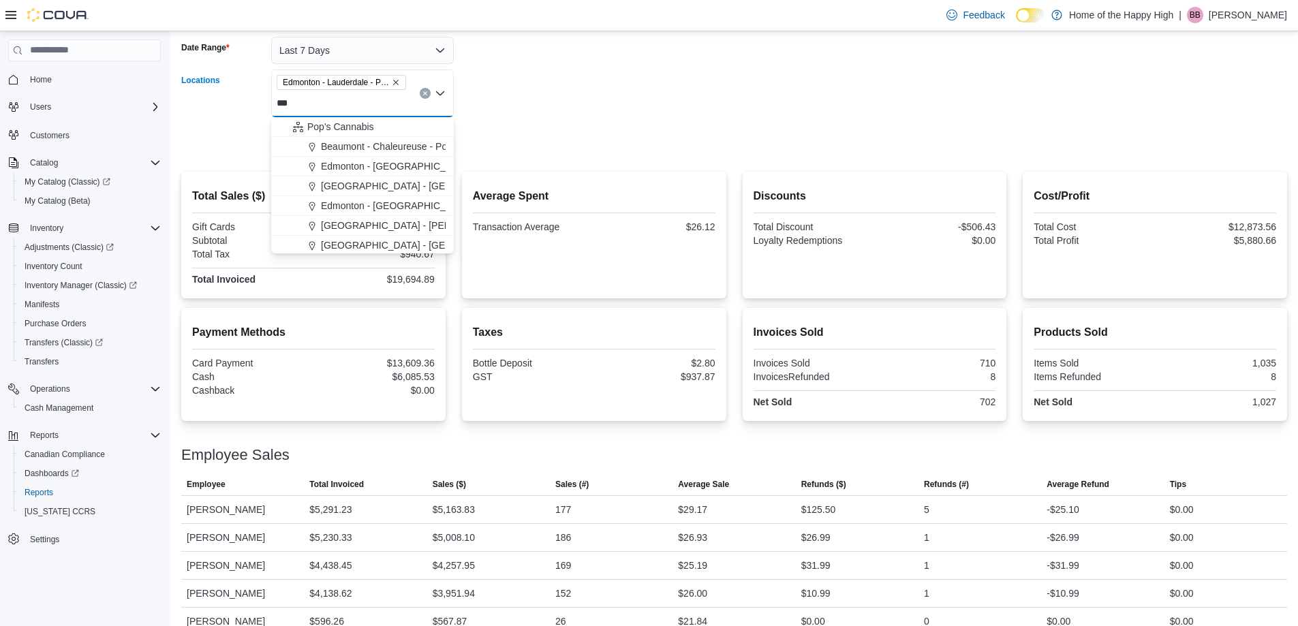
type input "***"
click at [395, 78] on icon "Remove Edmonton - Lauderdale - Pop's Cannabis from selection in this group" at bounding box center [396, 82] width 8 height 8
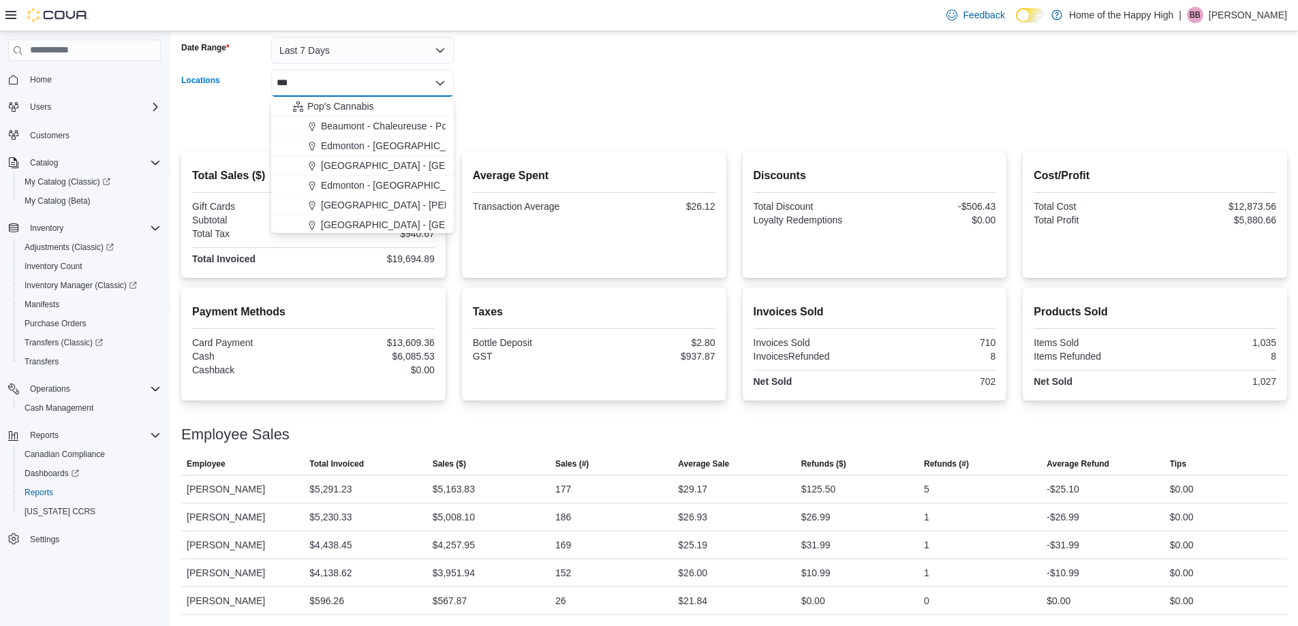
click at [499, 89] on form "Date Range Last 7 Days Locations *** Combo box. Selected. pop. Selected. Combo …" at bounding box center [734, 77] width 1106 height 114
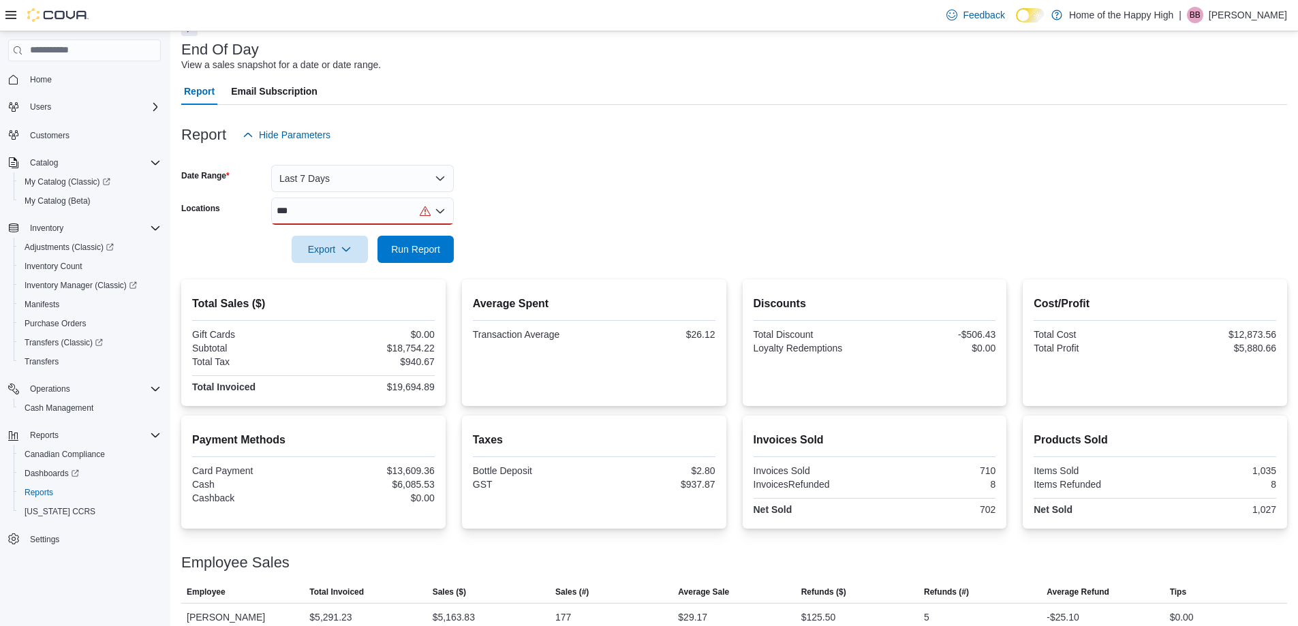
scroll to position [69, 0]
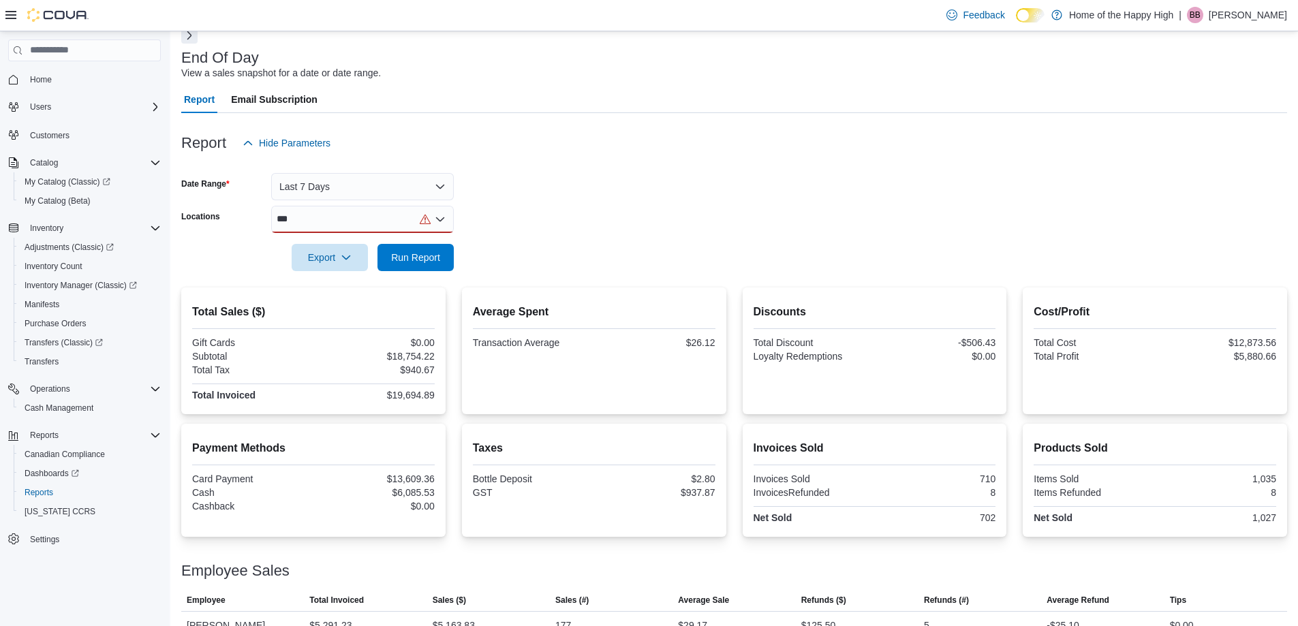
click at [191, 40] on button "Next" at bounding box center [189, 35] width 16 height 16
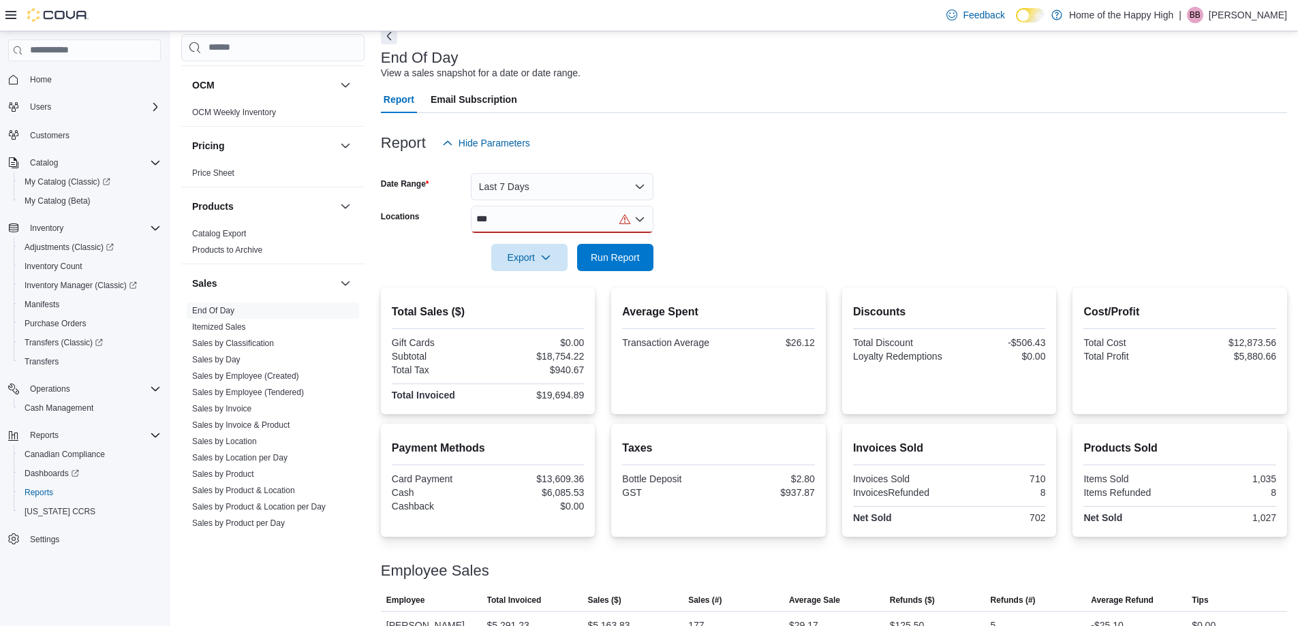
scroll to position [779, 0]
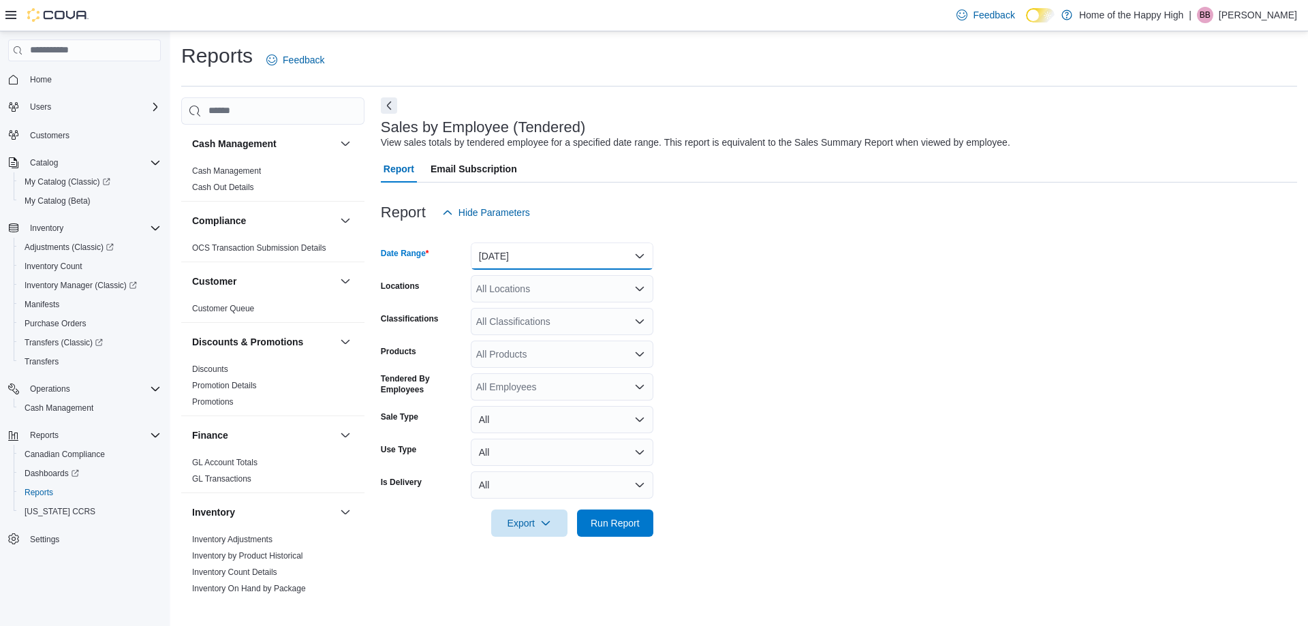
click at [498, 262] on button "[DATE]" at bounding box center [562, 256] width 183 height 27
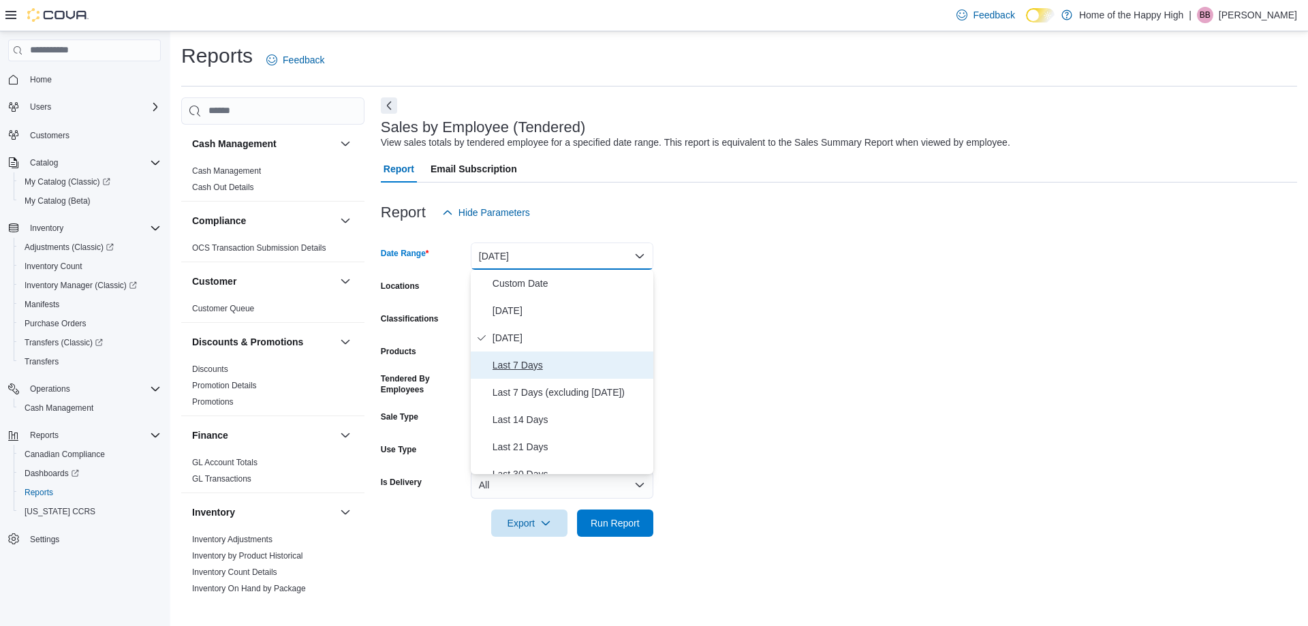
click at [527, 369] on span "Last 7 Days" at bounding box center [570, 365] width 155 height 16
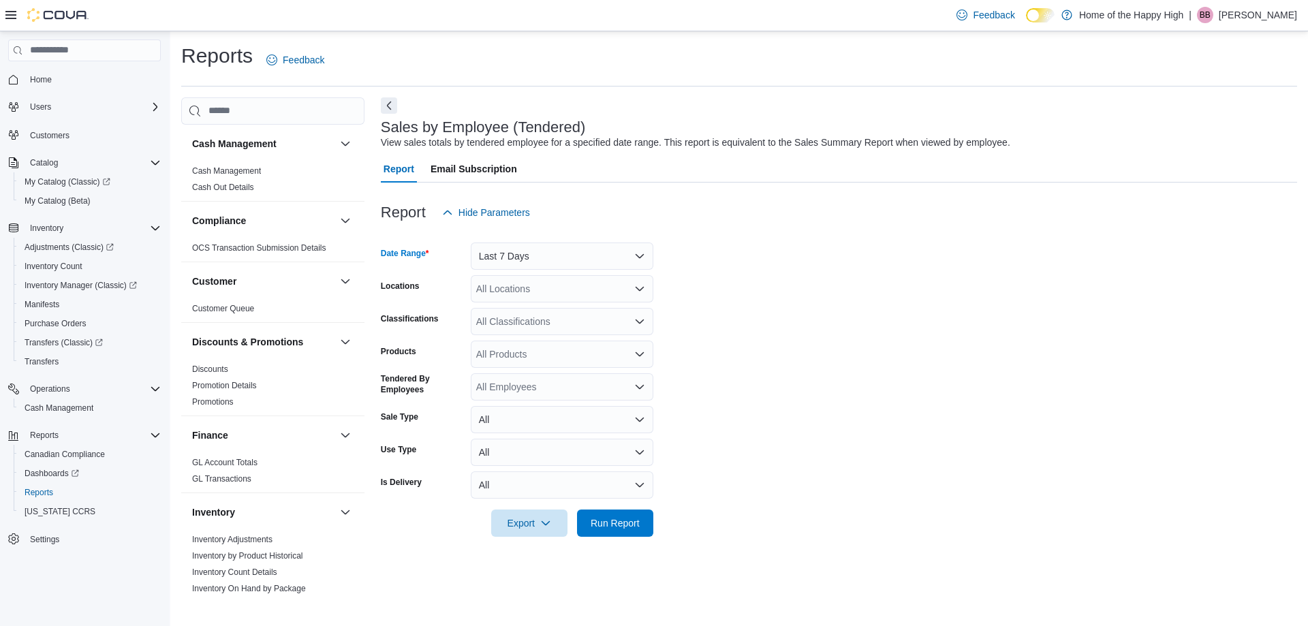
click at [503, 298] on div "All Locations" at bounding box center [562, 288] width 183 height 27
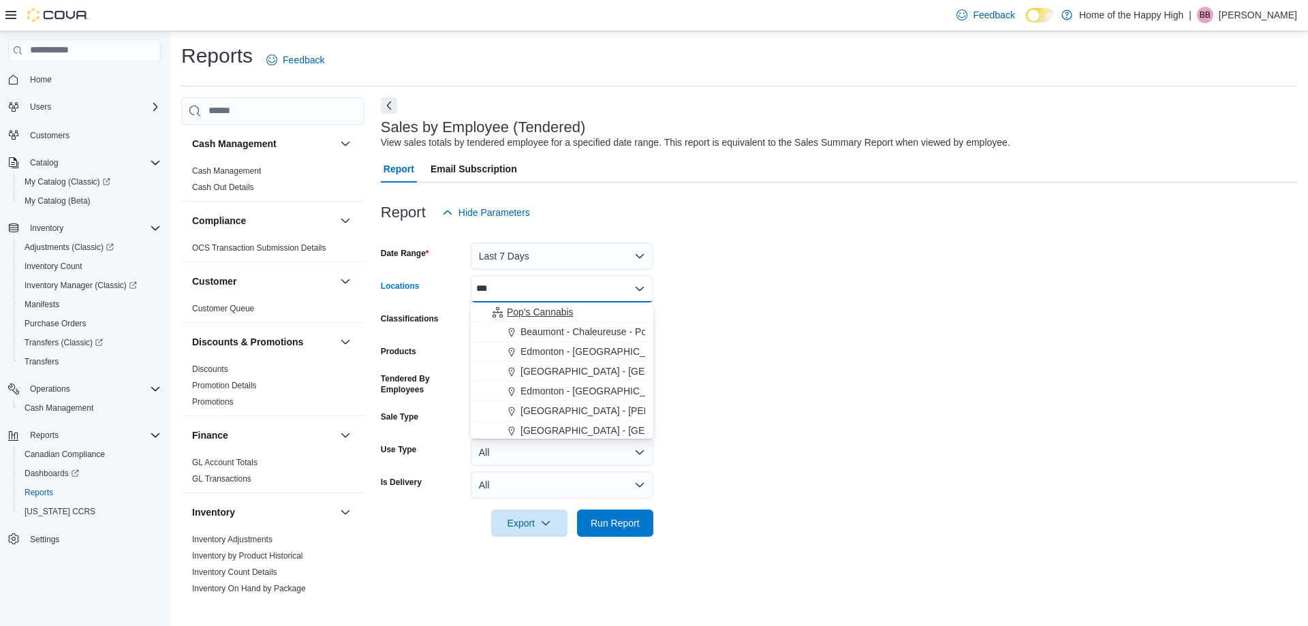
type input "***"
click at [522, 311] on span "Pop's Cannabis" at bounding box center [540, 312] width 67 height 14
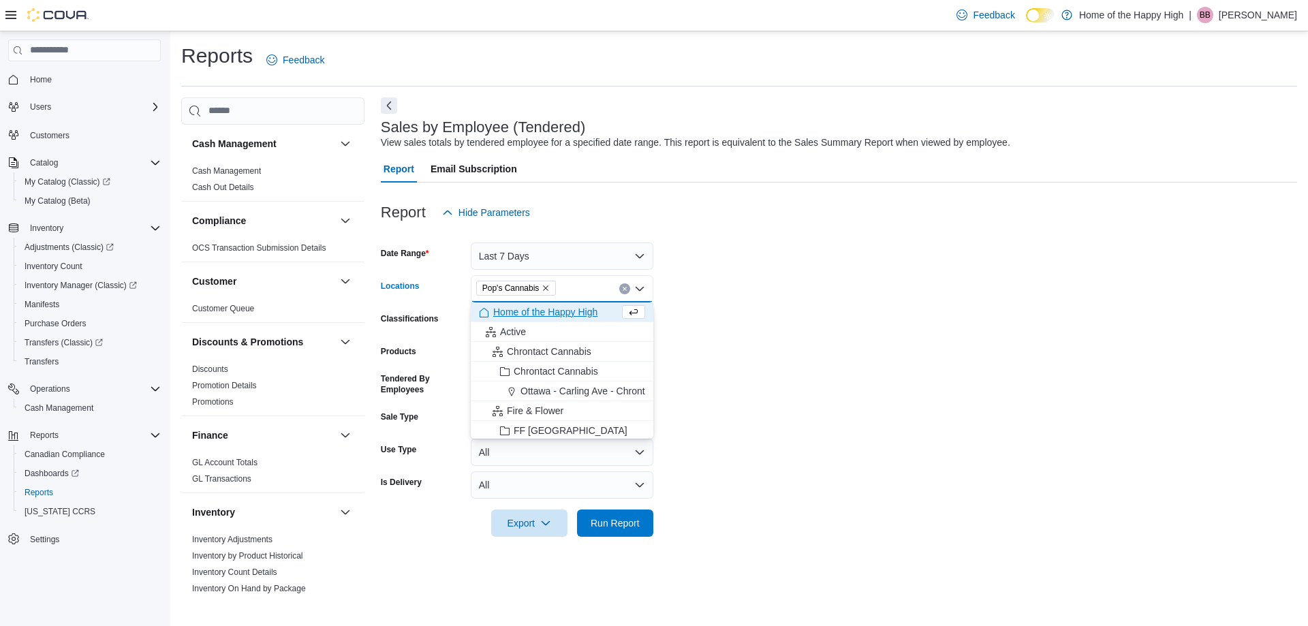
click at [794, 361] on form "Date Range Last 7 Days Locations Pop's Cannabis Combo box. Selected. Pop's Cann…" at bounding box center [839, 381] width 916 height 311
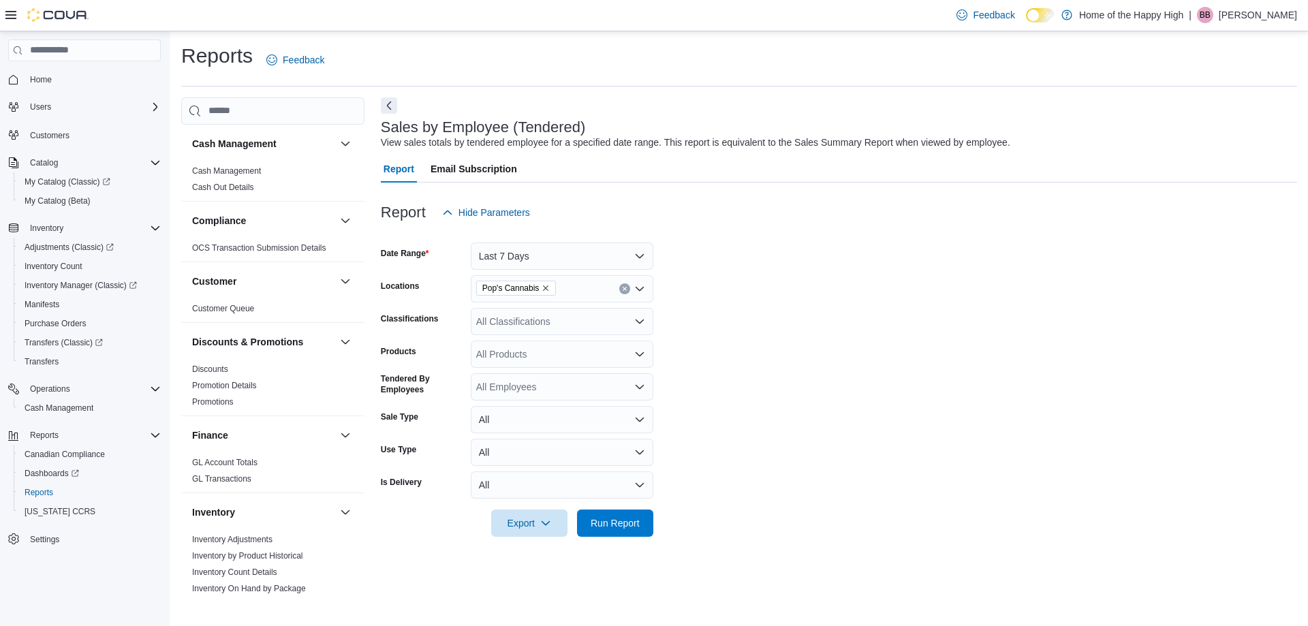
click at [517, 389] on div "All Employees" at bounding box center [562, 386] width 183 height 27
type input "****"
click at [525, 417] on button "[PERSON_NAME]" at bounding box center [562, 411] width 183 height 20
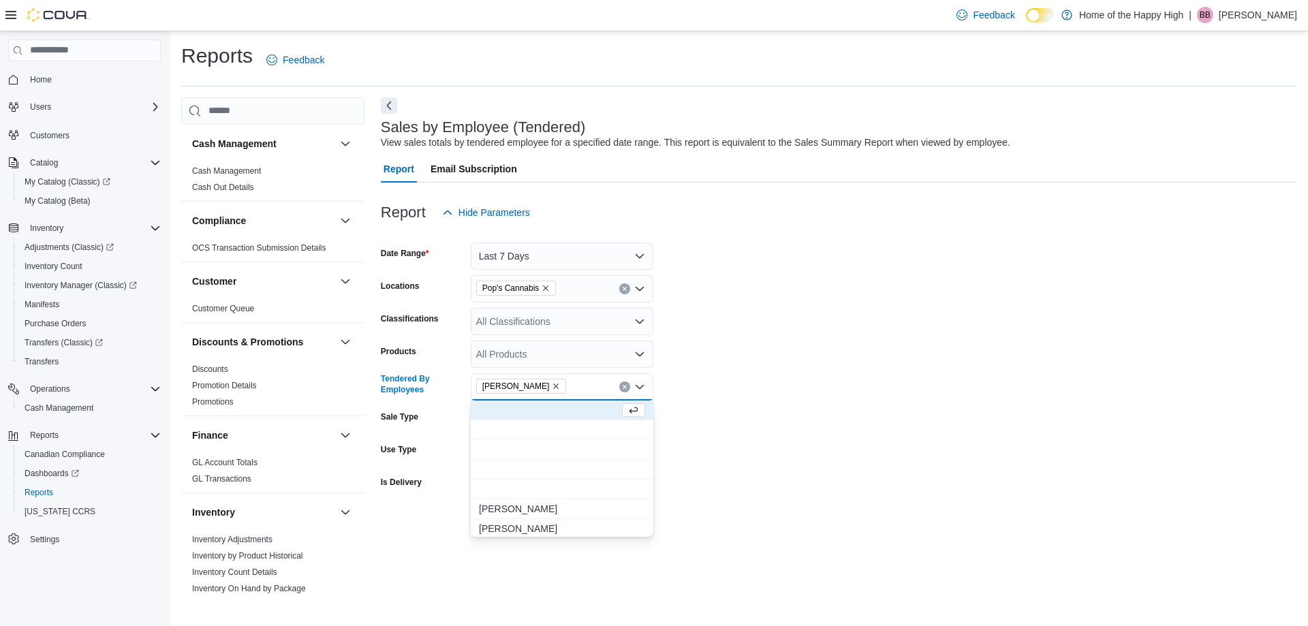
click at [771, 529] on form "Date Range Last 7 Days Locations Pop's Cannabis Classifications All Classificat…" at bounding box center [839, 381] width 916 height 311
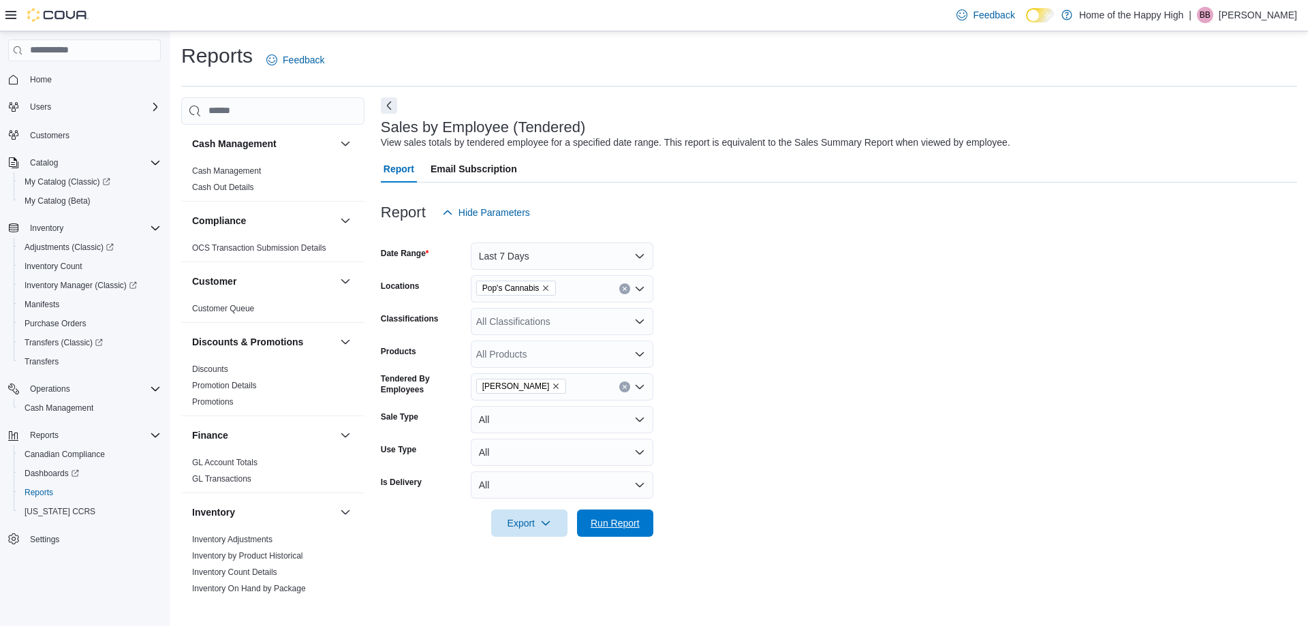
drag, startPoint x: 643, startPoint y: 523, endPoint x: 577, endPoint y: 354, distance: 182.0
click at [642, 524] on span "Run Report" at bounding box center [615, 523] width 60 height 27
click at [383, 108] on button "Next" at bounding box center [389, 105] width 16 height 16
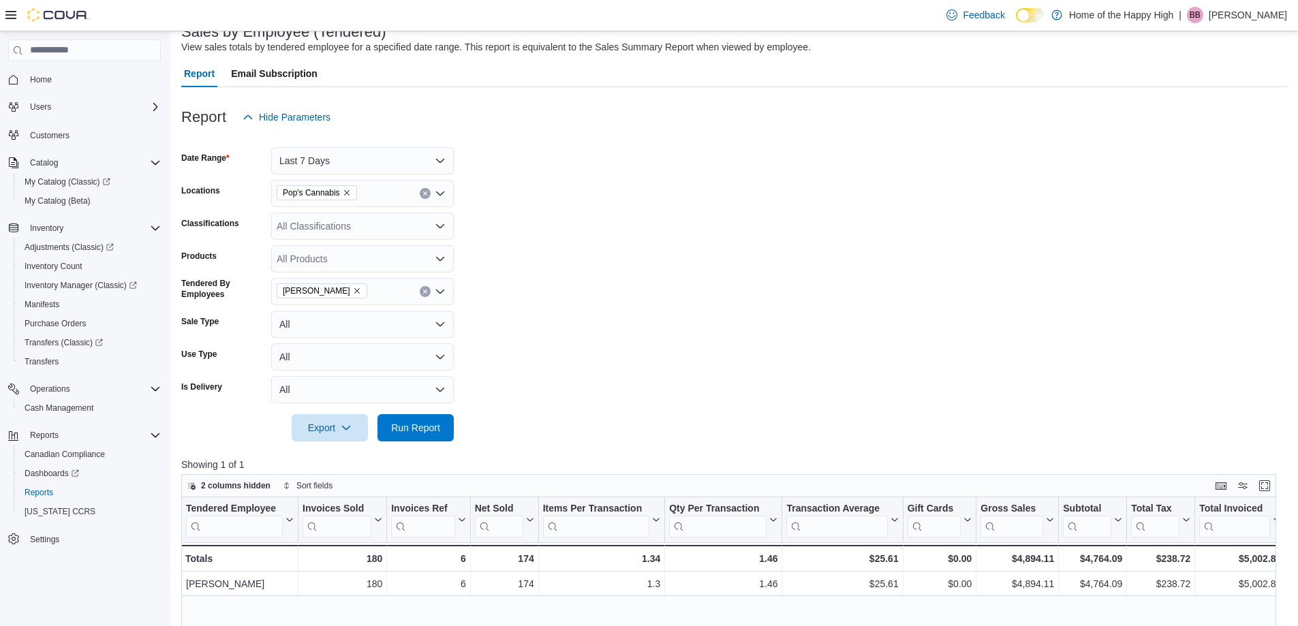
scroll to position [68, 0]
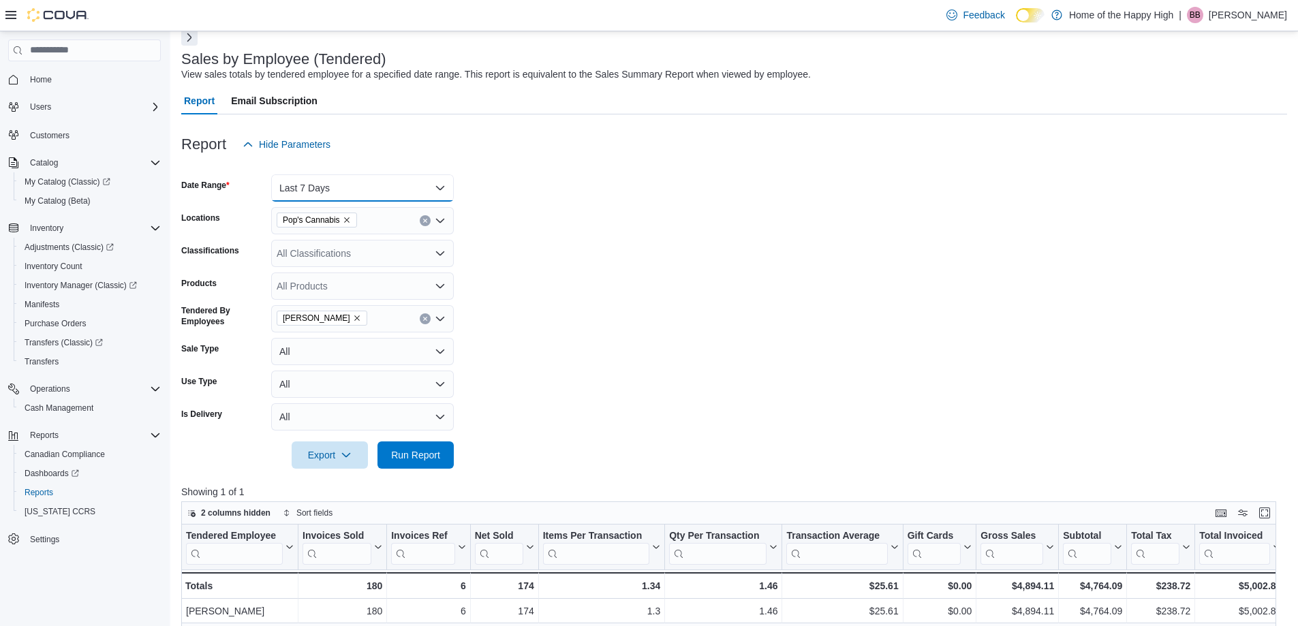
click at [322, 186] on button "Last 7 Days" at bounding box center [362, 187] width 183 height 27
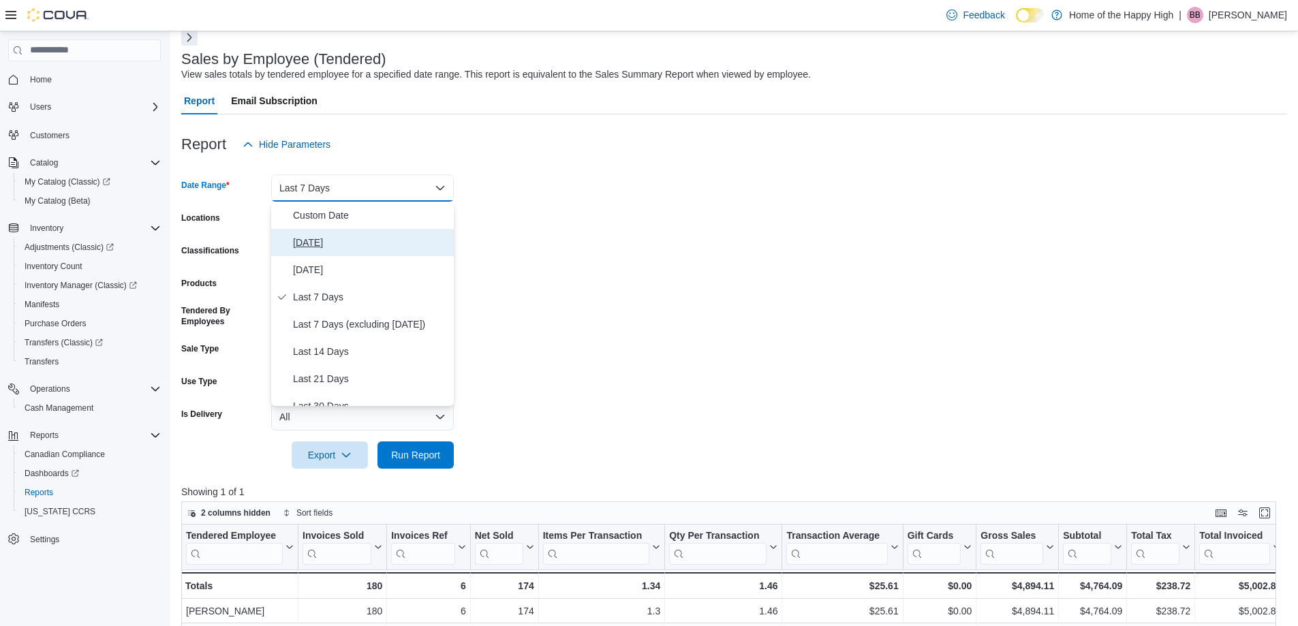
click at [314, 246] on span "[DATE]" at bounding box center [370, 242] width 155 height 16
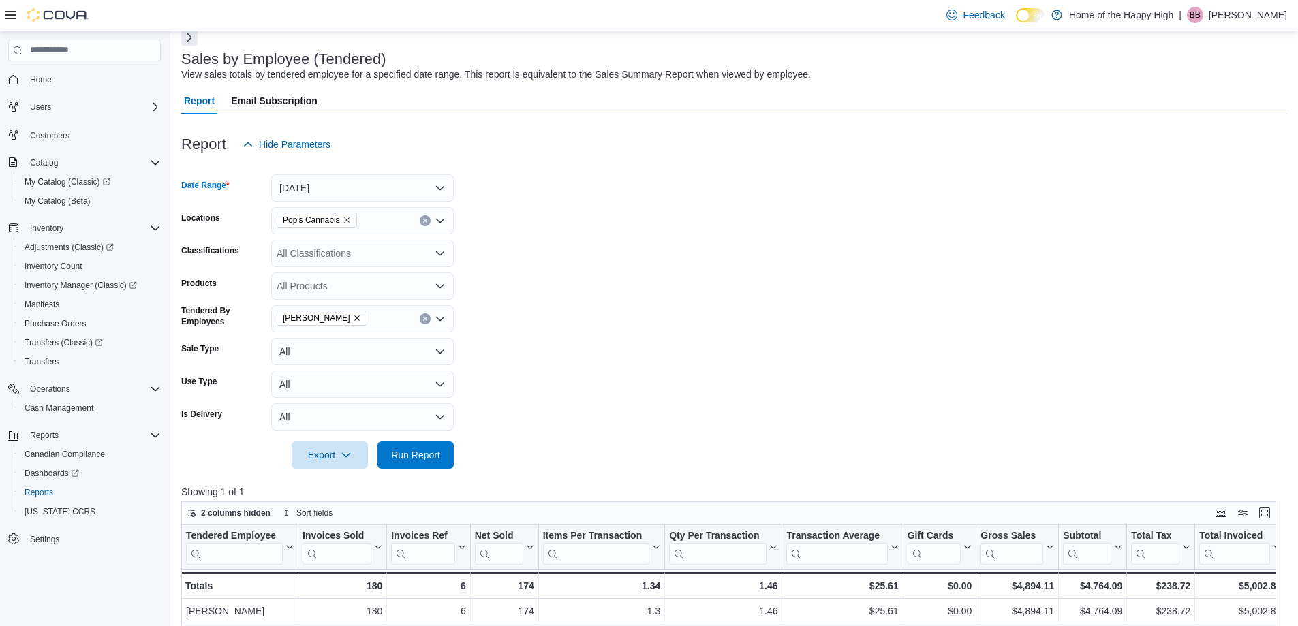
click at [388, 226] on div "Pop's Cannabis" at bounding box center [362, 220] width 183 height 27
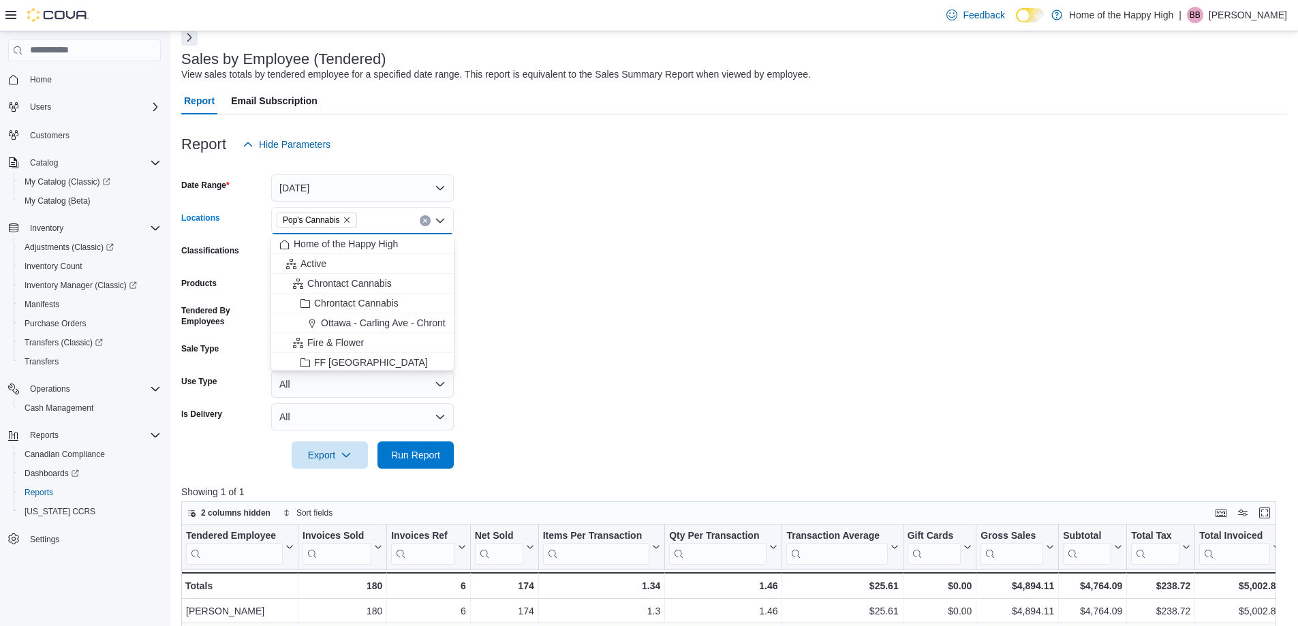
click at [348, 219] on icon "Remove Pop's Cannabis from selection in this group" at bounding box center [347, 220] width 8 height 8
type input "***"
click at [375, 314] on button "Edmonton - [GEOGRAPHIC_DATA] - [GEOGRAPHIC_DATA]" at bounding box center [362, 323] width 183 height 20
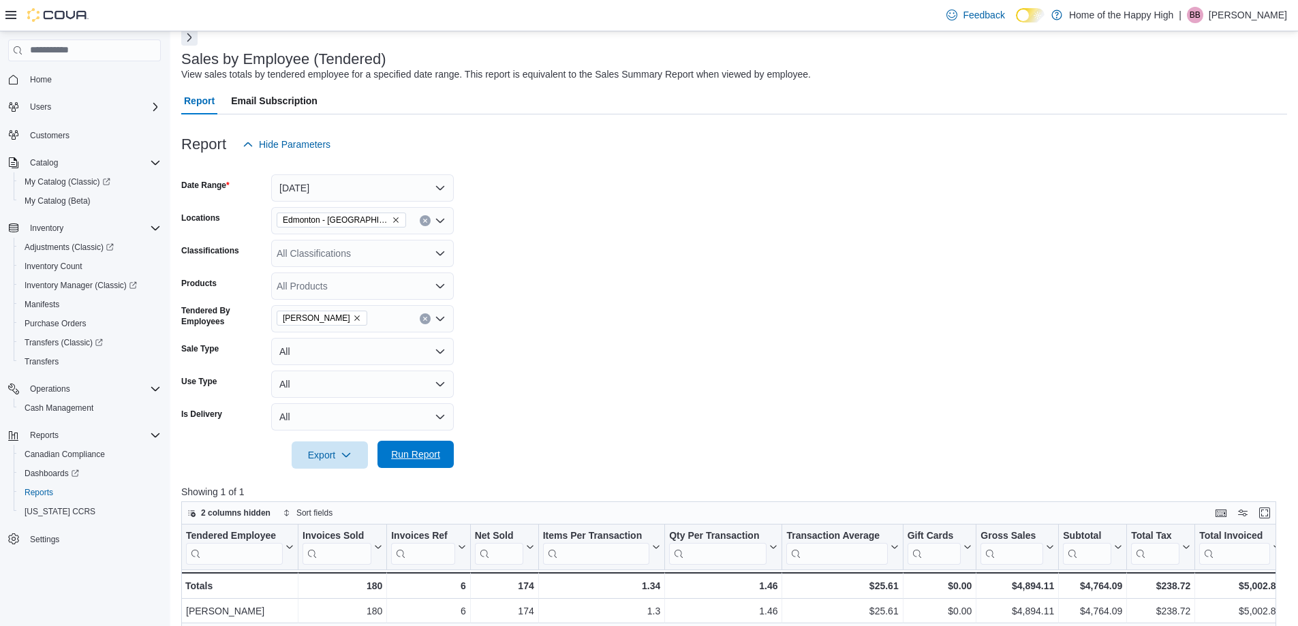
click at [409, 441] on span "Run Report" at bounding box center [416, 454] width 60 height 27
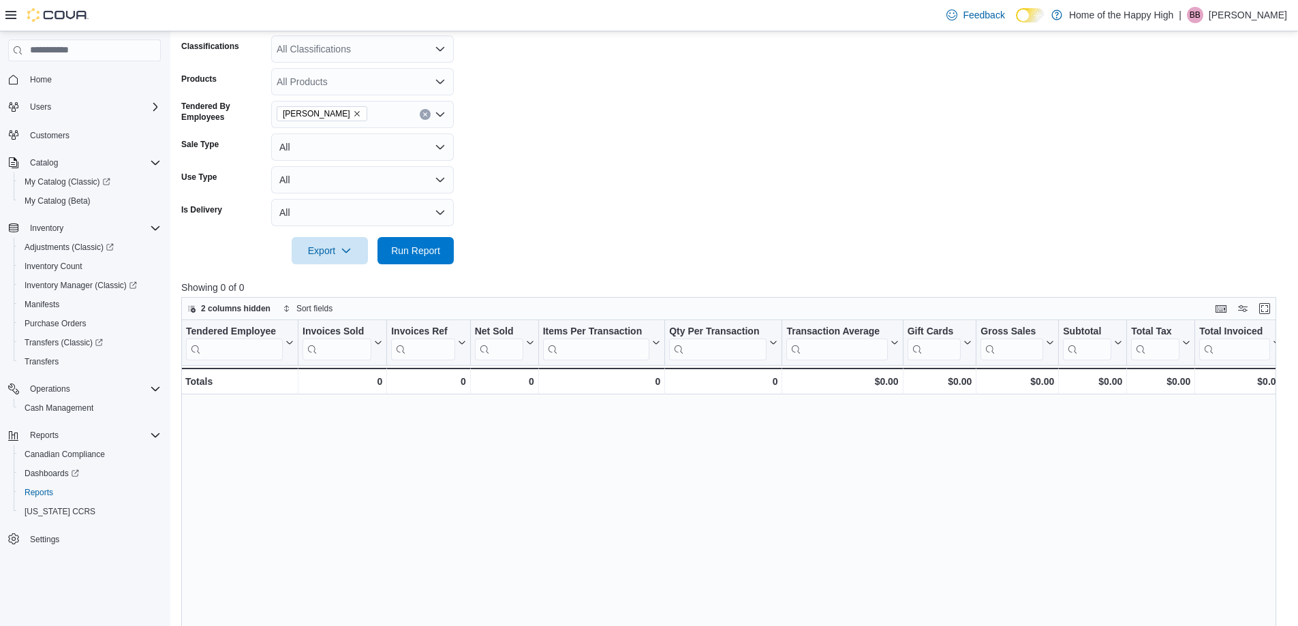
scroll to position [204, 0]
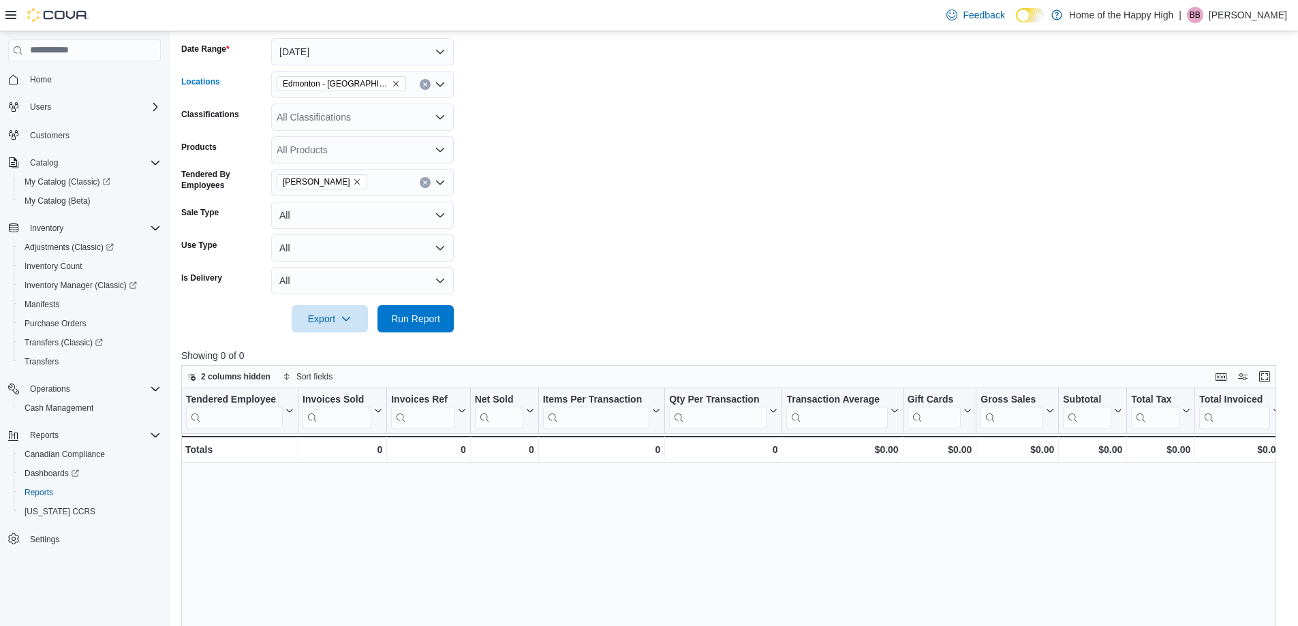
click at [409, 84] on div "Edmonton - [GEOGRAPHIC_DATA] - [GEOGRAPHIC_DATA]" at bounding box center [362, 84] width 183 height 27
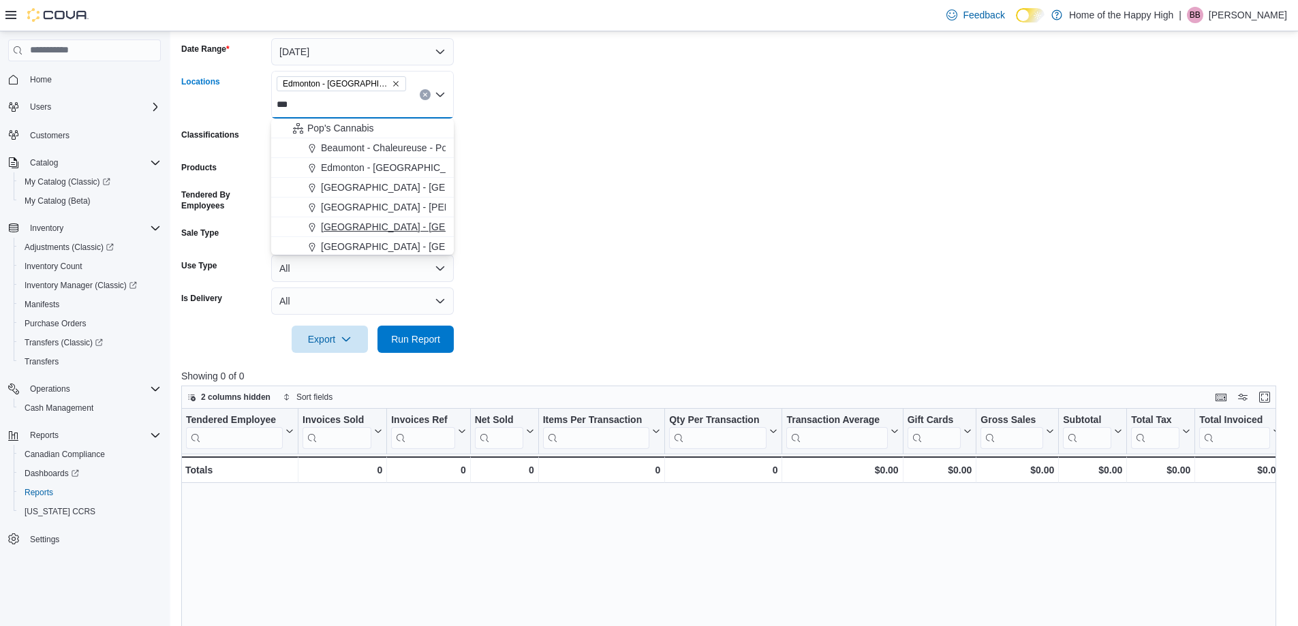
type input "***"
click at [407, 225] on span "[GEOGRAPHIC_DATA] - [GEOGRAPHIC_DATA] - Pop's Cannabis" at bounding box center [462, 227] width 282 height 14
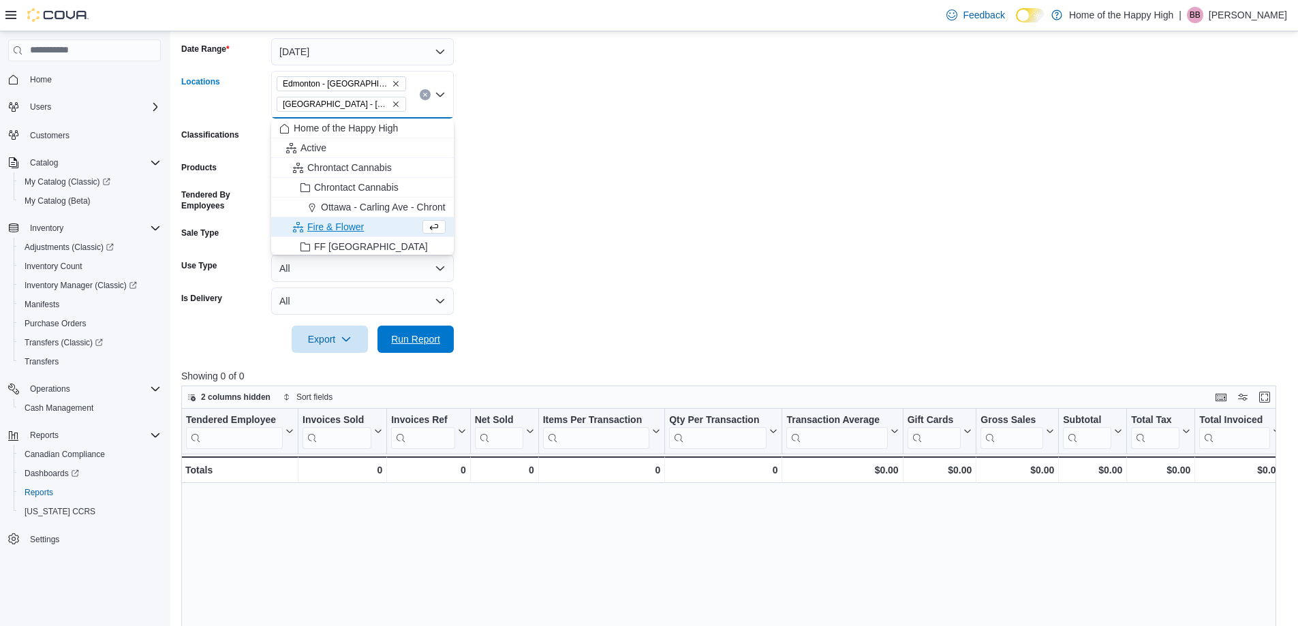
click at [418, 340] on span "Run Report" at bounding box center [415, 339] width 49 height 14
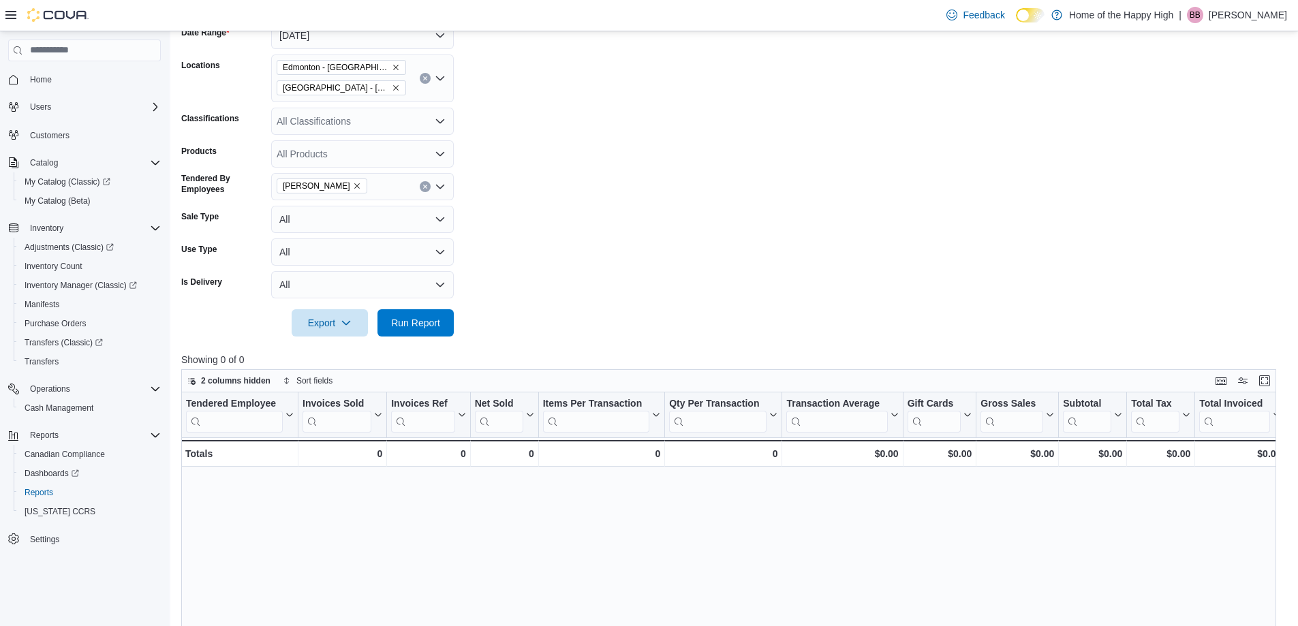
scroll to position [136, 0]
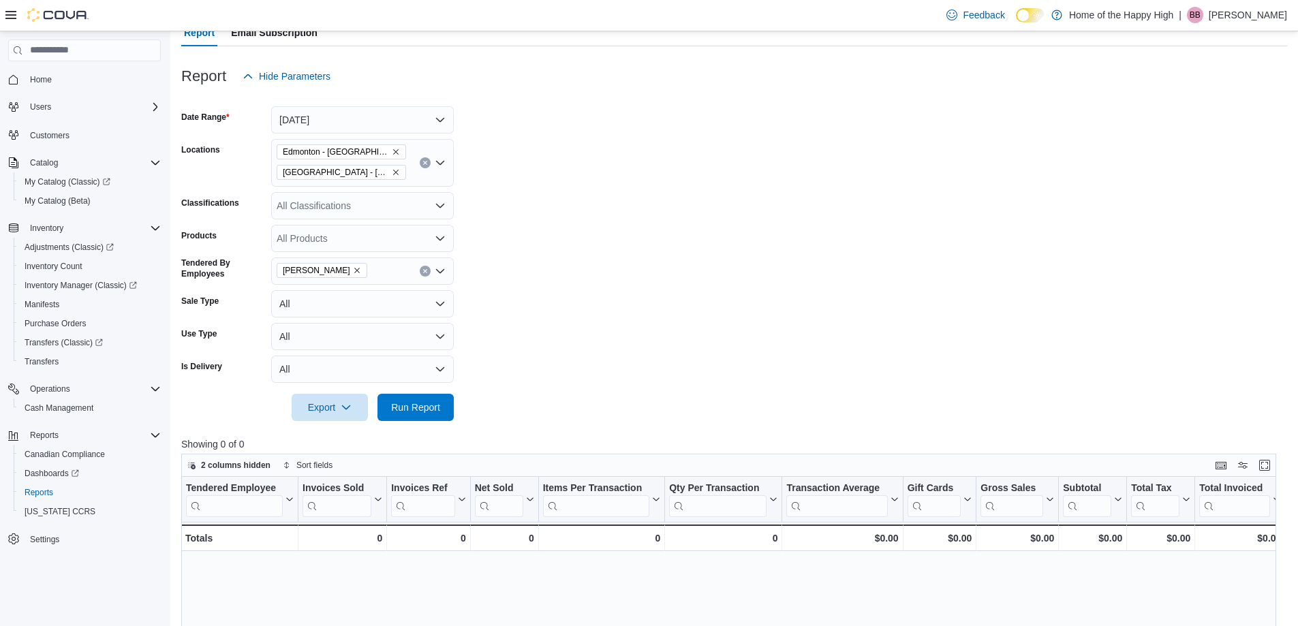
click at [407, 171] on div "Edmonton - [GEOGRAPHIC_DATA] - [GEOGRAPHIC_DATA] [GEOGRAPHIC_DATA] - [GEOGRAPHI…" at bounding box center [362, 163] width 183 height 48
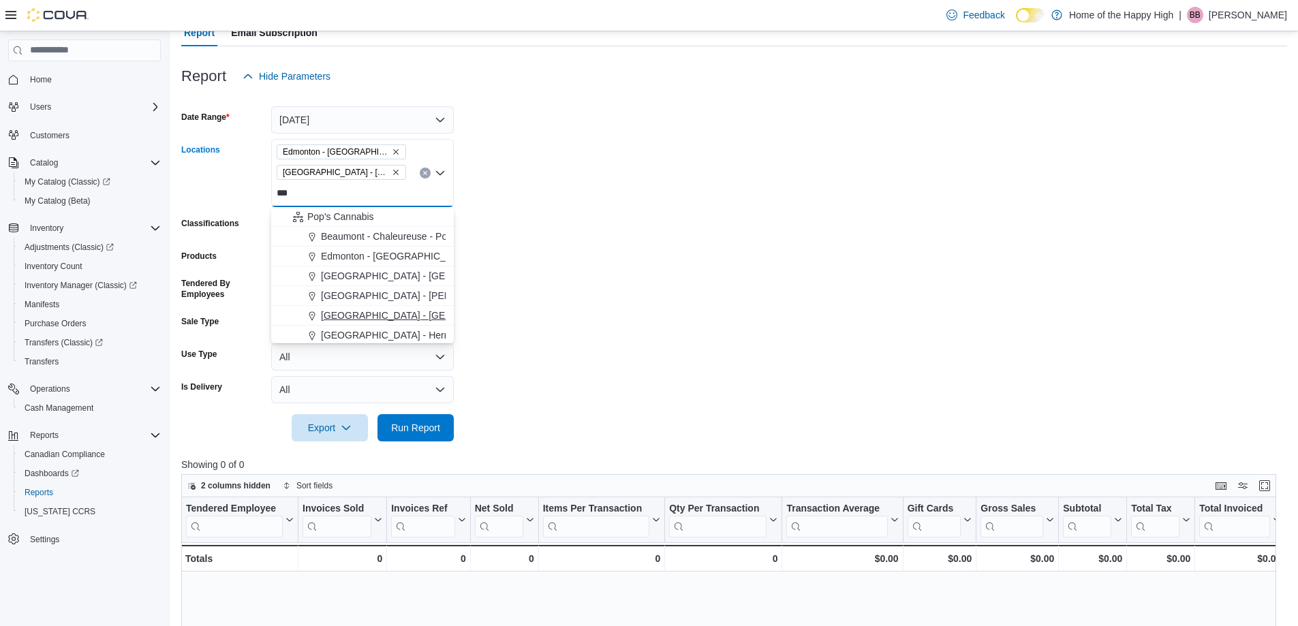
type input "***"
click at [392, 315] on span "[GEOGRAPHIC_DATA] - [GEOGRAPHIC_DATA] - Pop's Cannabis" at bounding box center [462, 316] width 282 height 14
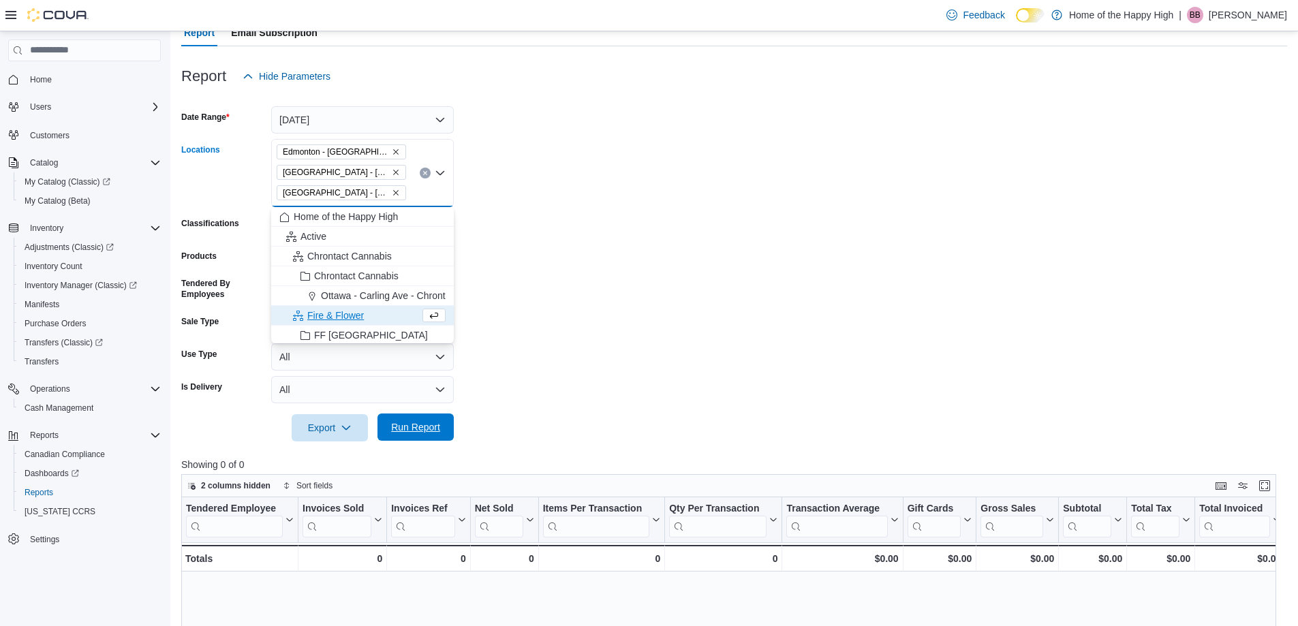
click at [413, 429] on span "Run Report" at bounding box center [415, 427] width 49 height 14
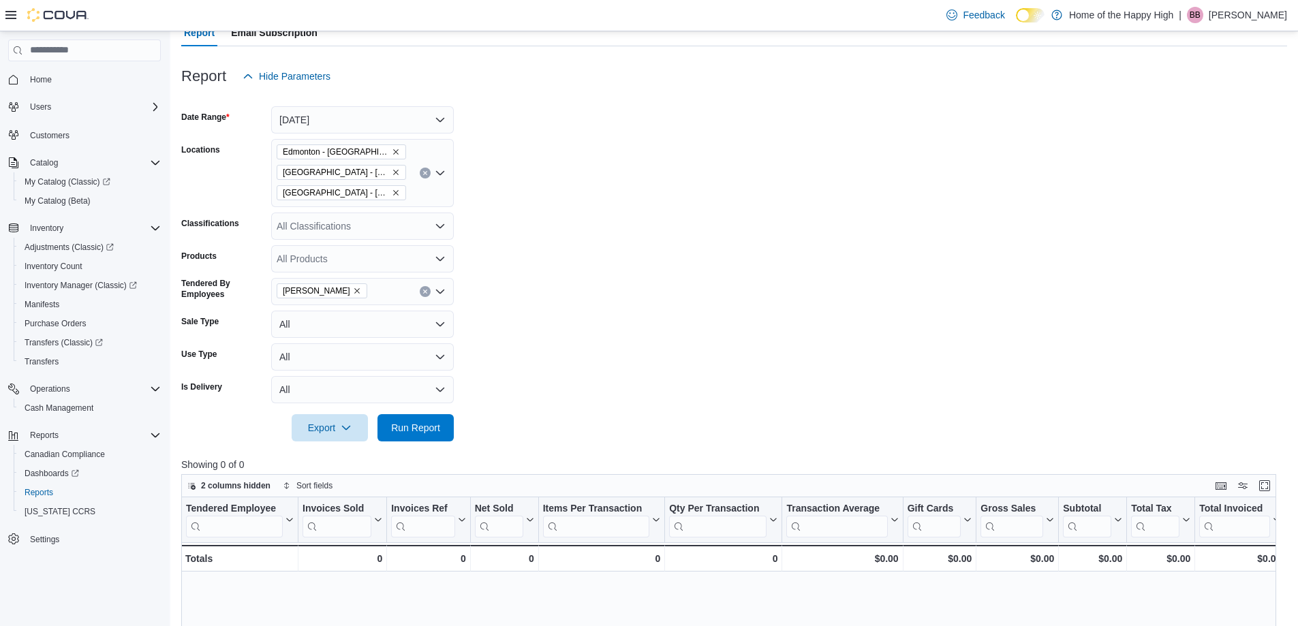
click at [405, 191] on span "[GEOGRAPHIC_DATA] - [GEOGRAPHIC_DATA] - Pop's Cannabis" at bounding box center [341, 192] width 129 height 15
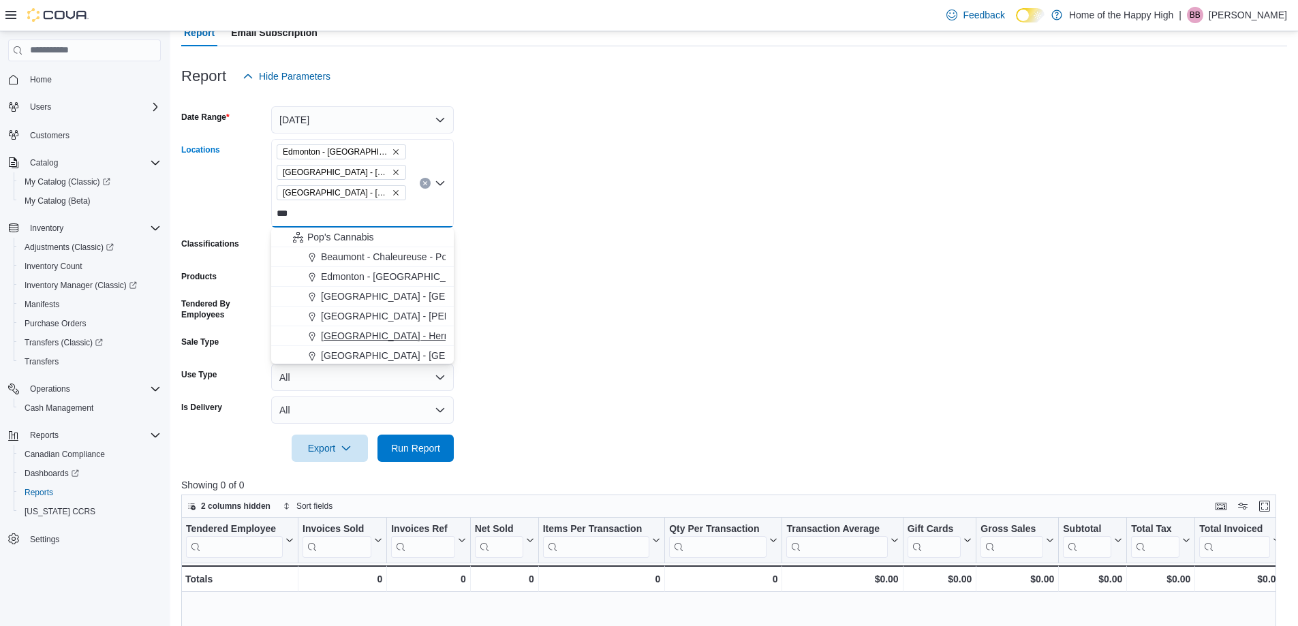
type input "***"
click at [392, 339] on span "[GEOGRAPHIC_DATA] - Hermitage - Pop's Cannabis" at bounding box center [434, 336] width 227 height 14
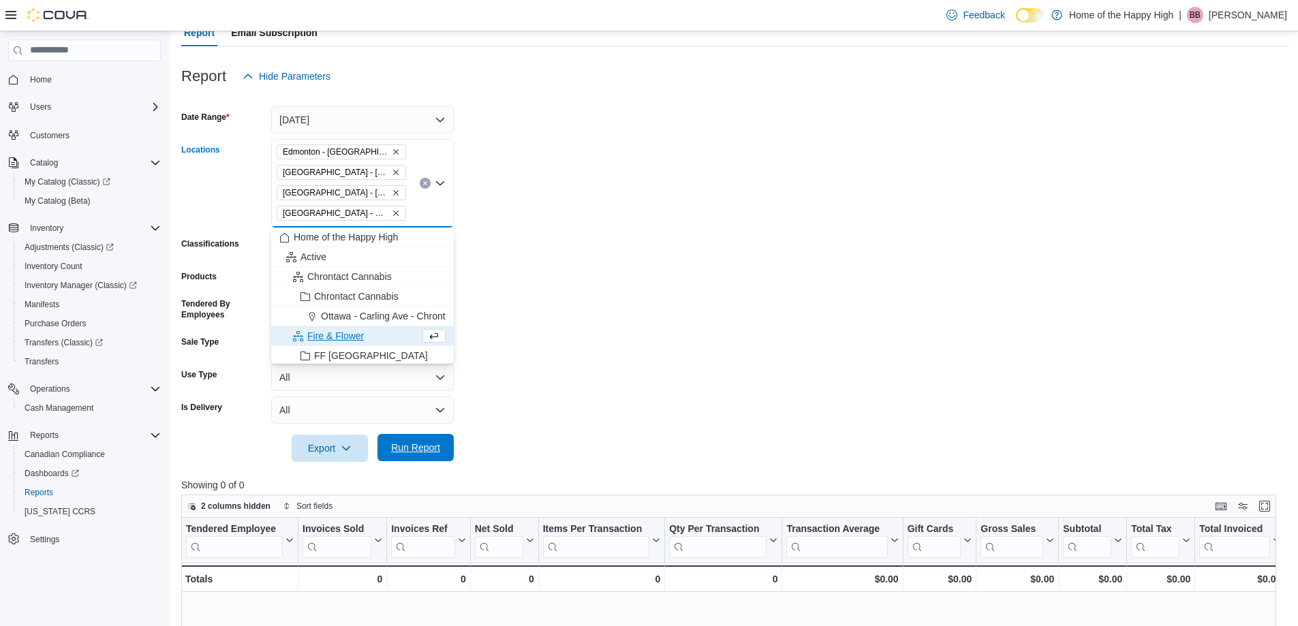
click at [422, 449] on span "Run Report" at bounding box center [415, 448] width 49 height 14
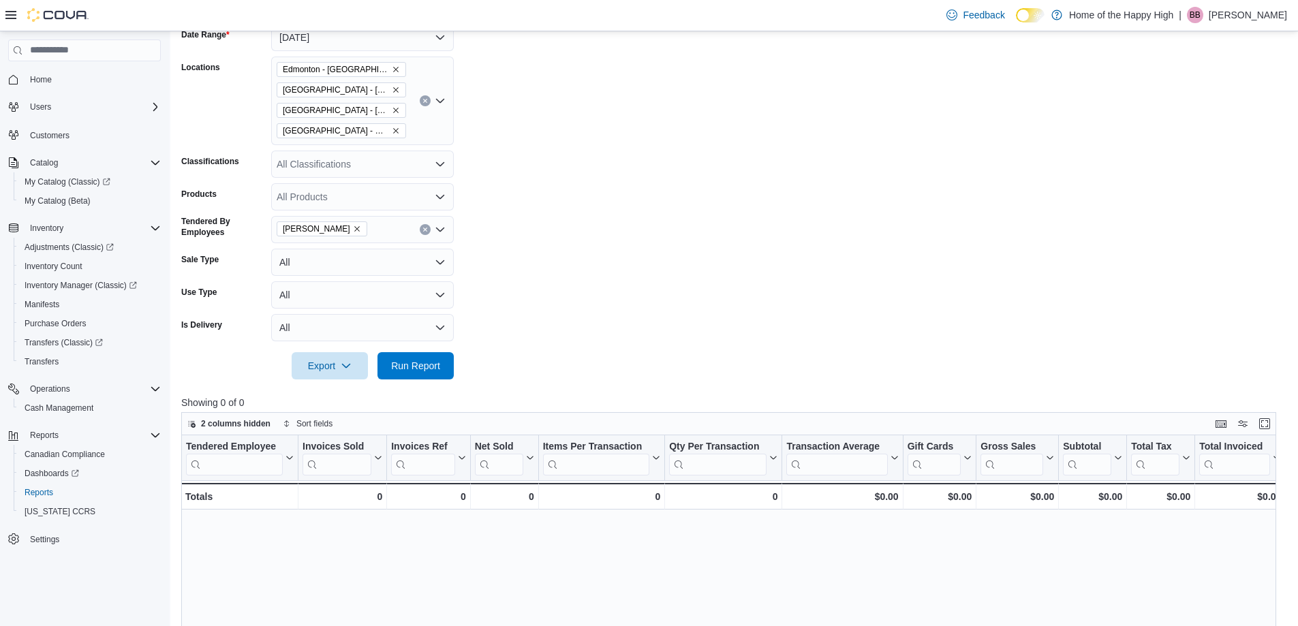
scroll to position [204, 0]
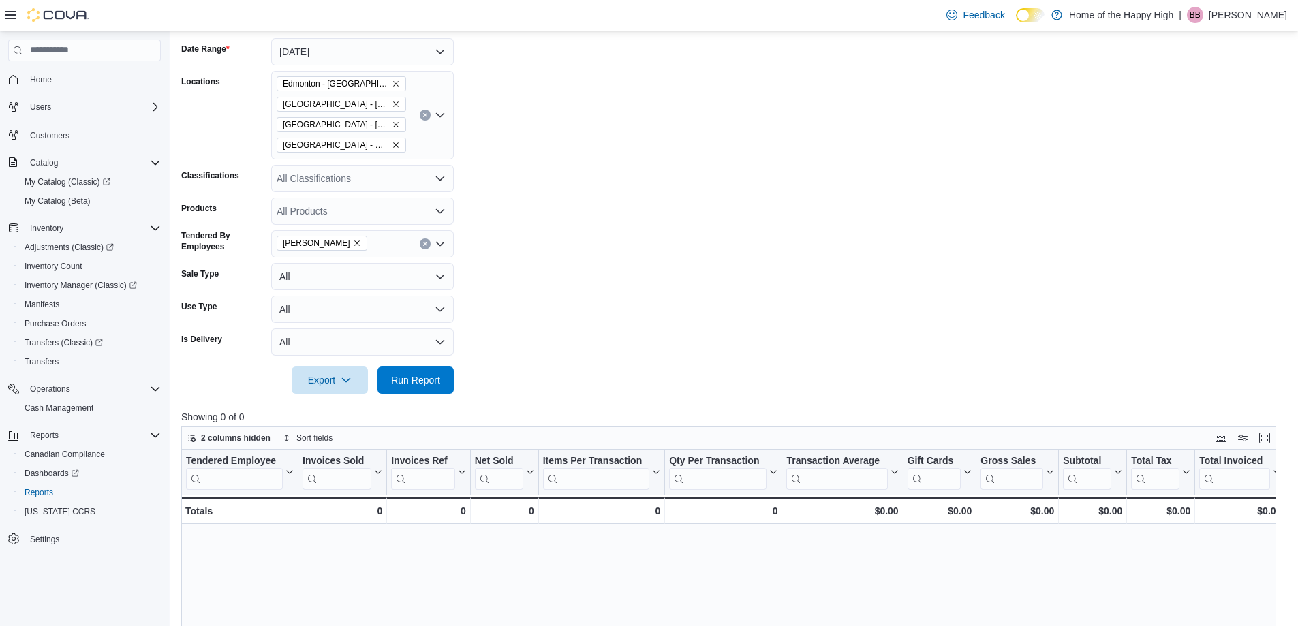
click at [407, 149] on div "[GEOGRAPHIC_DATA] - [GEOGRAPHIC_DATA] - [GEOGRAPHIC_DATA] [GEOGRAPHIC_DATA] - […" at bounding box center [362, 115] width 183 height 89
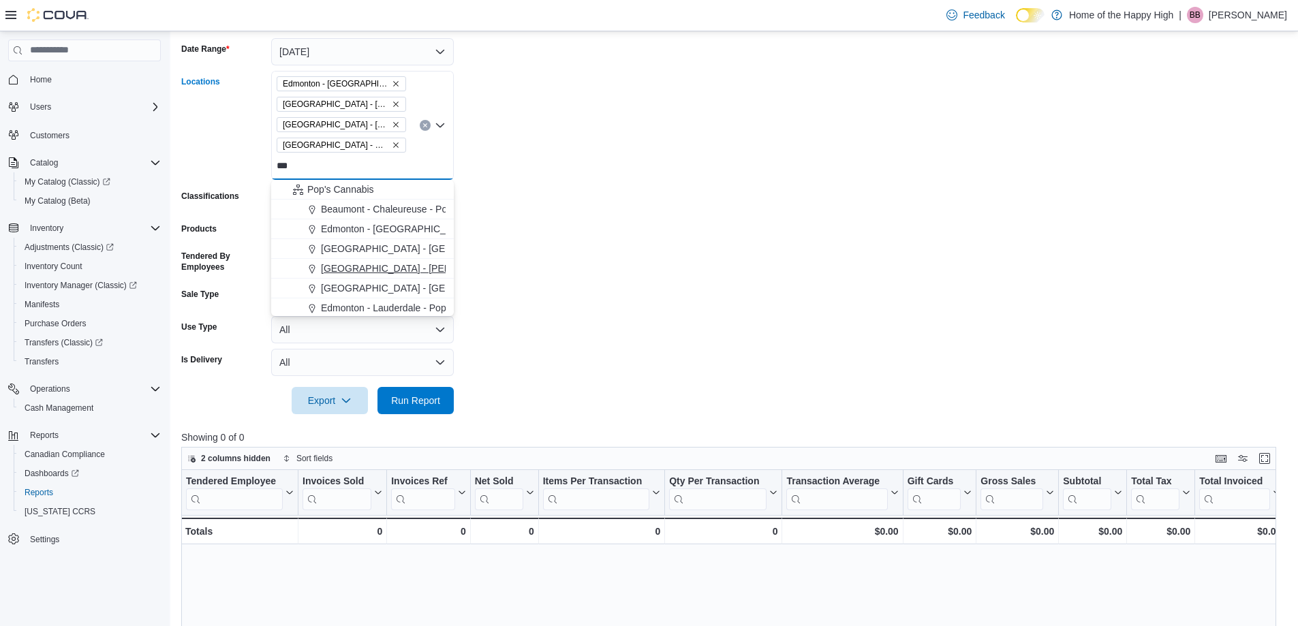
type input "***"
click at [402, 262] on span "[GEOGRAPHIC_DATA] - [PERSON_NAME][GEOGRAPHIC_DATA] - [GEOGRAPHIC_DATA]" at bounding box center [517, 269] width 393 height 14
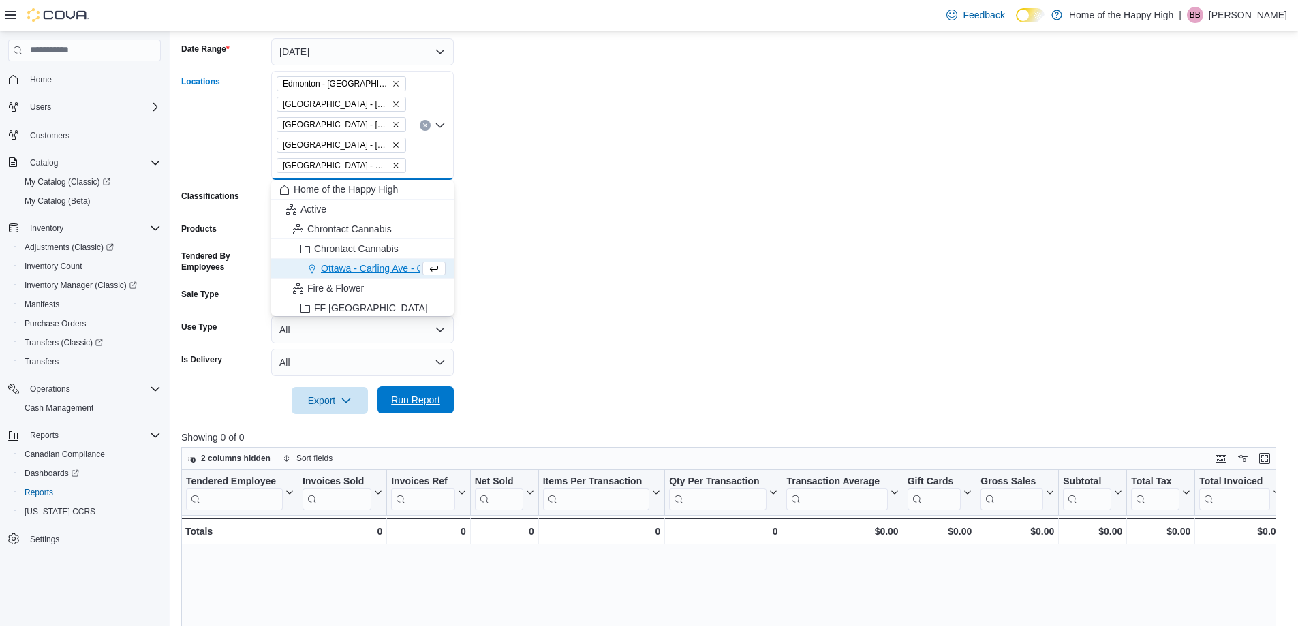
click at [407, 393] on span "Run Report" at bounding box center [416, 399] width 60 height 27
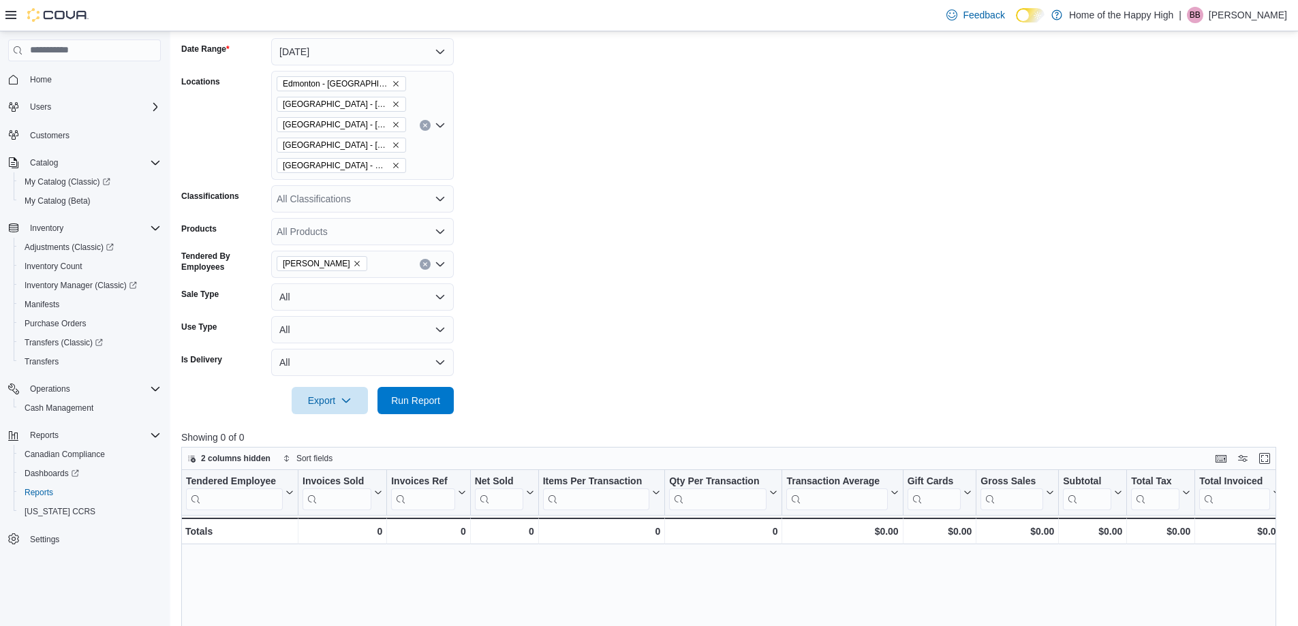
click at [424, 159] on div "[GEOGRAPHIC_DATA] - [GEOGRAPHIC_DATA] - [GEOGRAPHIC_DATA] [GEOGRAPHIC_DATA] - […" at bounding box center [362, 125] width 183 height 109
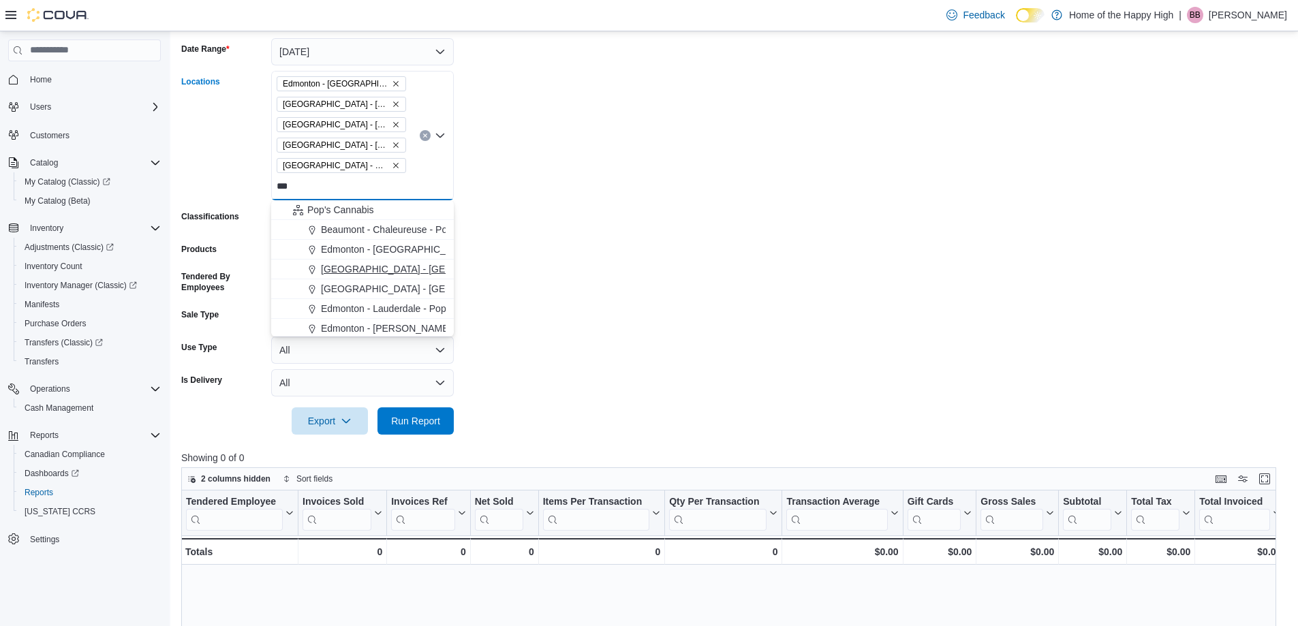
type input "***"
click at [397, 275] on span "[GEOGRAPHIC_DATA] - [GEOGRAPHIC_DATA] - Pop's Cannabis" at bounding box center [462, 269] width 282 height 14
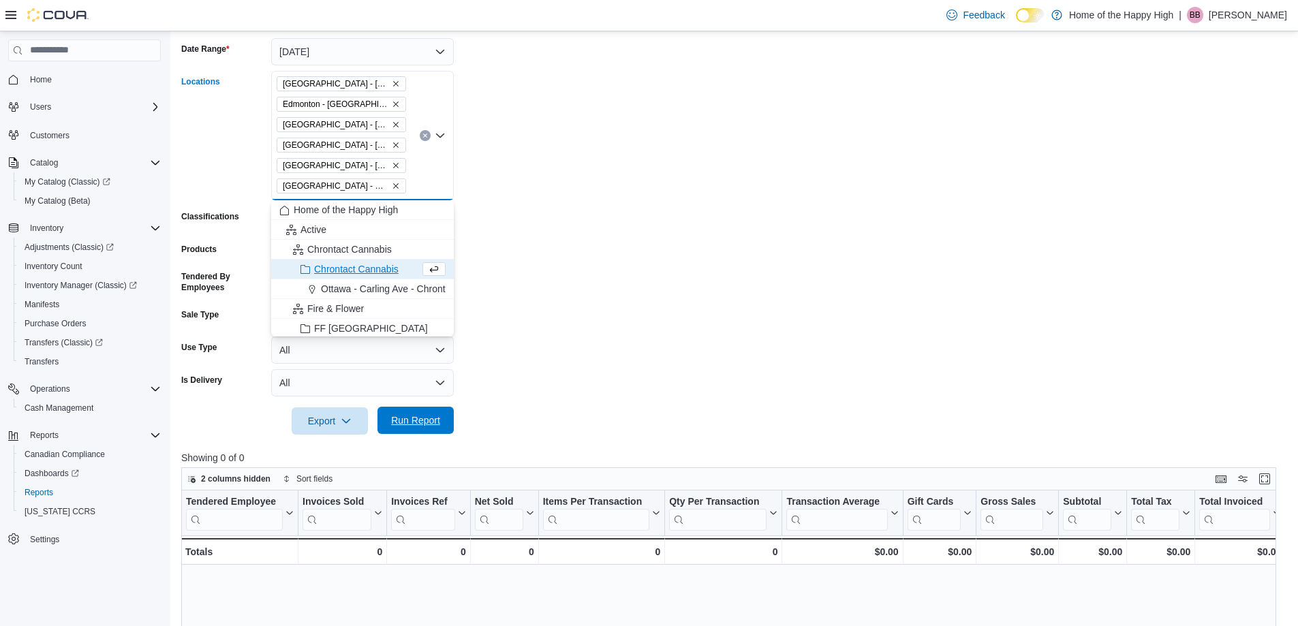
click at [422, 420] on span "Run Report" at bounding box center [415, 420] width 49 height 14
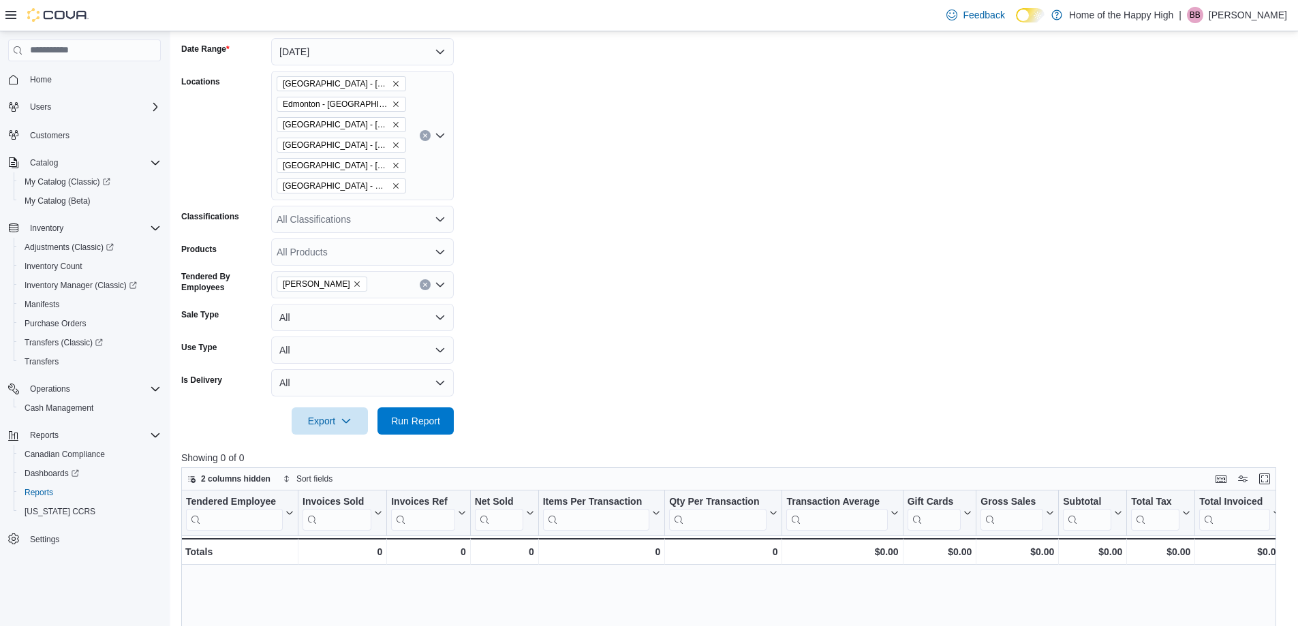
click at [416, 176] on div "[GEOGRAPHIC_DATA] - [GEOGRAPHIC_DATA] - Pop's Cannabis [GEOGRAPHIC_DATA] - [GEO…" at bounding box center [362, 135] width 183 height 129
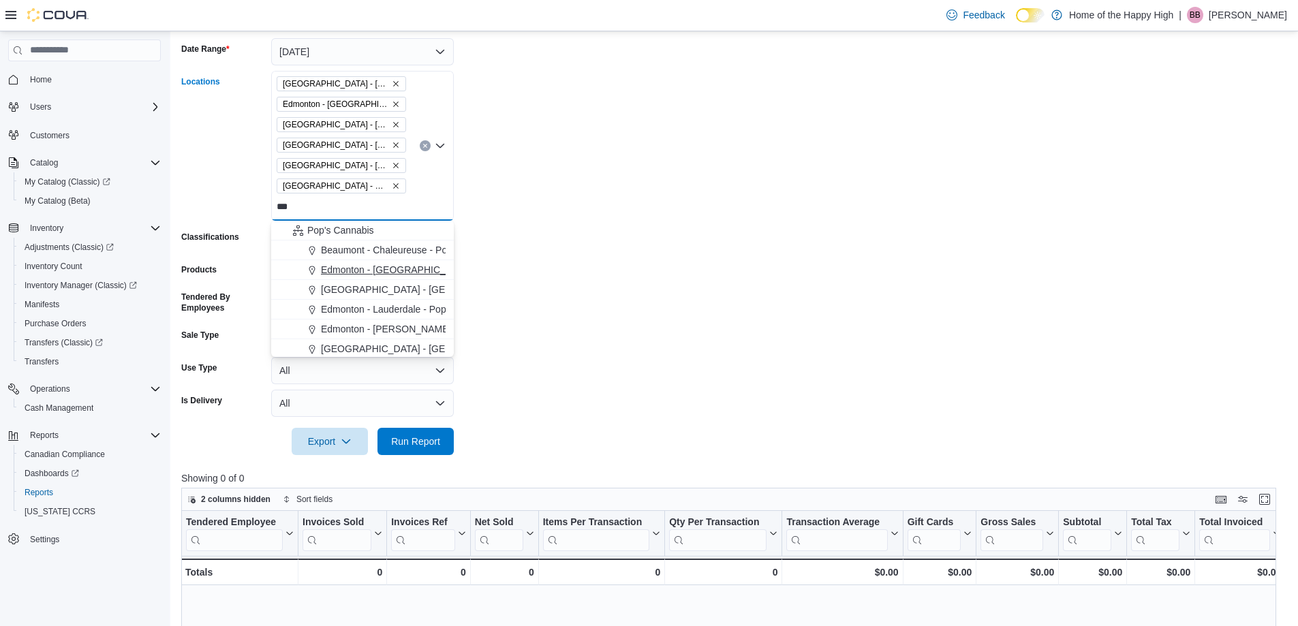
type input "***"
click at [407, 275] on span "Edmonton - [GEOGRAPHIC_DATA] - Pop's Cannabis" at bounding box center [434, 270] width 226 height 14
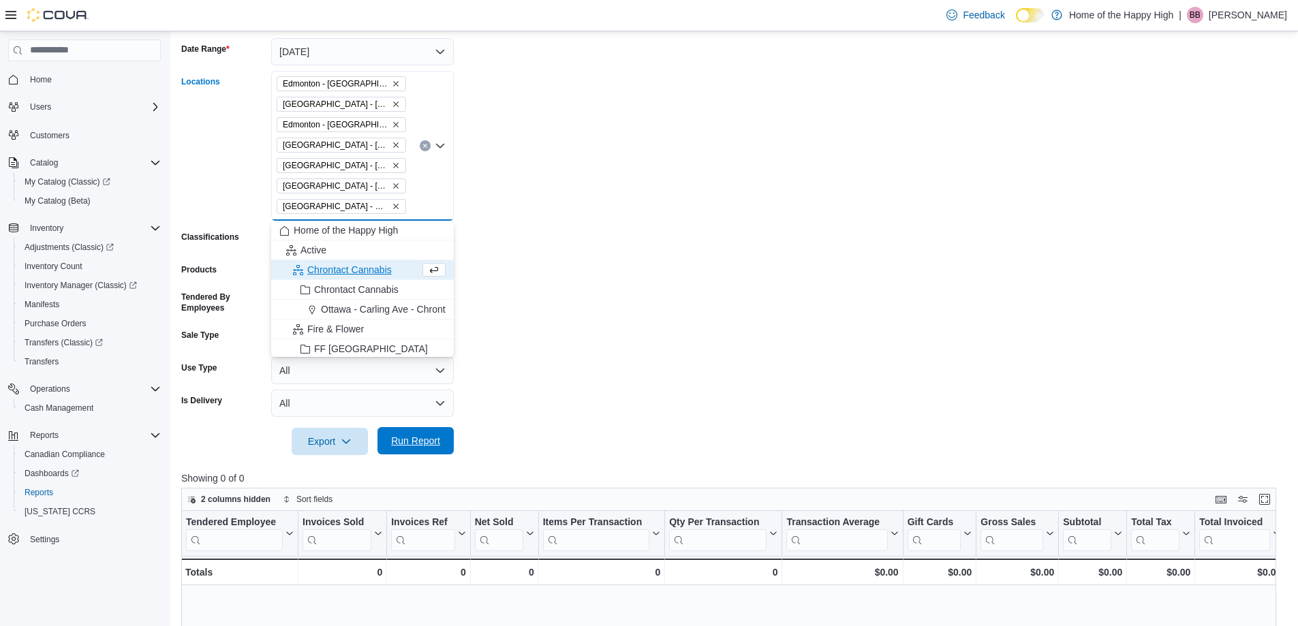
click at [439, 431] on span "Run Report" at bounding box center [416, 440] width 60 height 27
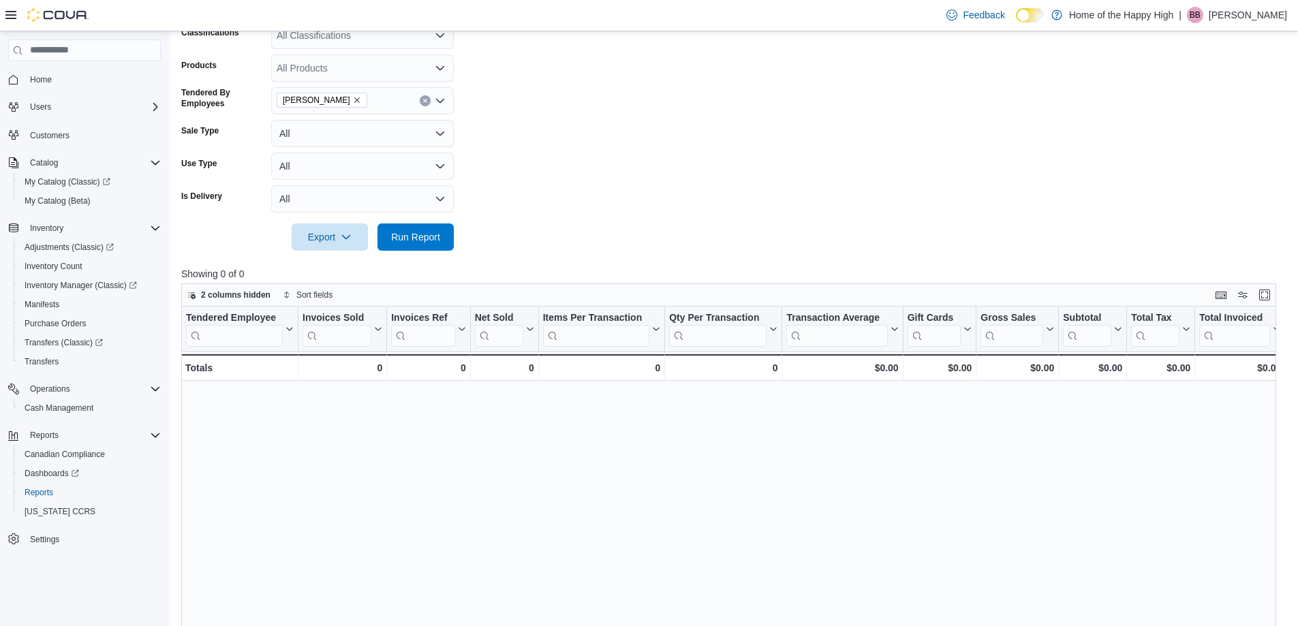
scroll to position [204, 0]
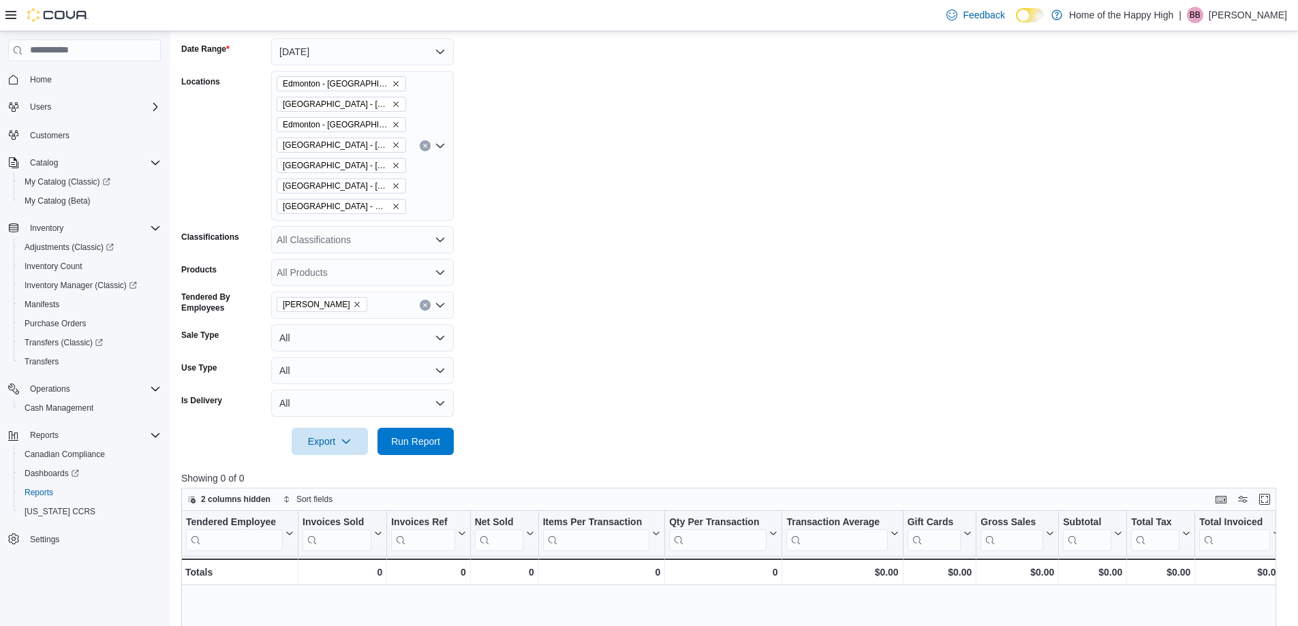
click at [422, 209] on div "[GEOGRAPHIC_DATA] - [GEOGRAPHIC_DATA] - Pop's Cannabis [GEOGRAPHIC_DATA] - [GEO…" at bounding box center [362, 146] width 183 height 150
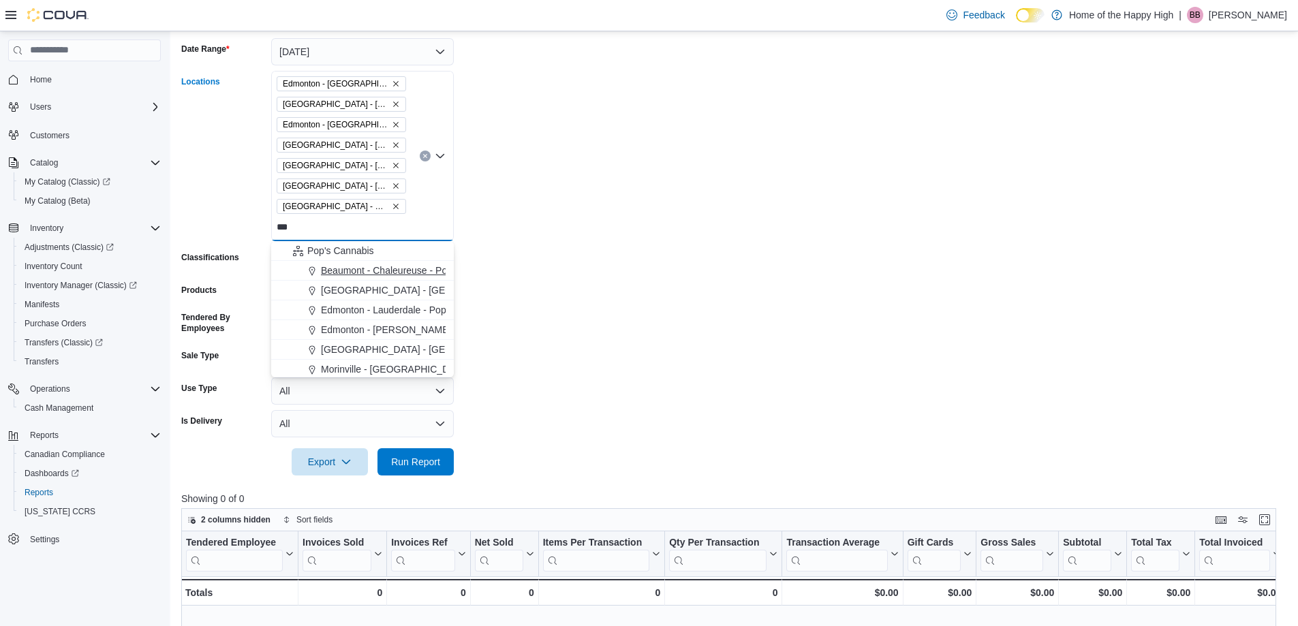
type input "***"
click at [411, 268] on span "Beaumont - Chaleureuse - Pop's Cannabis" at bounding box center [411, 271] width 181 height 14
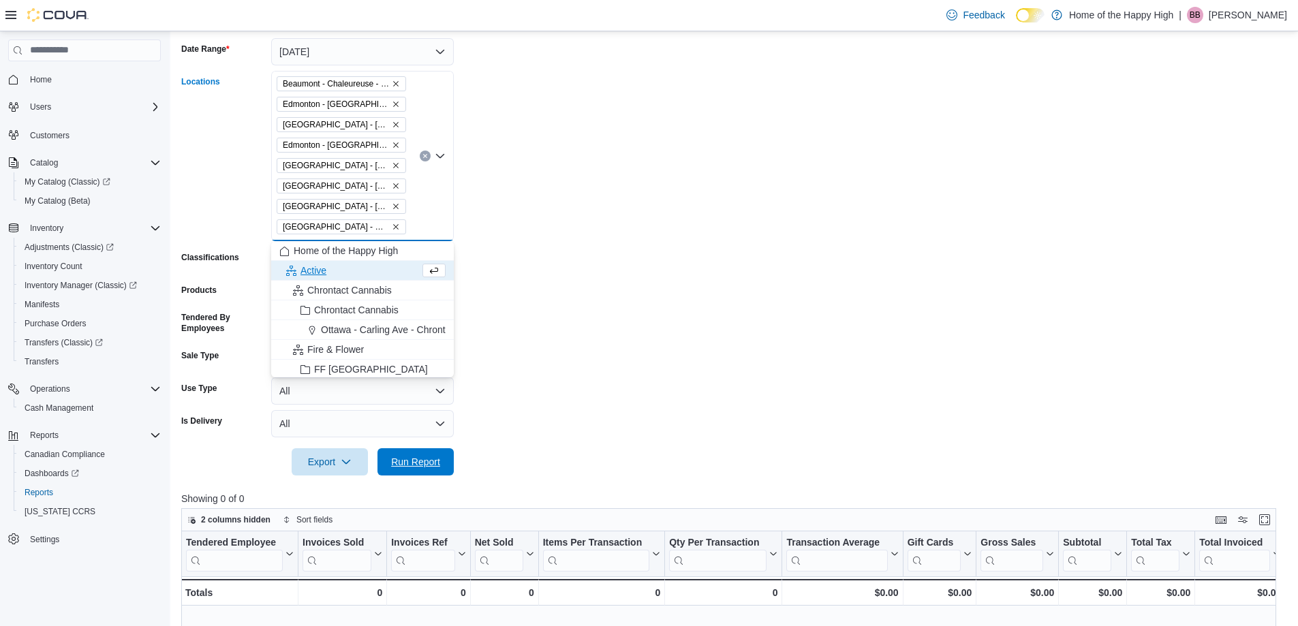
click at [411, 452] on span "Run Report" at bounding box center [416, 461] width 60 height 27
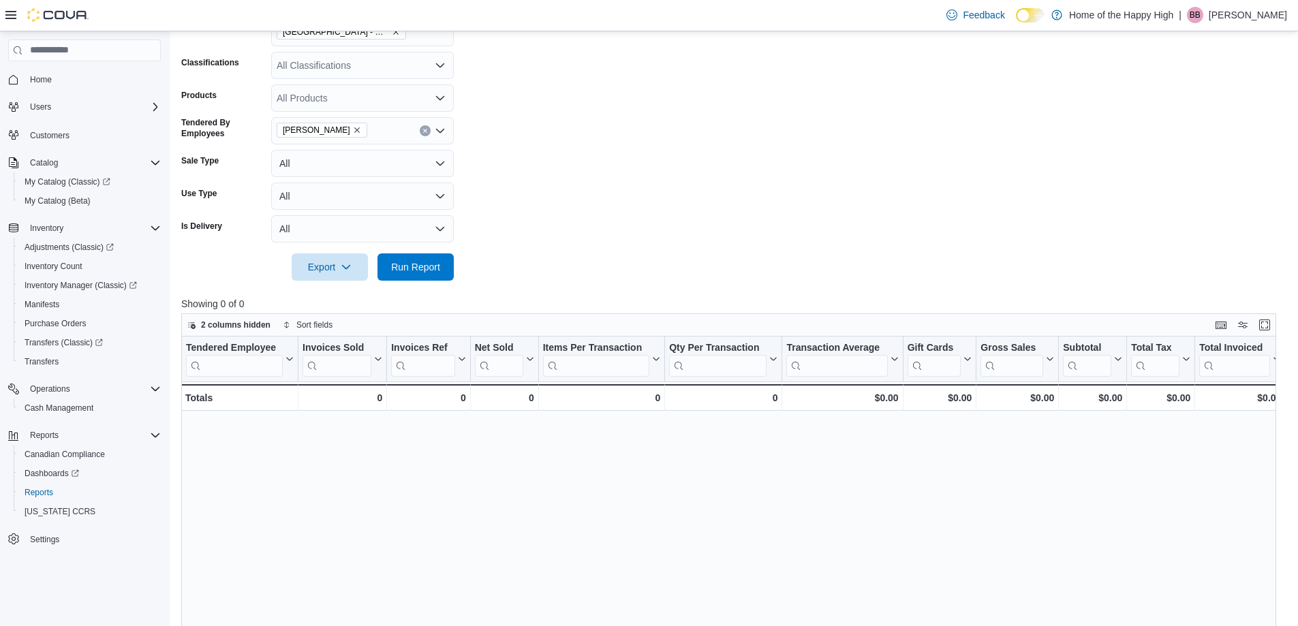
scroll to position [204, 0]
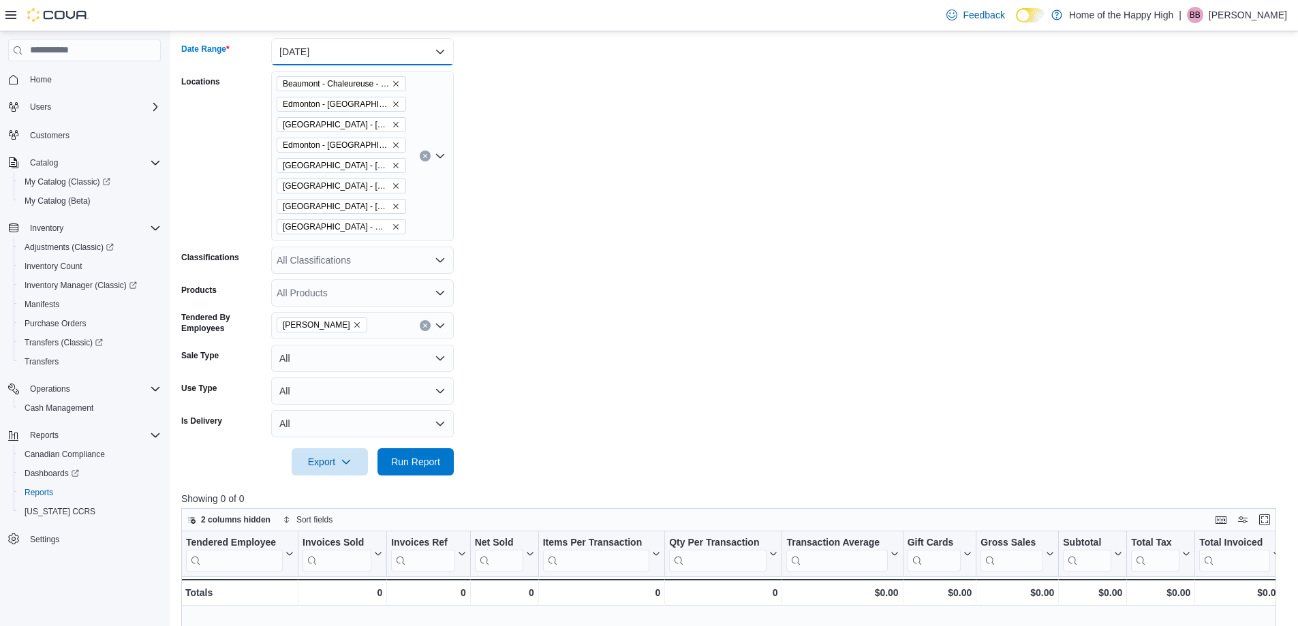
click at [302, 63] on button "[DATE]" at bounding box center [362, 51] width 183 height 27
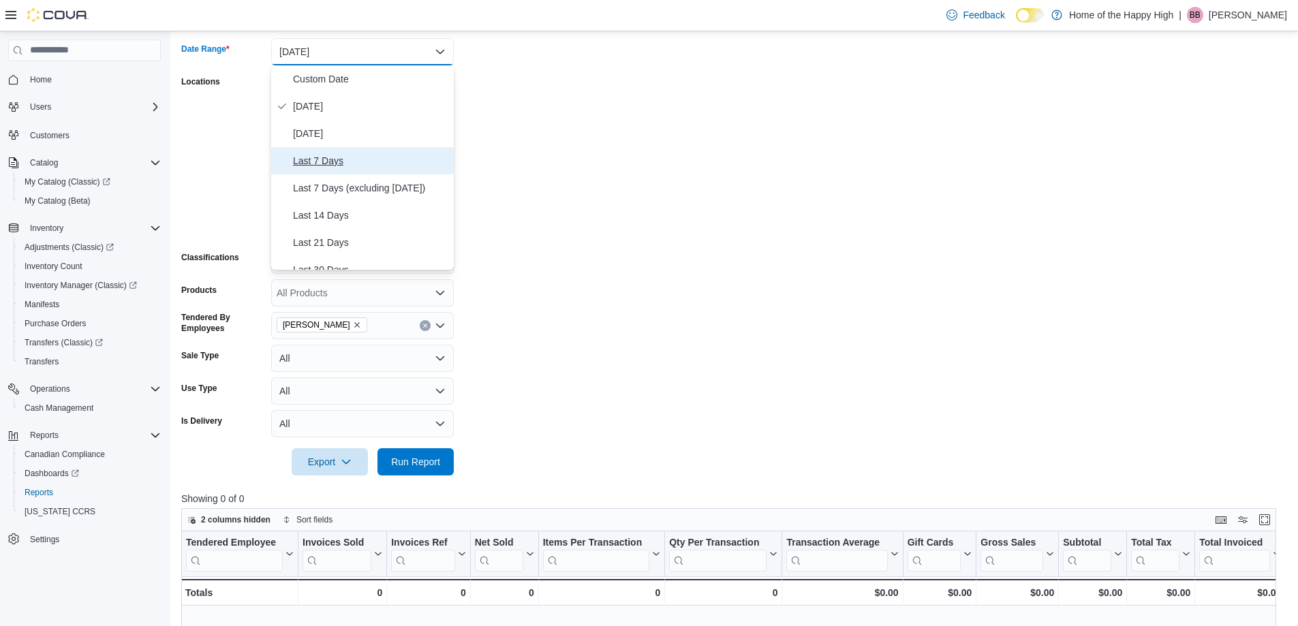
click at [319, 160] on span "Last 7 Days" at bounding box center [370, 161] width 155 height 16
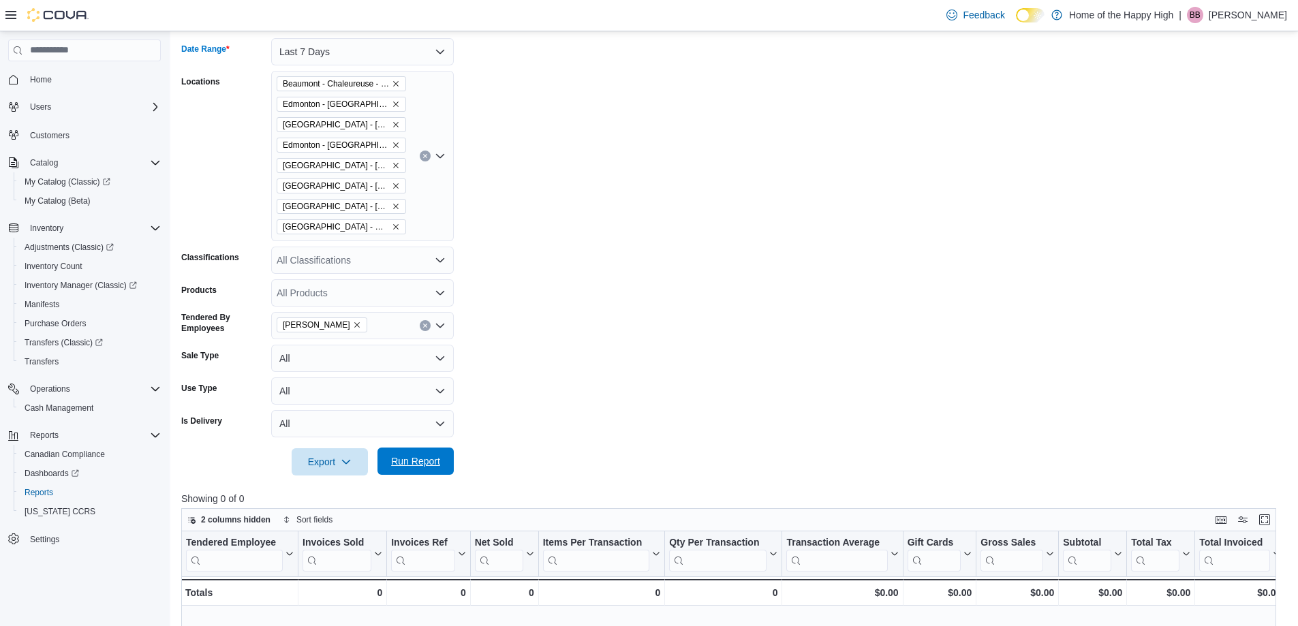
click at [411, 471] on span "Run Report" at bounding box center [416, 461] width 60 height 27
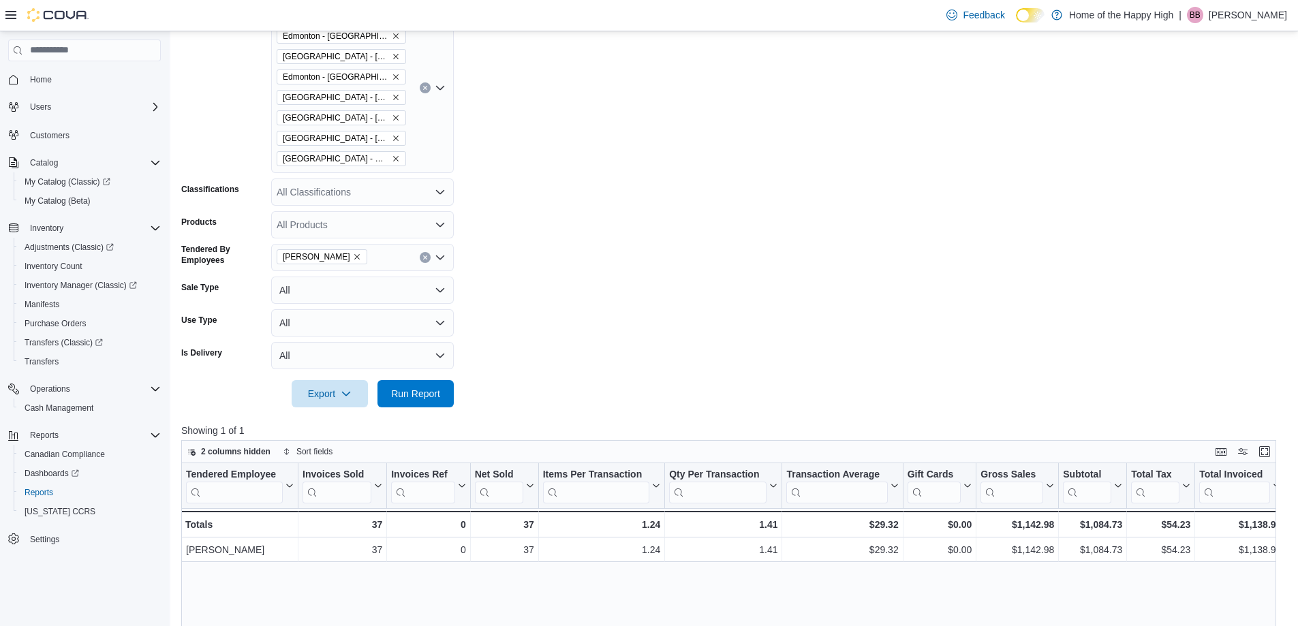
scroll to position [204, 0]
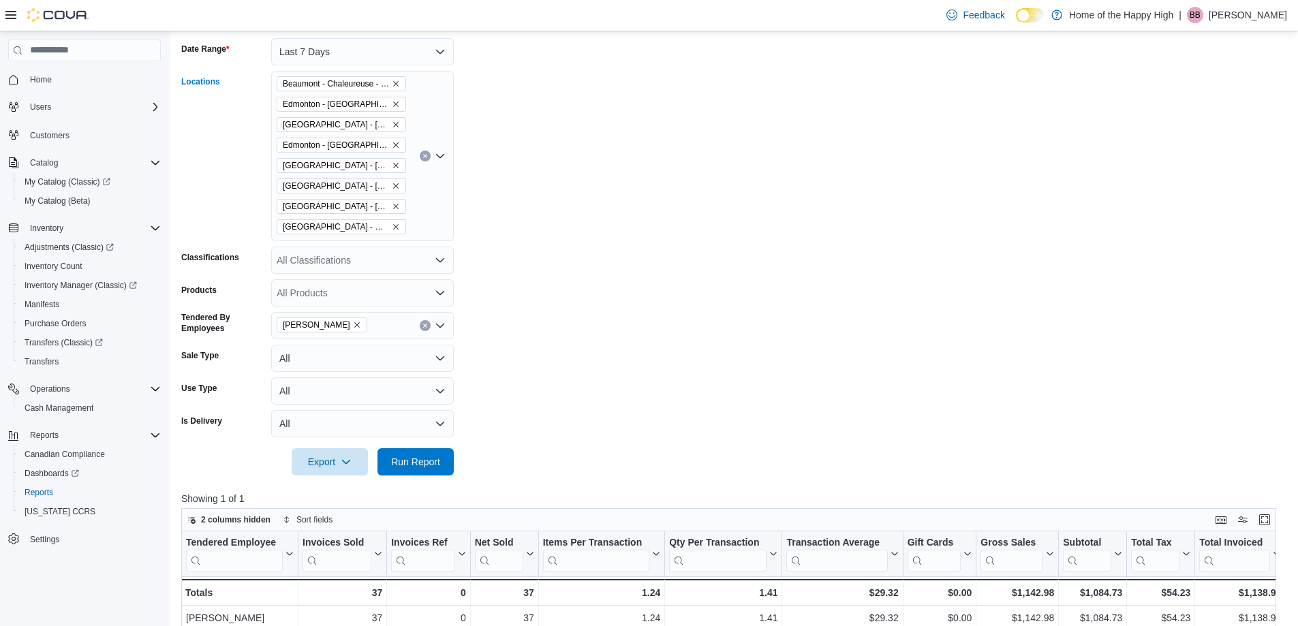
click at [395, 83] on icon "Remove Beaumont - Chaleureuse - Pop's Cannabis from selection in this group" at bounding box center [395, 83] width 5 height 5
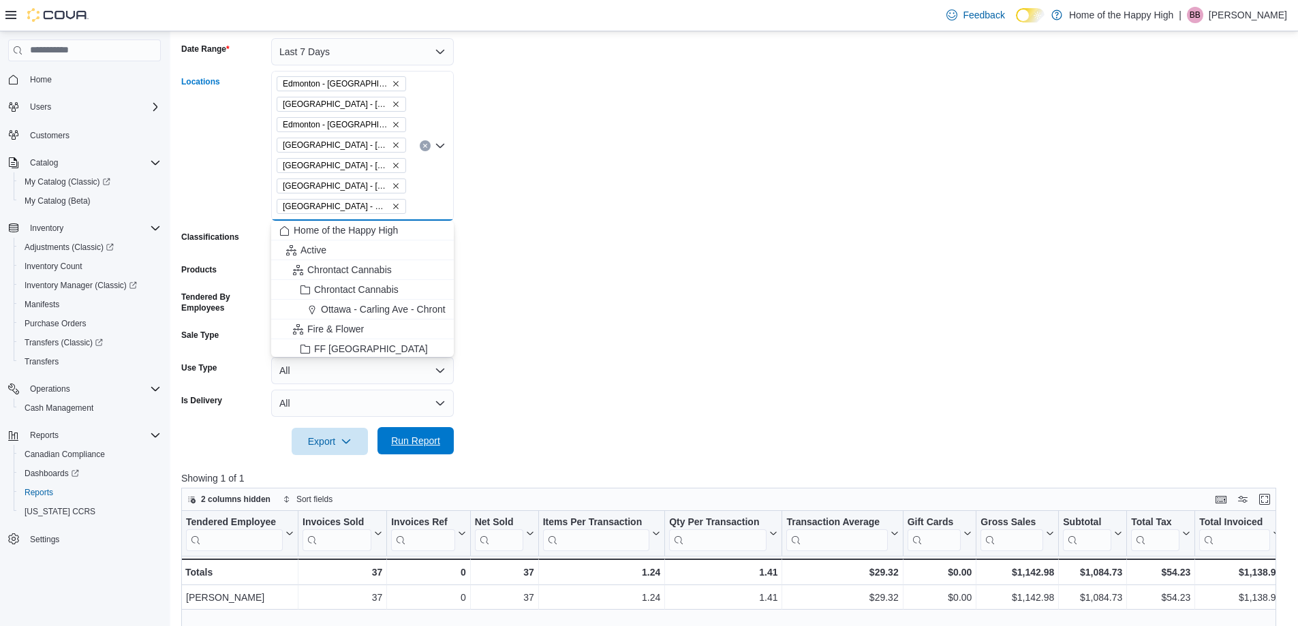
click at [419, 440] on span "Run Report" at bounding box center [415, 441] width 49 height 14
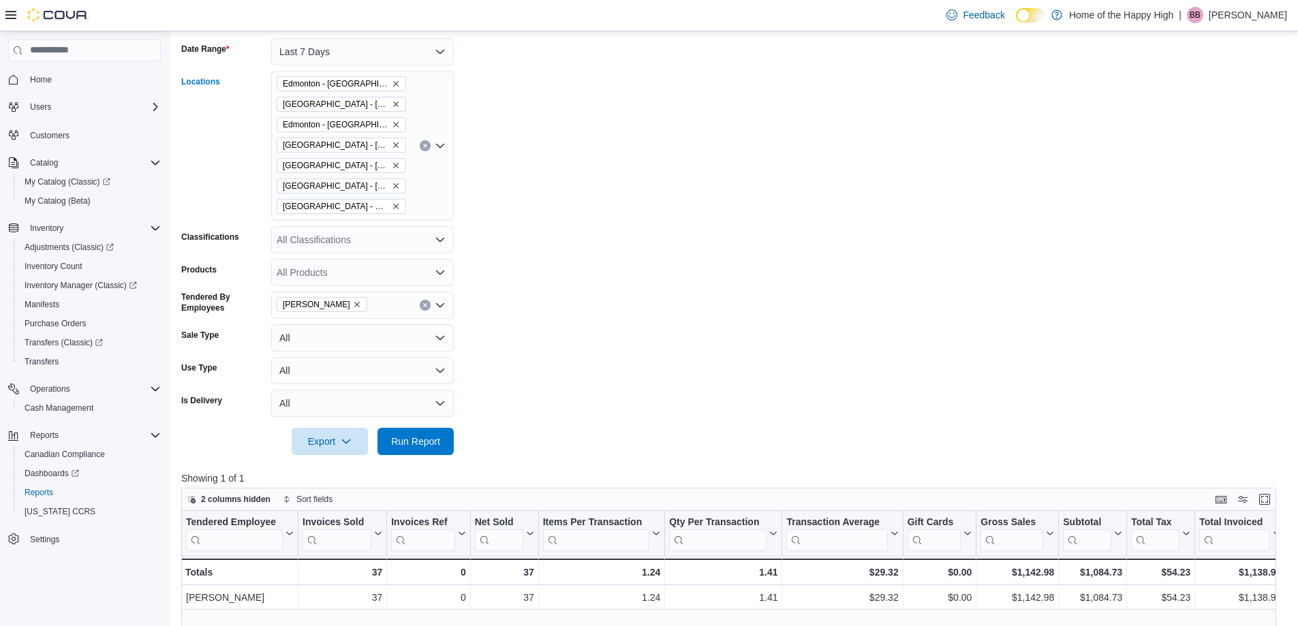
click at [392, 84] on icon "Remove Edmonton - Allendale - Pop's Cannabis from selection in this group" at bounding box center [396, 84] width 8 height 8
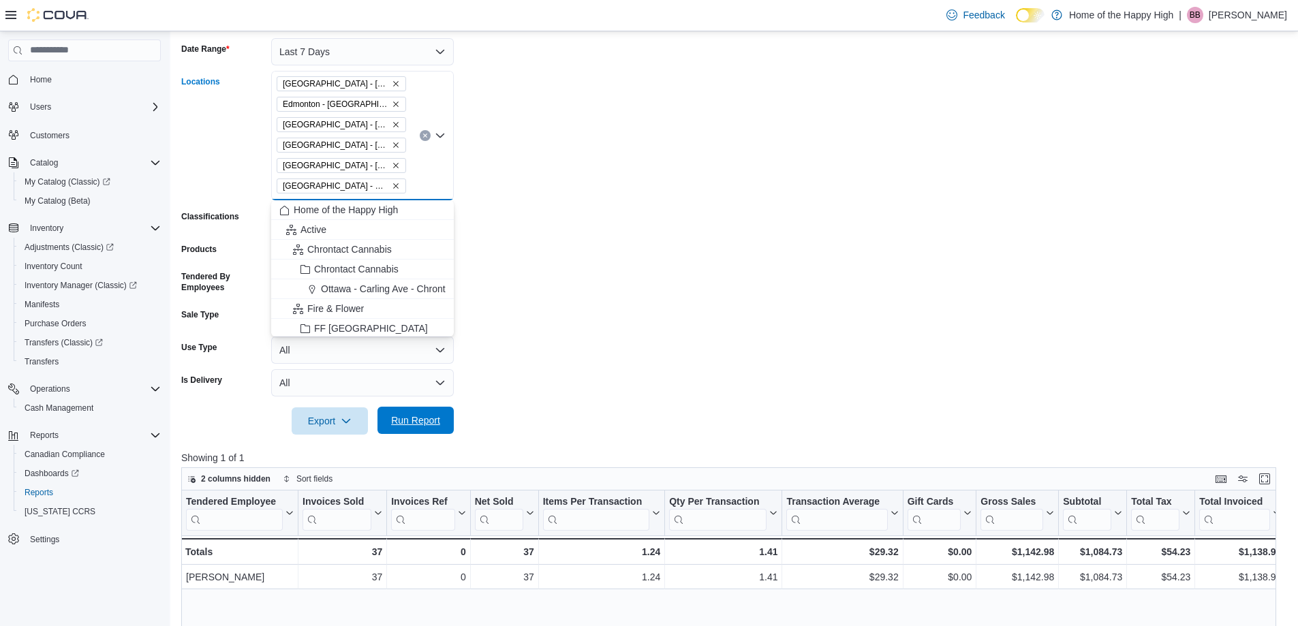
click at [424, 431] on span "Run Report" at bounding box center [416, 420] width 60 height 27
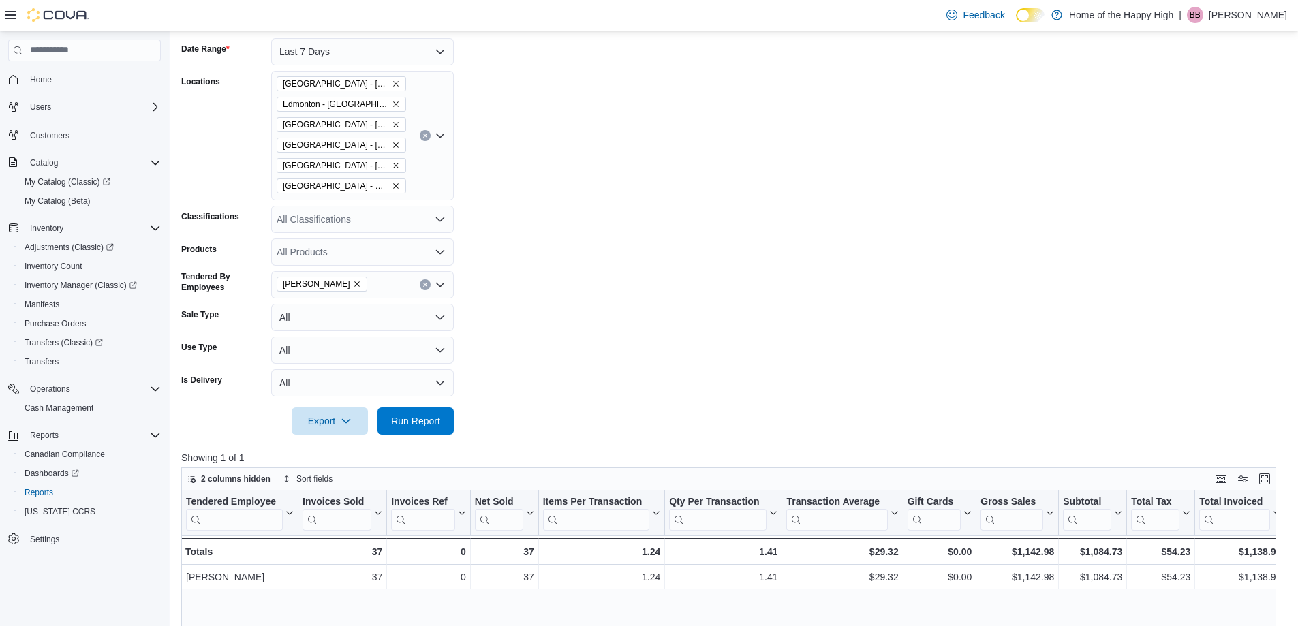
click at [396, 125] on icon "Remove Edmonton - Delton Center - Pop's Cannabis from selection in this group" at bounding box center [396, 125] width 8 height 8
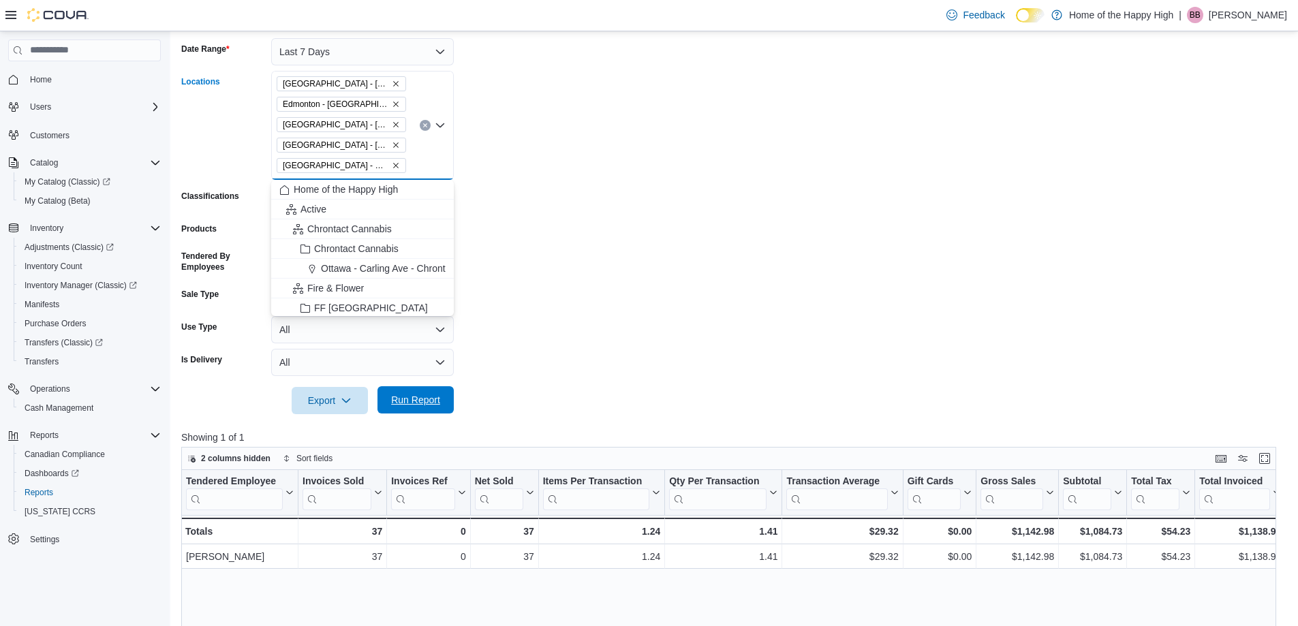
click at [426, 405] on span "Run Report" at bounding box center [415, 400] width 49 height 14
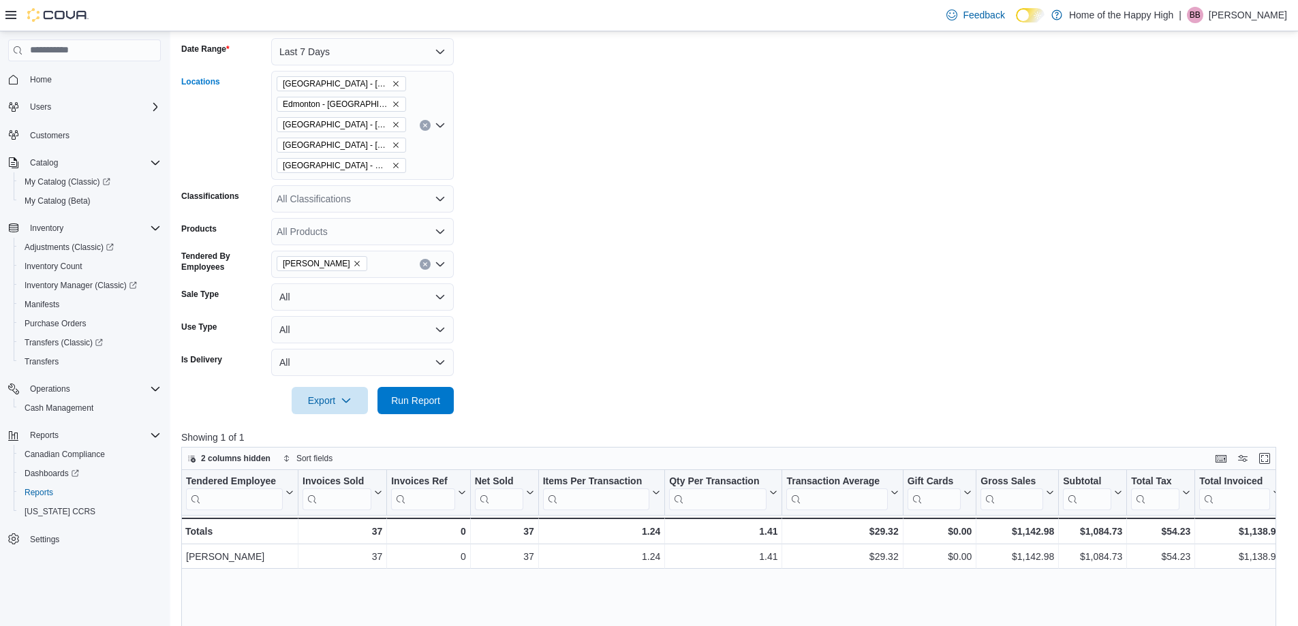
click at [393, 84] on icon "Remove Edmonton - Carlisle - Pop's Cannabis from selection in this group" at bounding box center [396, 84] width 8 height 8
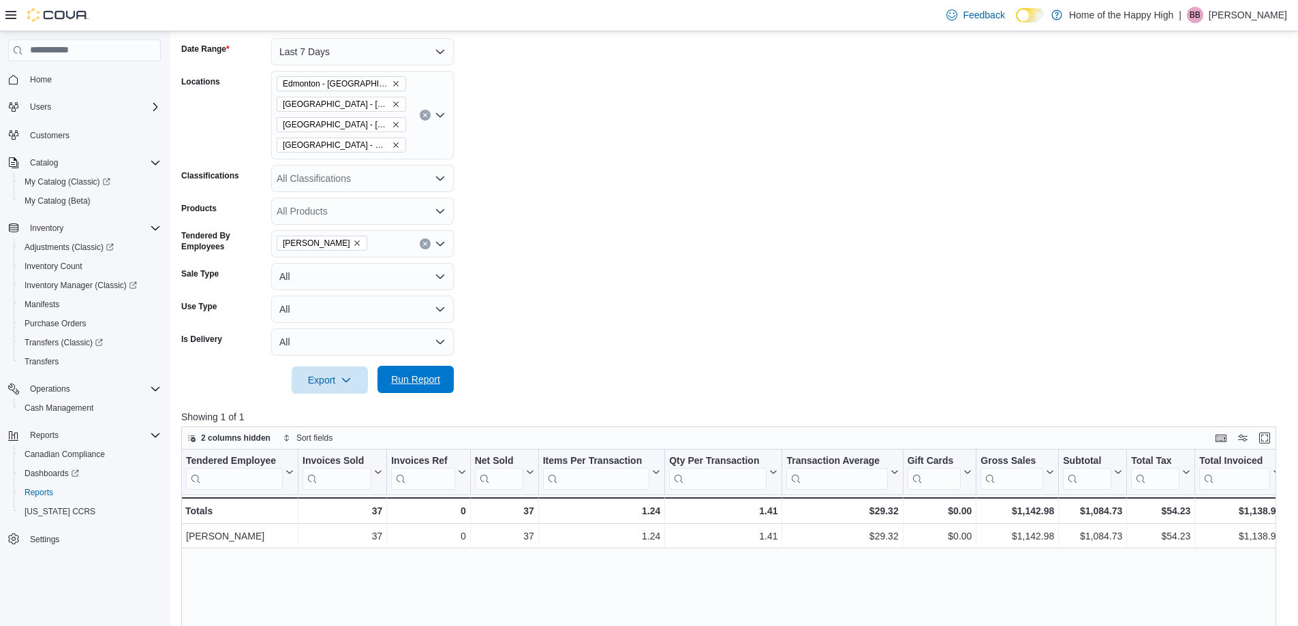
click at [411, 377] on span "Run Report" at bounding box center [415, 380] width 49 height 14
click at [396, 82] on icon "Remove Edmonton - Castle Downs - Pop's Cannabis from selection in this group" at bounding box center [396, 84] width 8 height 8
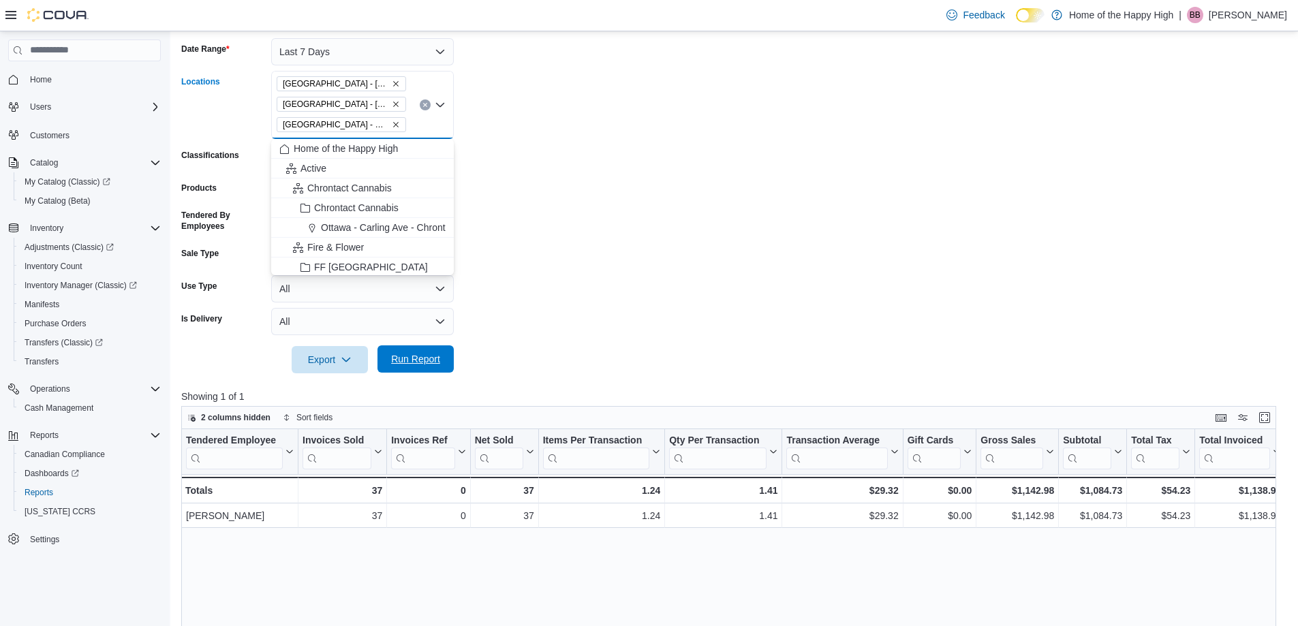
click at [401, 353] on span "Run Report" at bounding box center [415, 359] width 49 height 14
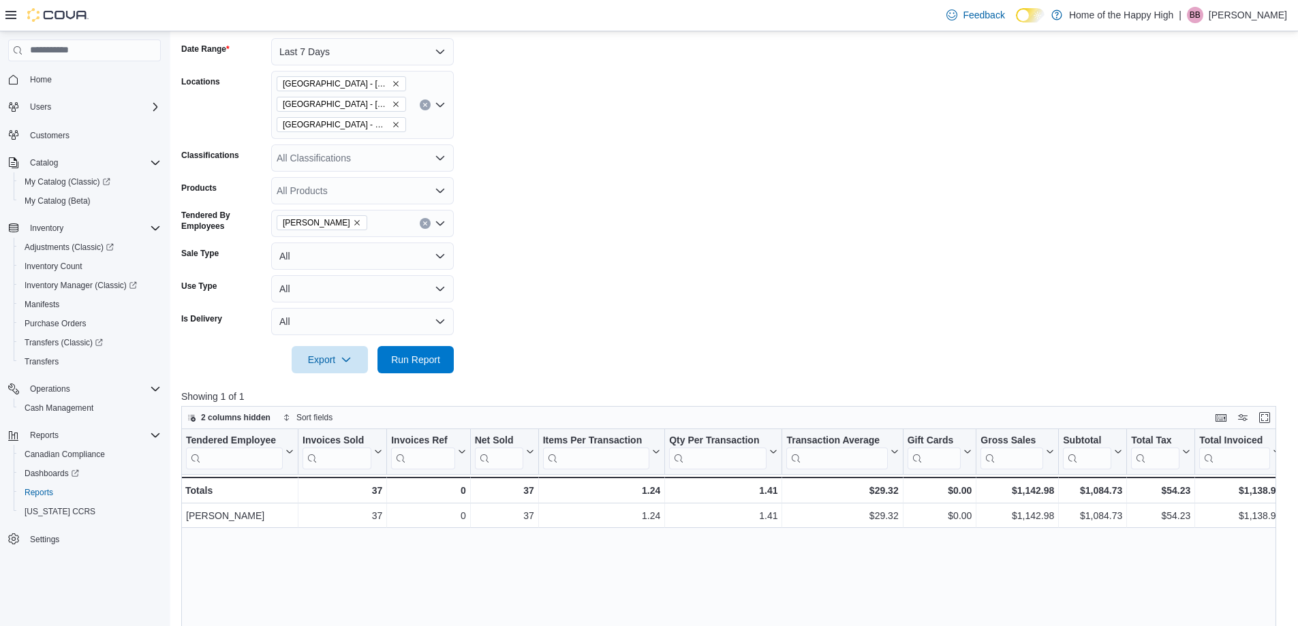
click at [394, 85] on icon "Remove Edmonton - Dovercourt - Pop's Cannabis from selection in this group" at bounding box center [396, 84] width 8 height 8
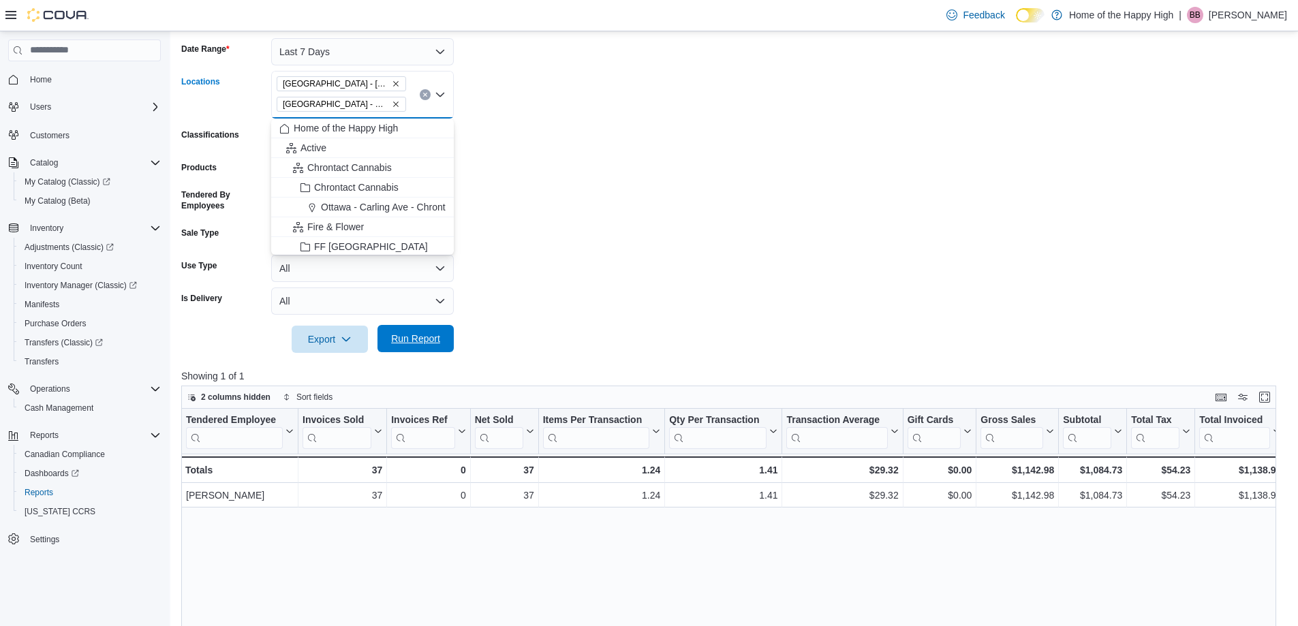
click at [426, 339] on span "Run Report" at bounding box center [415, 339] width 49 height 14
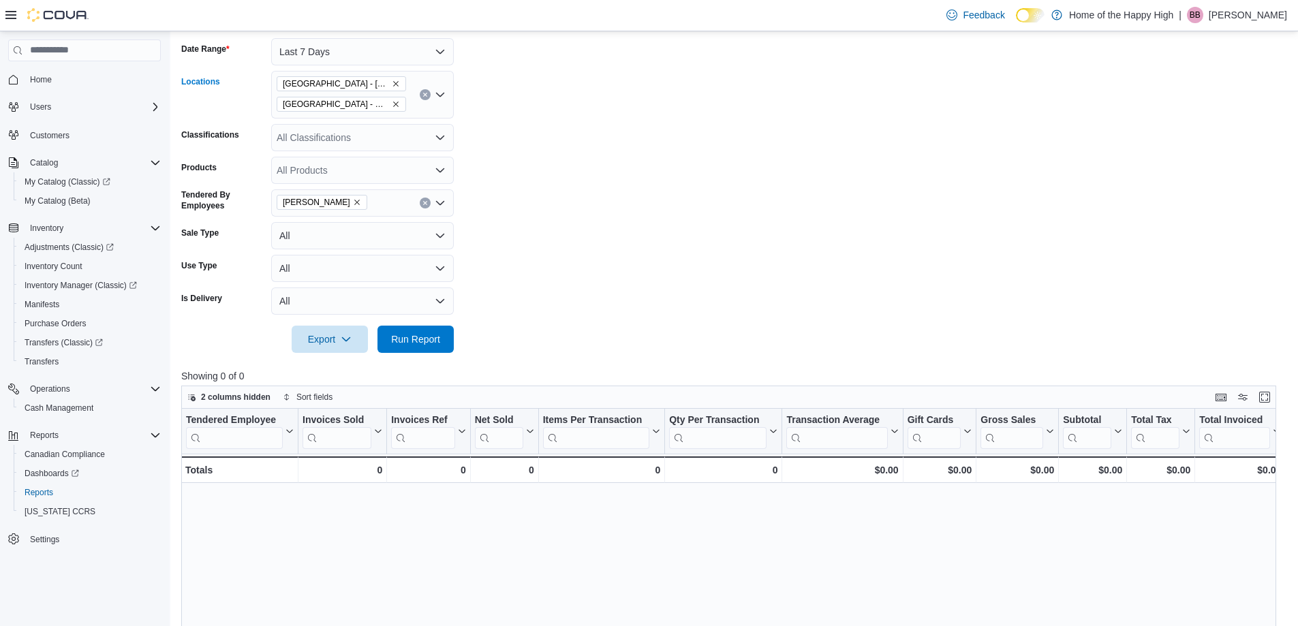
click at [399, 82] on icon "Remove Edmonton - Fort Road - Pop's Cannabis from selection in this group" at bounding box center [396, 84] width 8 height 8
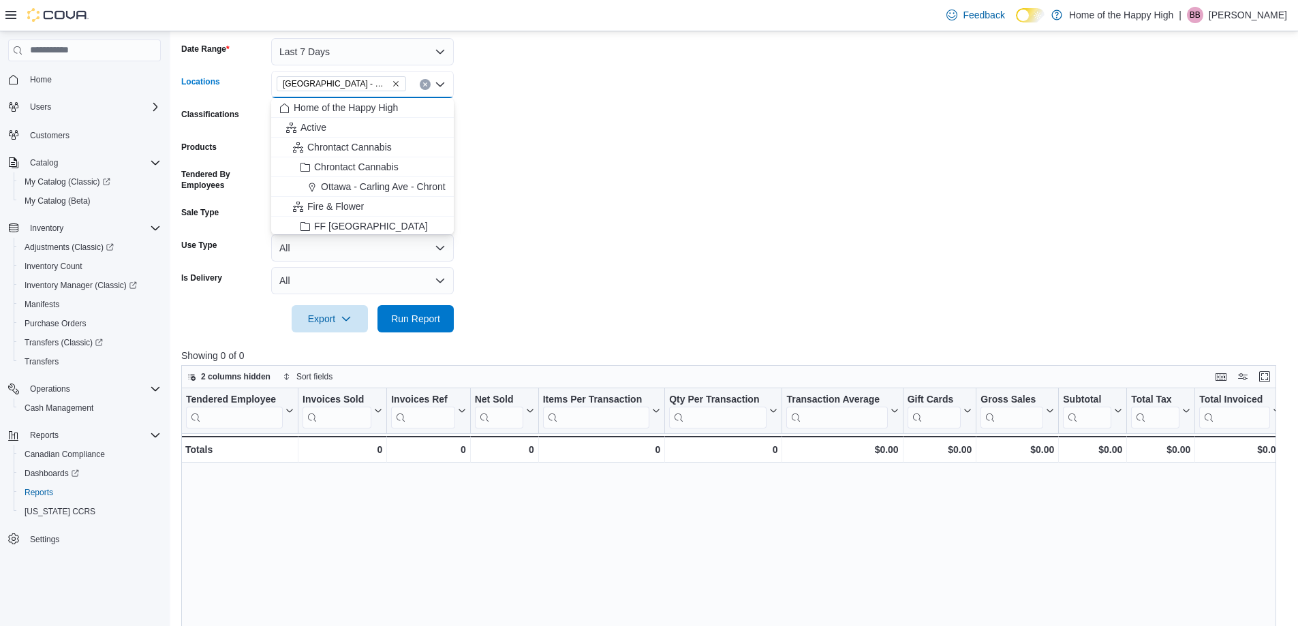
click at [394, 87] on icon "Remove Edmonton - Hermitage - Pop's Cannabis from selection in this group" at bounding box center [396, 84] width 8 height 8
click at [370, 82] on div "All Locations Combo box. Selected. Combo box input. All Locations. Type some te…" at bounding box center [362, 84] width 183 height 27
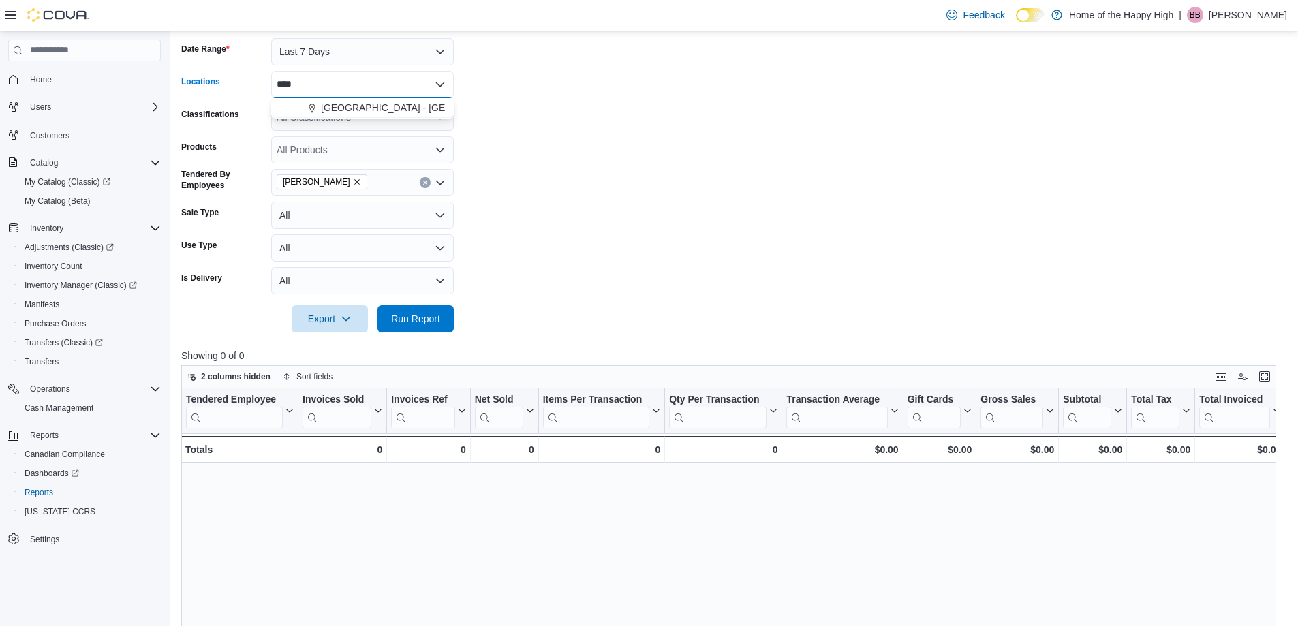
type input "****"
click at [384, 110] on span "[GEOGRAPHIC_DATA] - [GEOGRAPHIC_DATA] - Pop's Cannabis" at bounding box center [462, 108] width 282 height 14
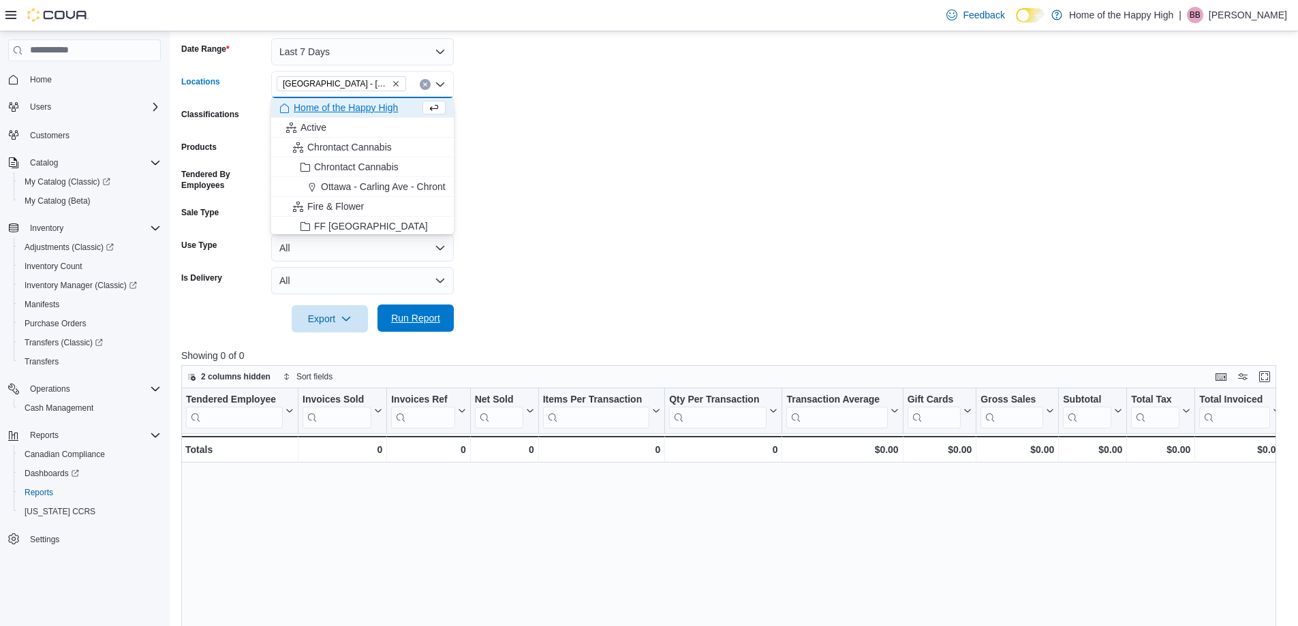
click at [418, 313] on span "Run Report" at bounding box center [415, 318] width 49 height 14
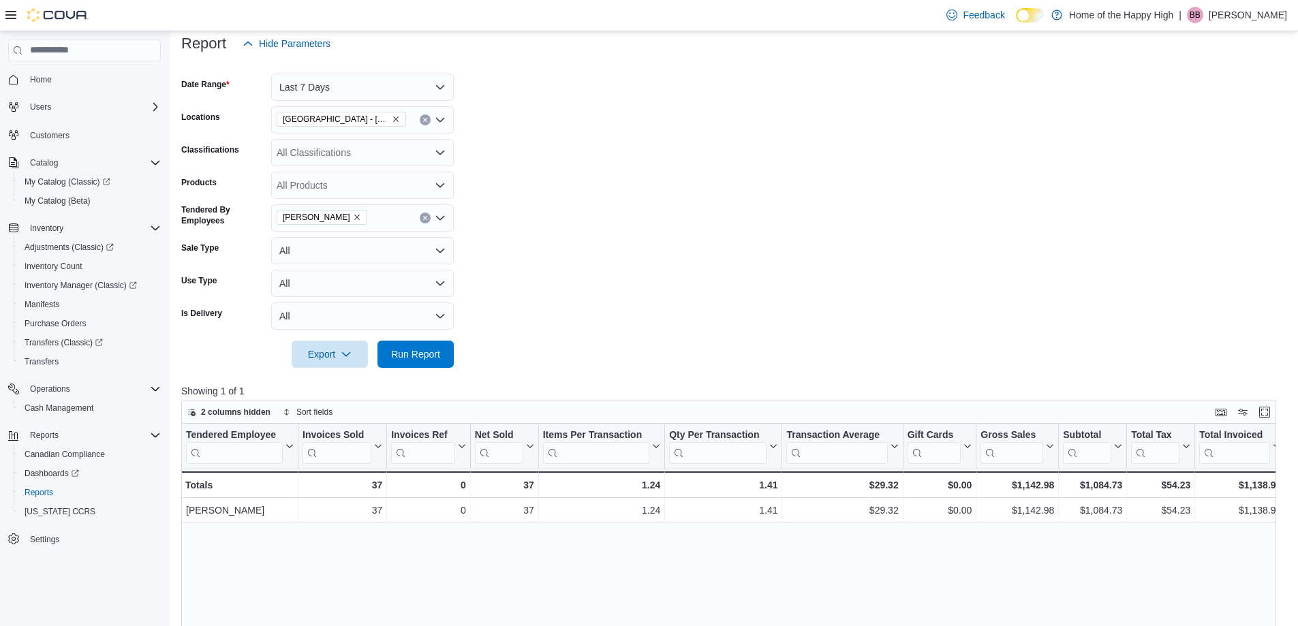
scroll to position [136, 0]
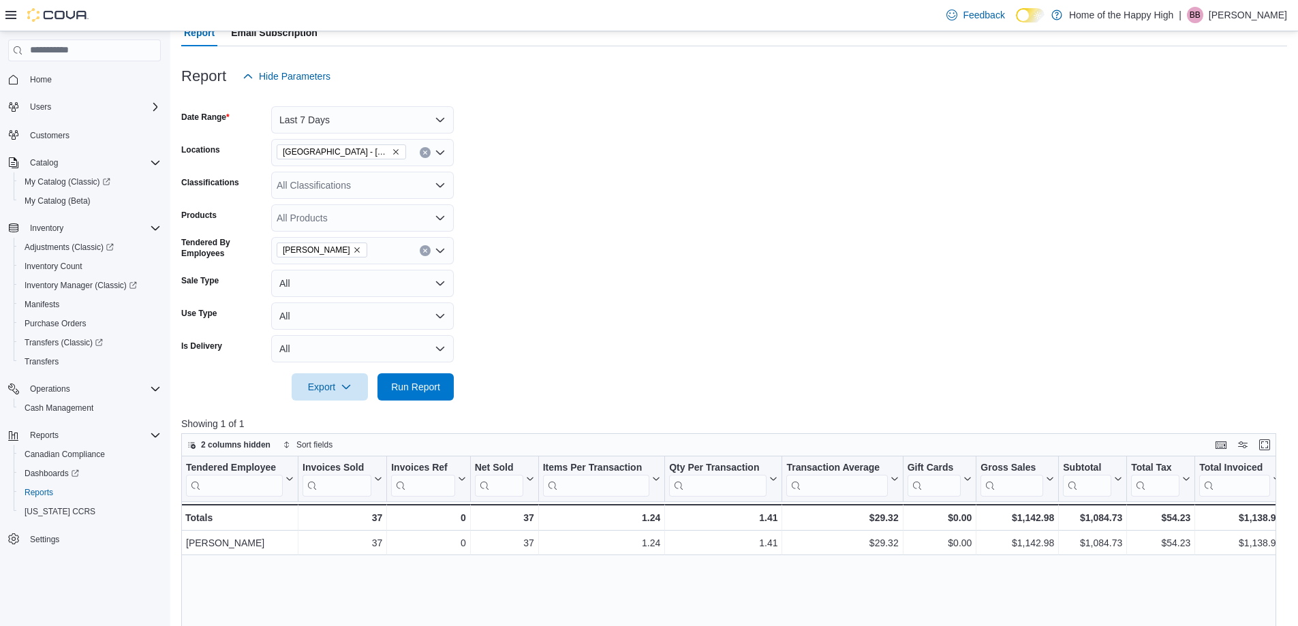
click at [341, 104] on div at bounding box center [734, 98] width 1106 height 16
click at [338, 116] on button "Last 7 Days" at bounding box center [362, 119] width 183 height 27
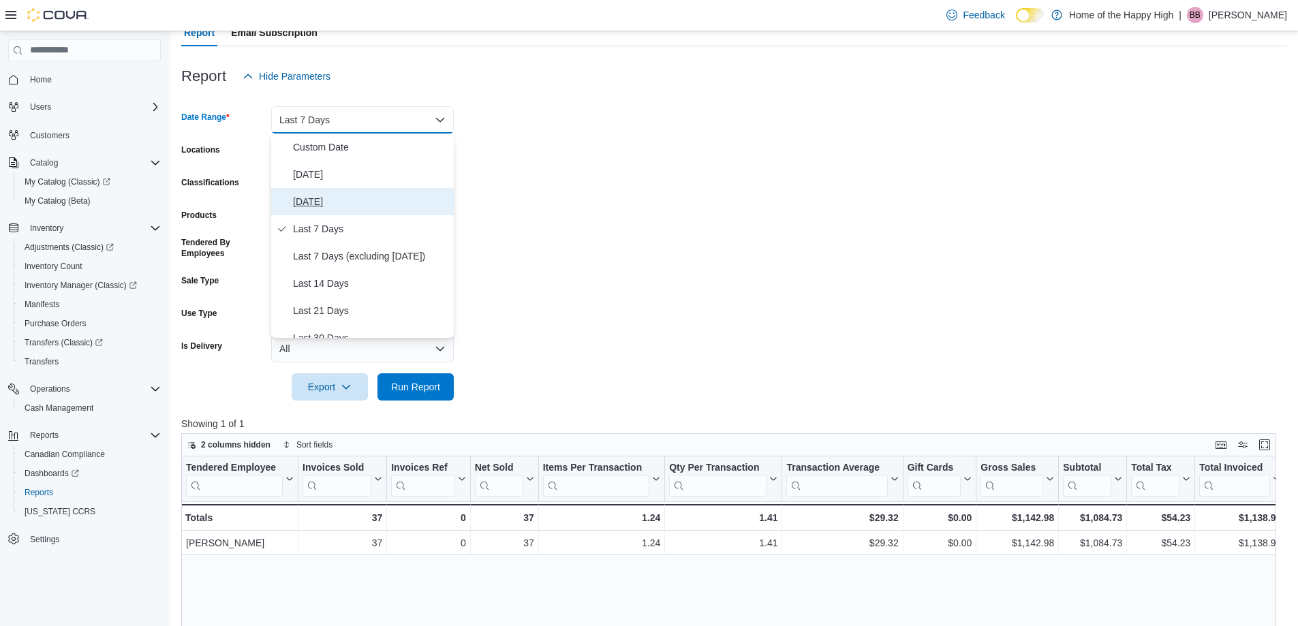
click at [335, 198] on span "[DATE]" at bounding box center [370, 201] width 155 height 16
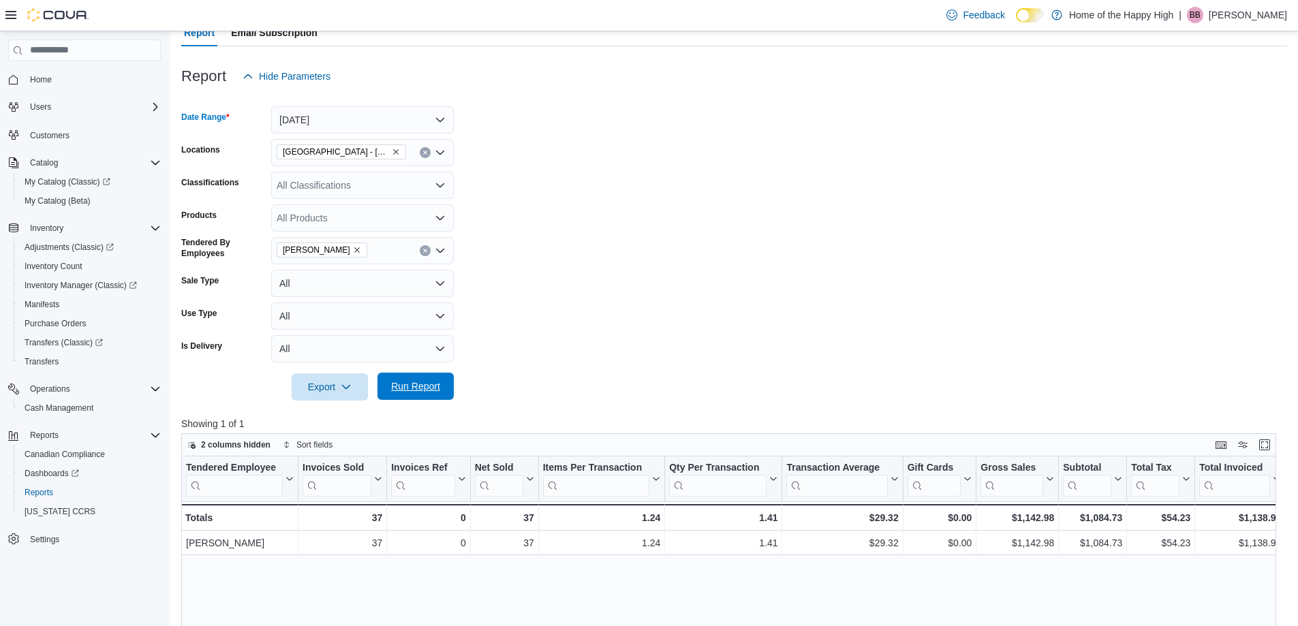
click at [409, 400] on div "Export Run Report" at bounding box center [317, 386] width 272 height 27
click at [415, 381] on span "Run Report" at bounding box center [415, 386] width 49 height 14
click at [326, 123] on button "[DATE]" at bounding box center [362, 119] width 183 height 27
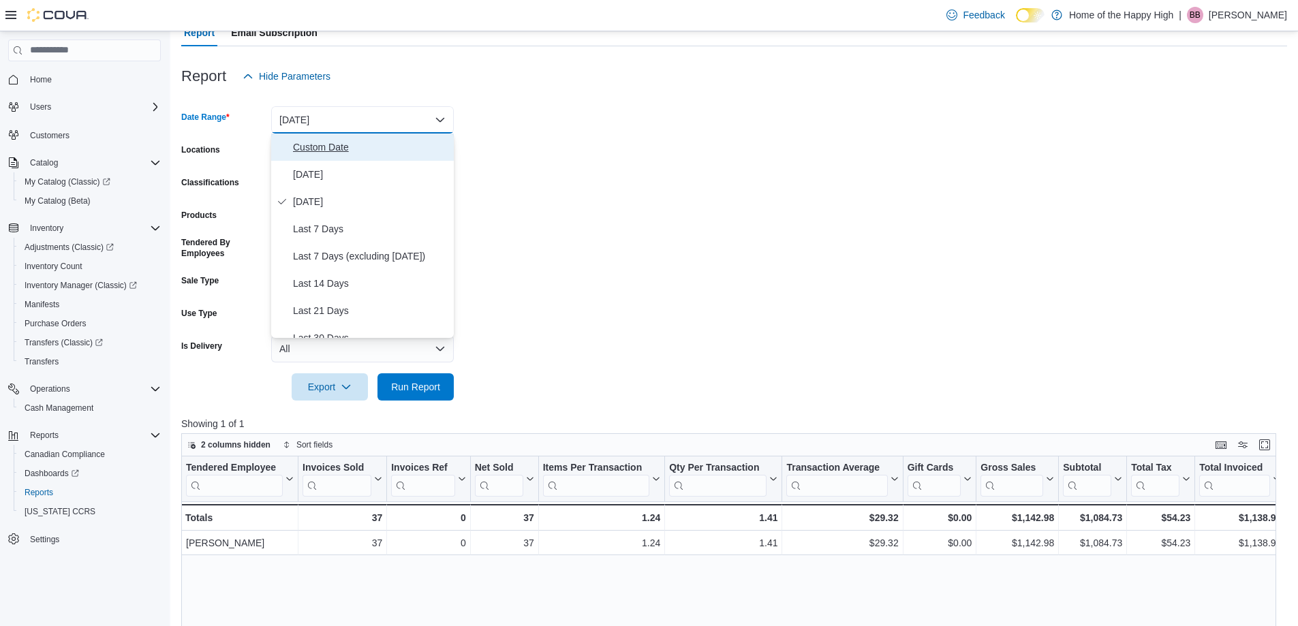
click at [322, 144] on span "Custom Date" at bounding box center [370, 147] width 155 height 16
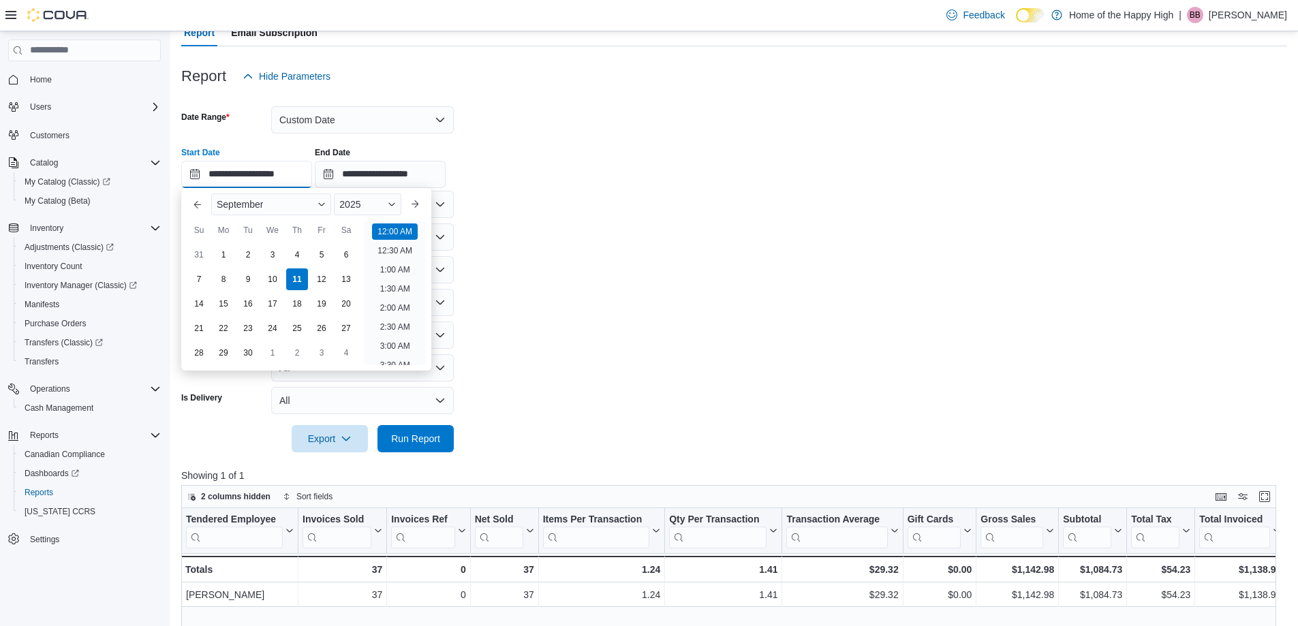
click at [283, 167] on input "**********" at bounding box center [246, 174] width 131 height 27
click at [219, 253] on div "1" at bounding box center [224, 255] width 22 height 22
type input "**********"
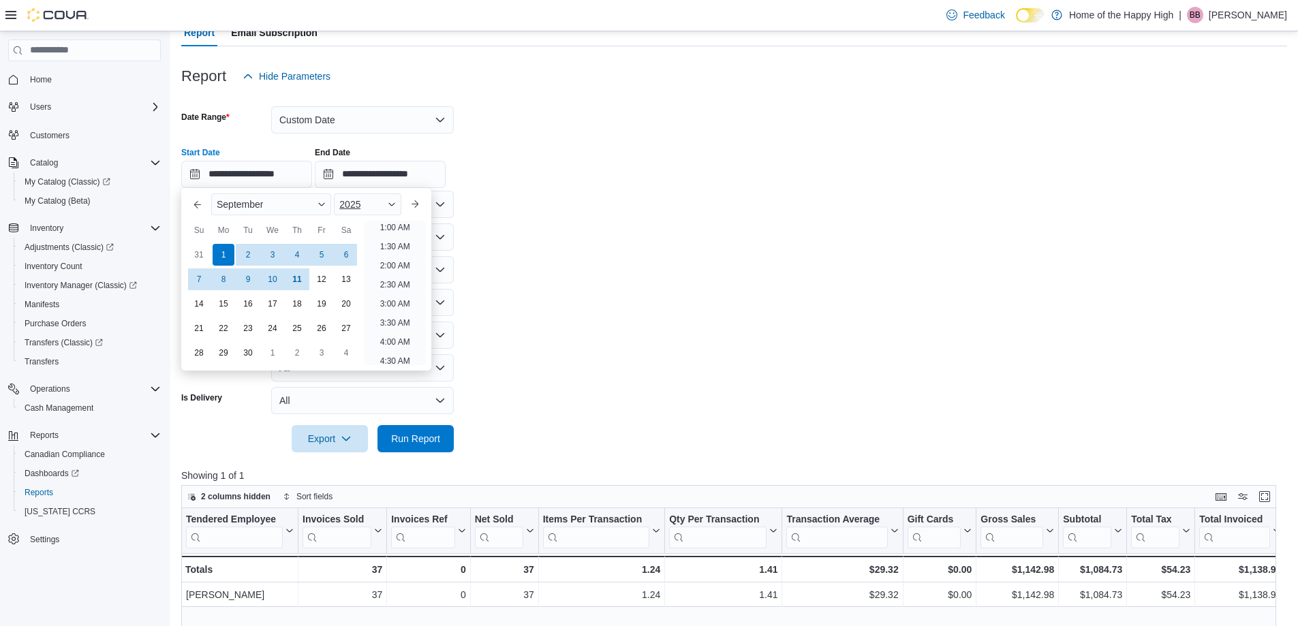
scroll to position [3, 0]
click at [380, 176] on input "**********" at bounding box center [380, 174] width 131 height 27
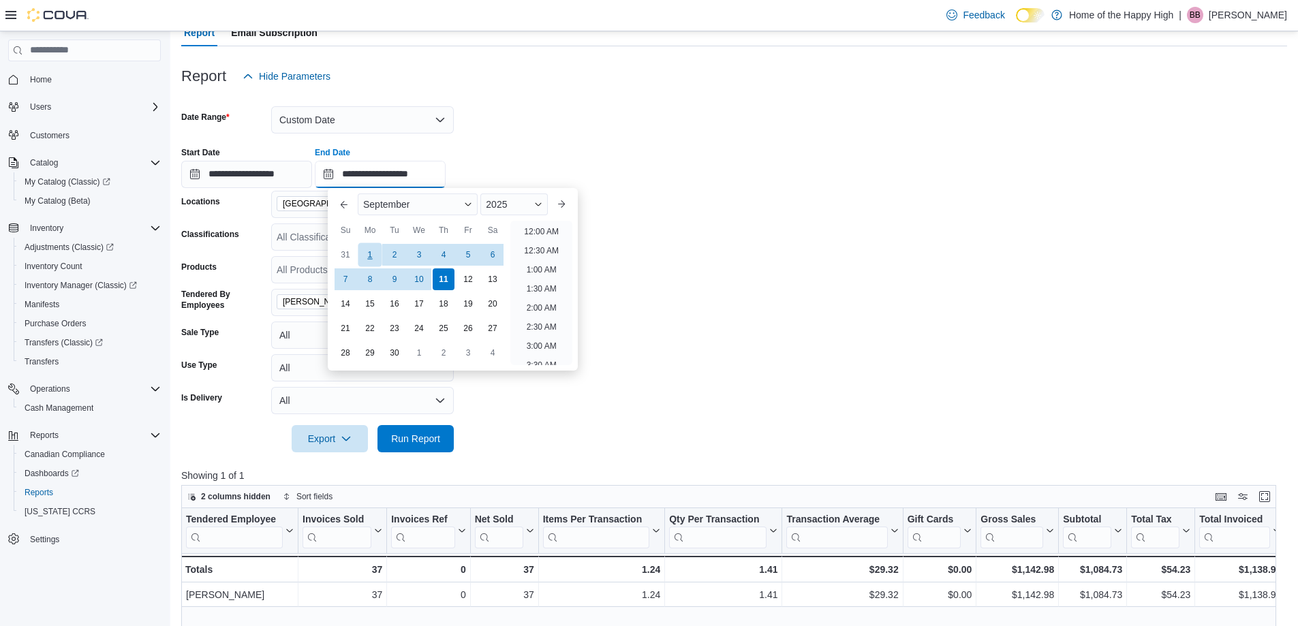
scroll to position [774, 0]
click at [370, 273] on div "8" at bounding box center [370, 279] width 24 height 24
type input "**********"
drag, startPoint x: 413, startPoint y: 442, endPoint x: 493, endPoint y: 396, distance: 92.8
click at [414, 442] on span "Run Report" at bounding box center [415, 439] width 49 height 14
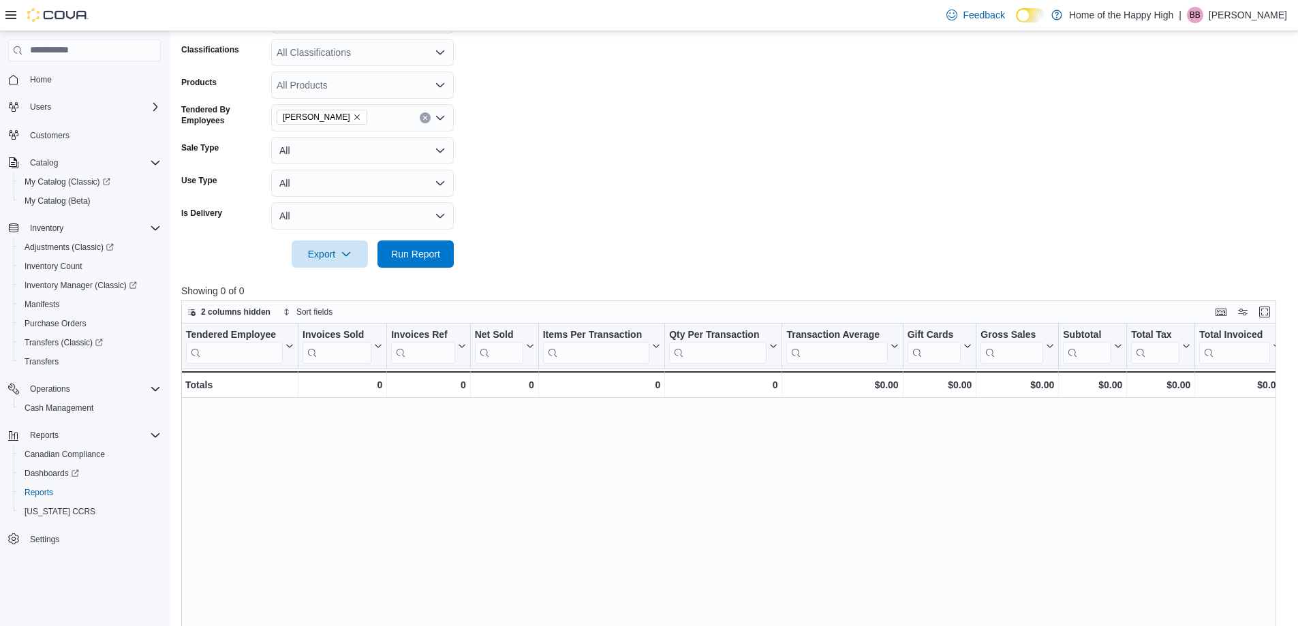
scroll to position [341, 0]
